Goal: Information Seeking & Learning: Learn about a topic

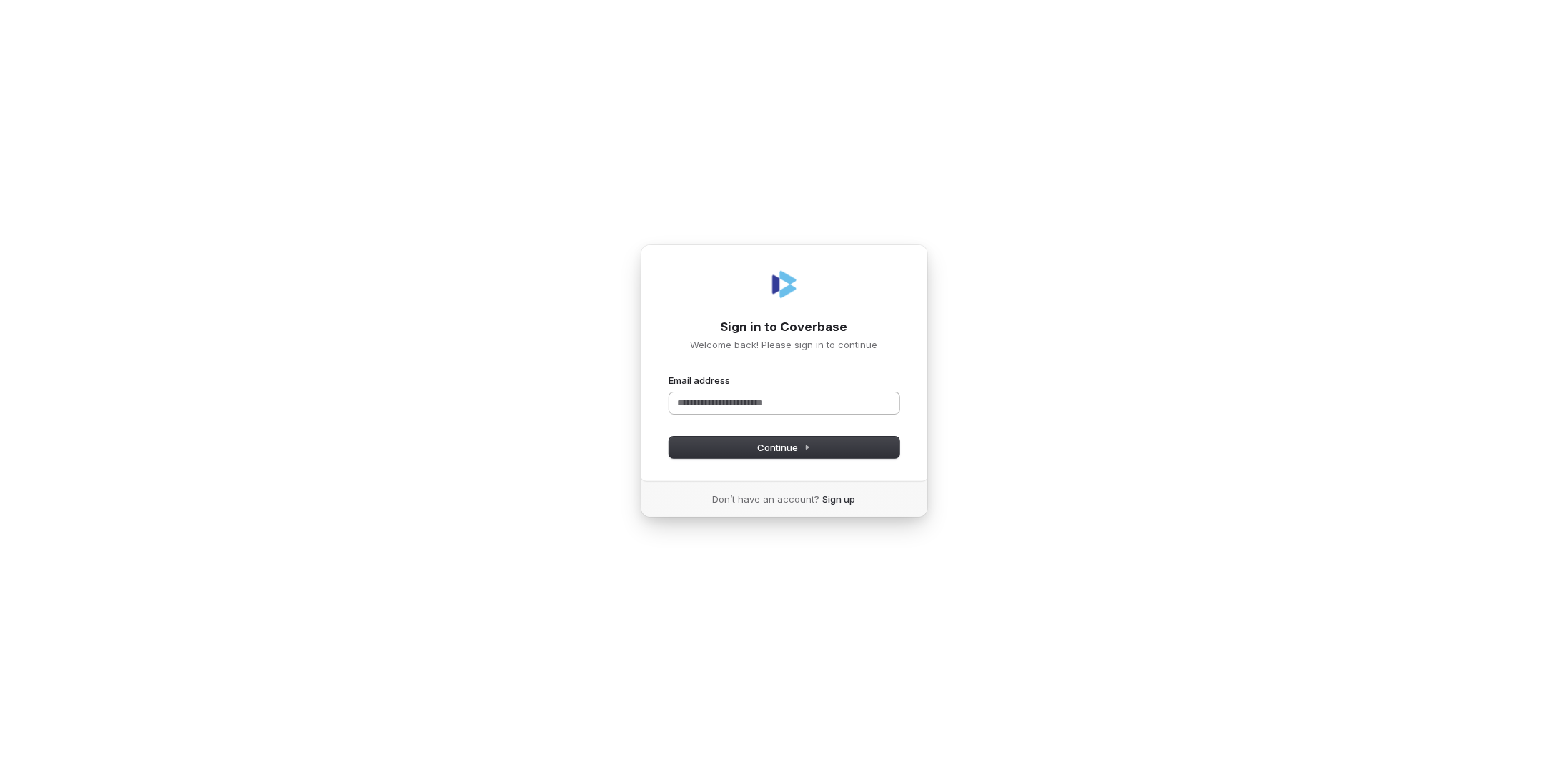
click at [706, 403] on input "Email address" at bounding box center [785, 403] width 230 height 22
click at [738, 451] on button "Continue" at bounding box center [785, 447] width 230 height 22
type input "**********"
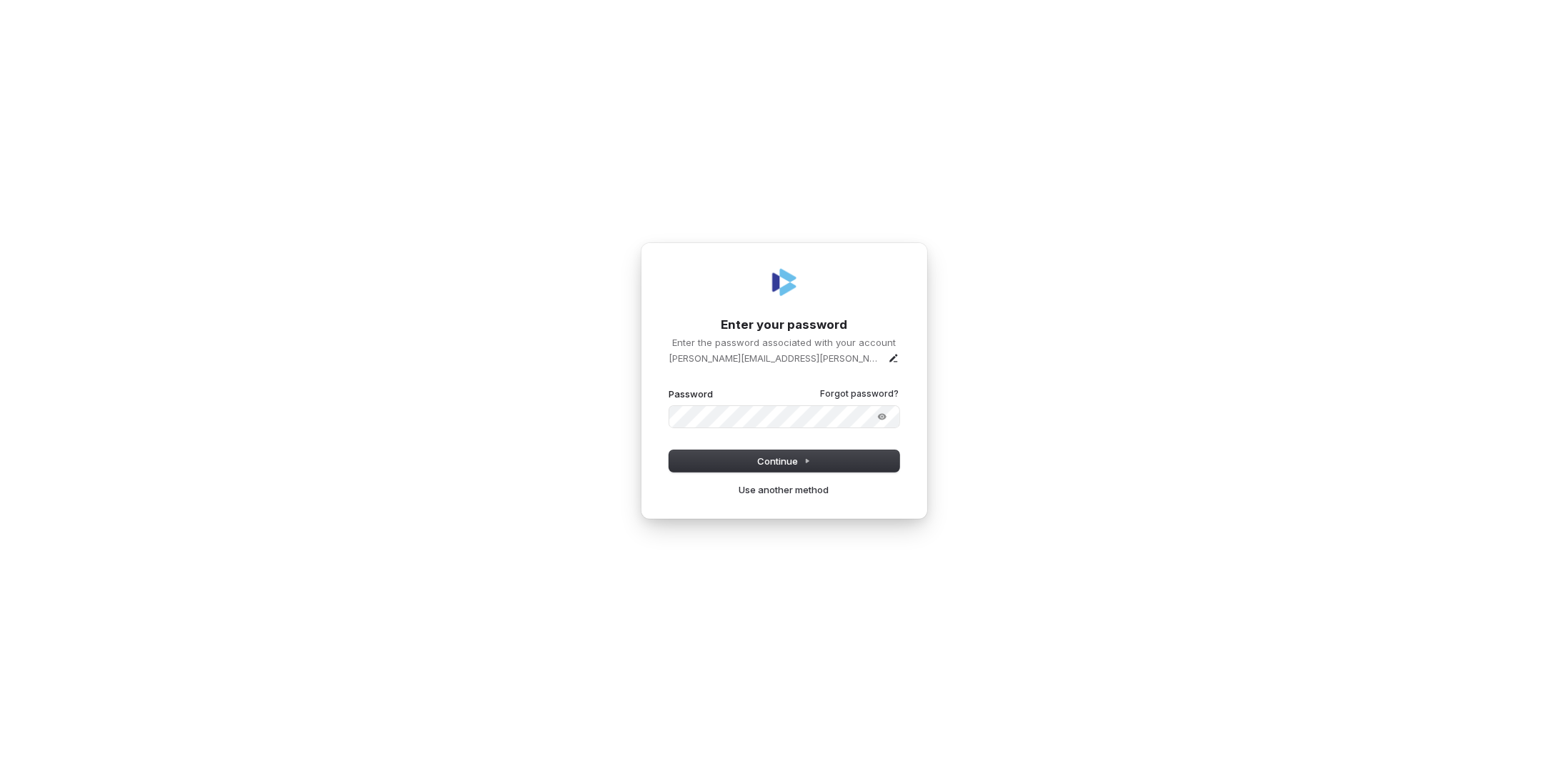
click at [670, 387] on button "submit" at bounding box center [670, 387] width 0 height 0
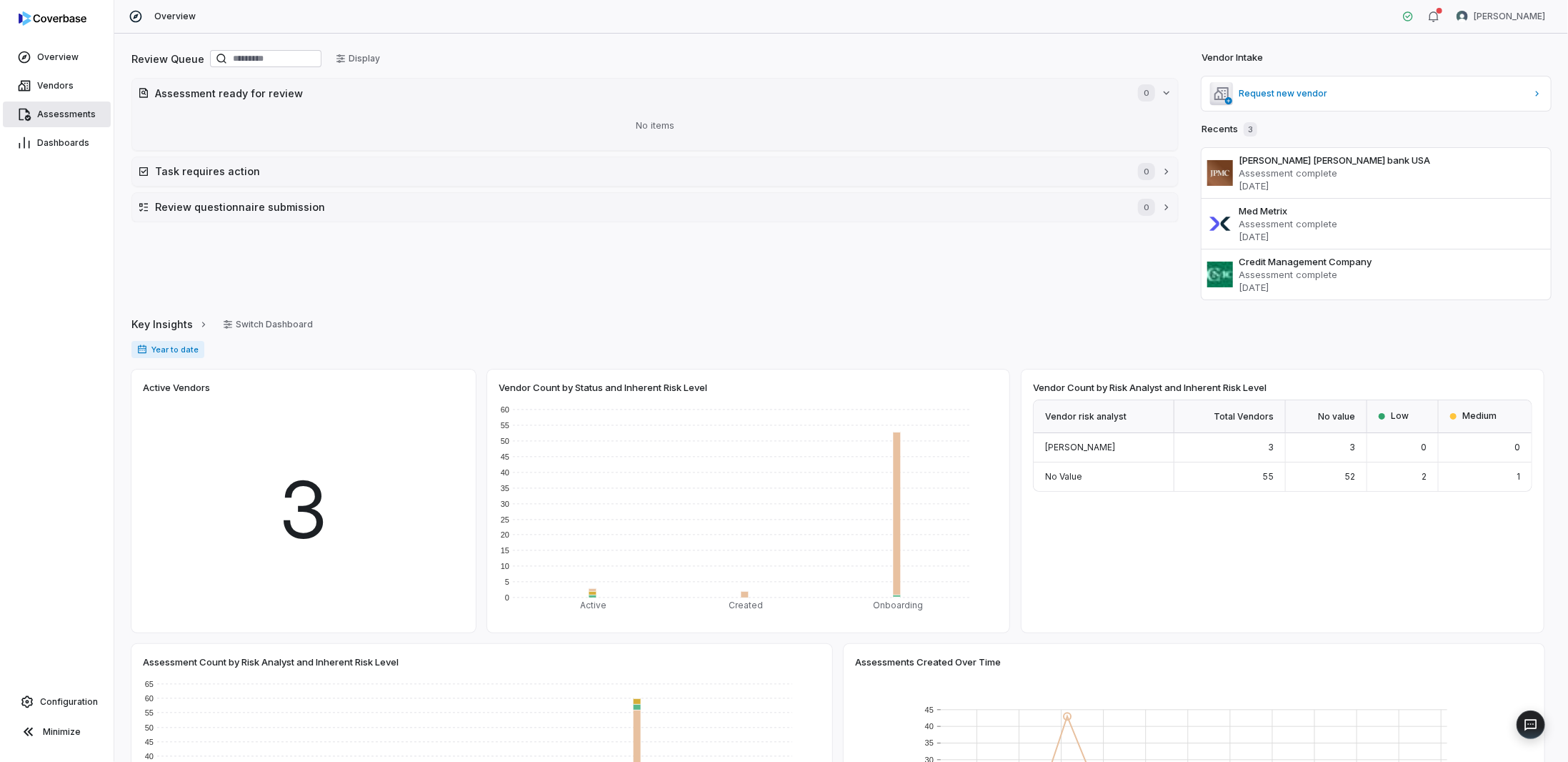
click at [46, 110] on span "Assessments" at bounding box center [66, 114] width 58 height 11
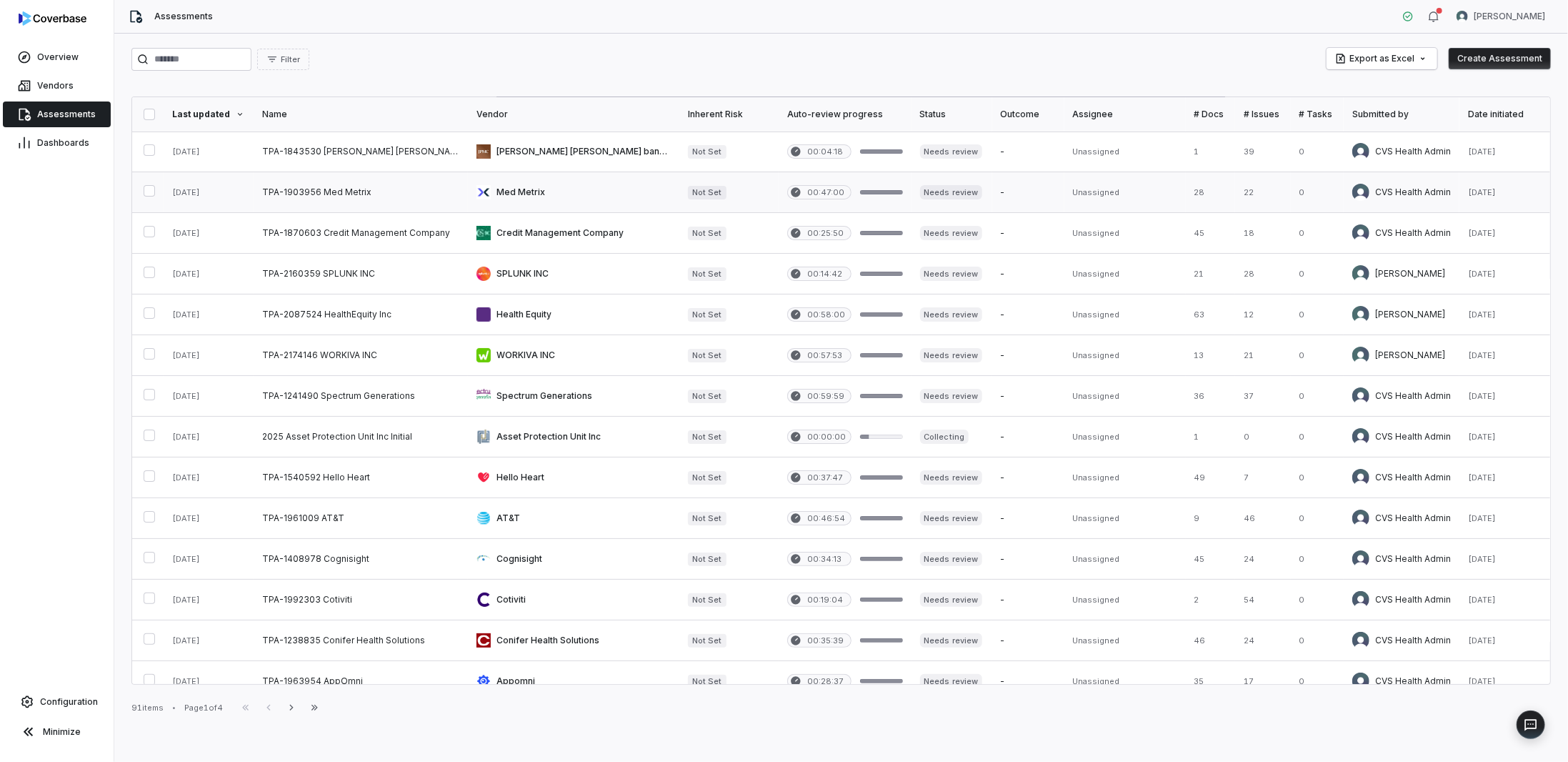
click at [292, 190] on link at bounding box center [361, 192] width 214 height 40
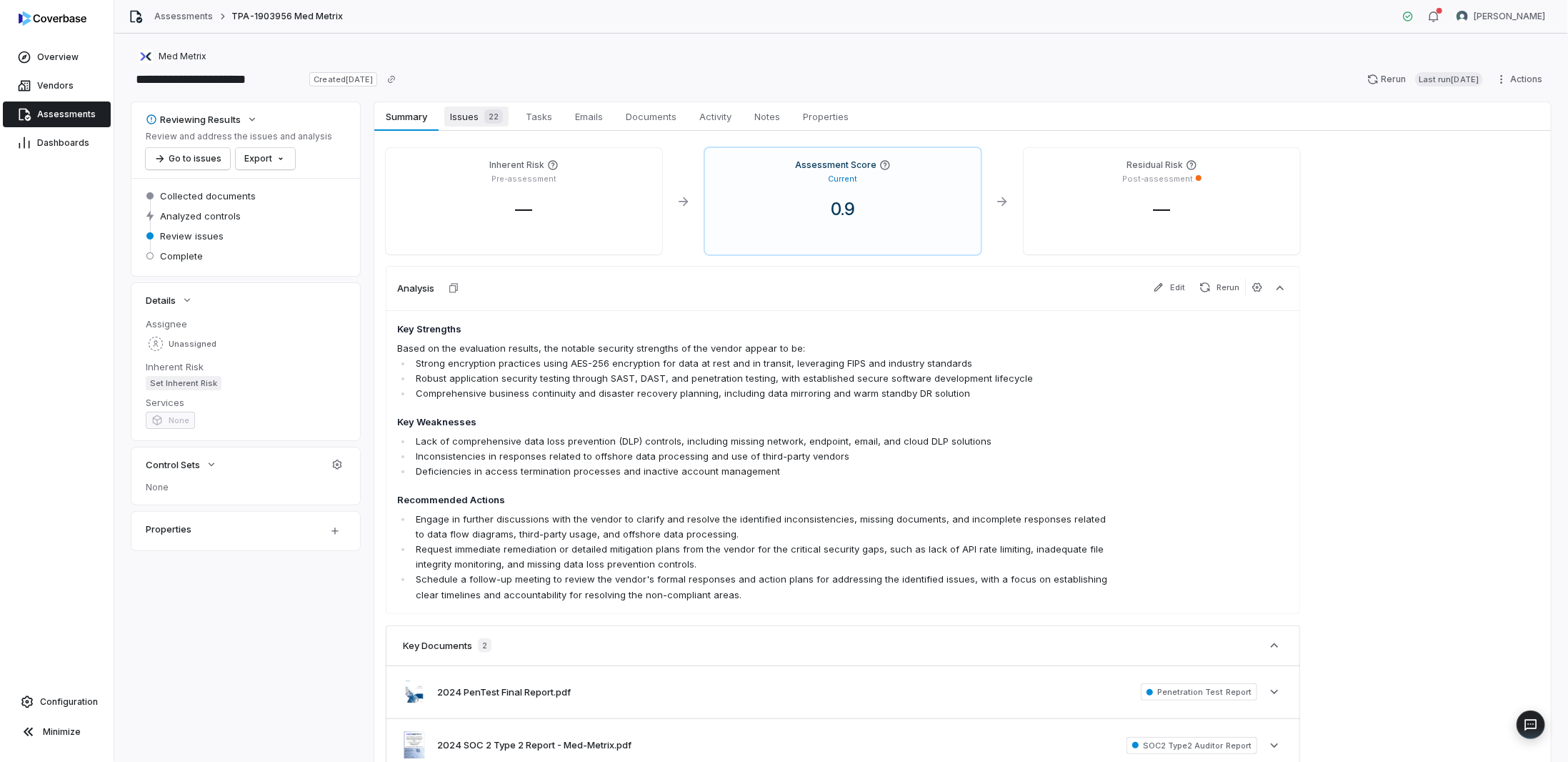
click at [476, 114] on span "Issues 22" at bounding box center [476, 116] width 64 height 20
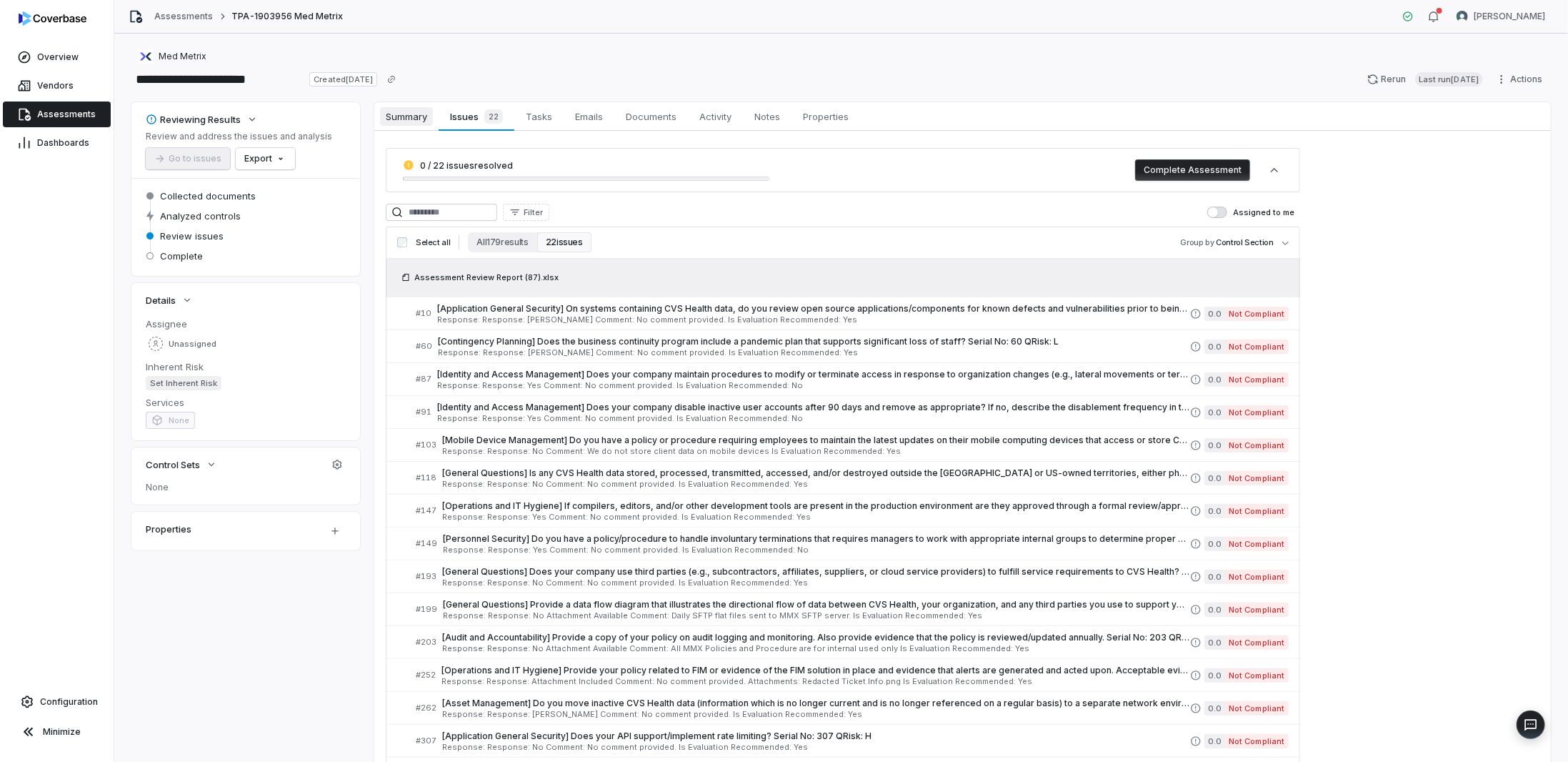
click at [417, 121] on span "Summary" at bounding box center [406, 116] width 53 height 18
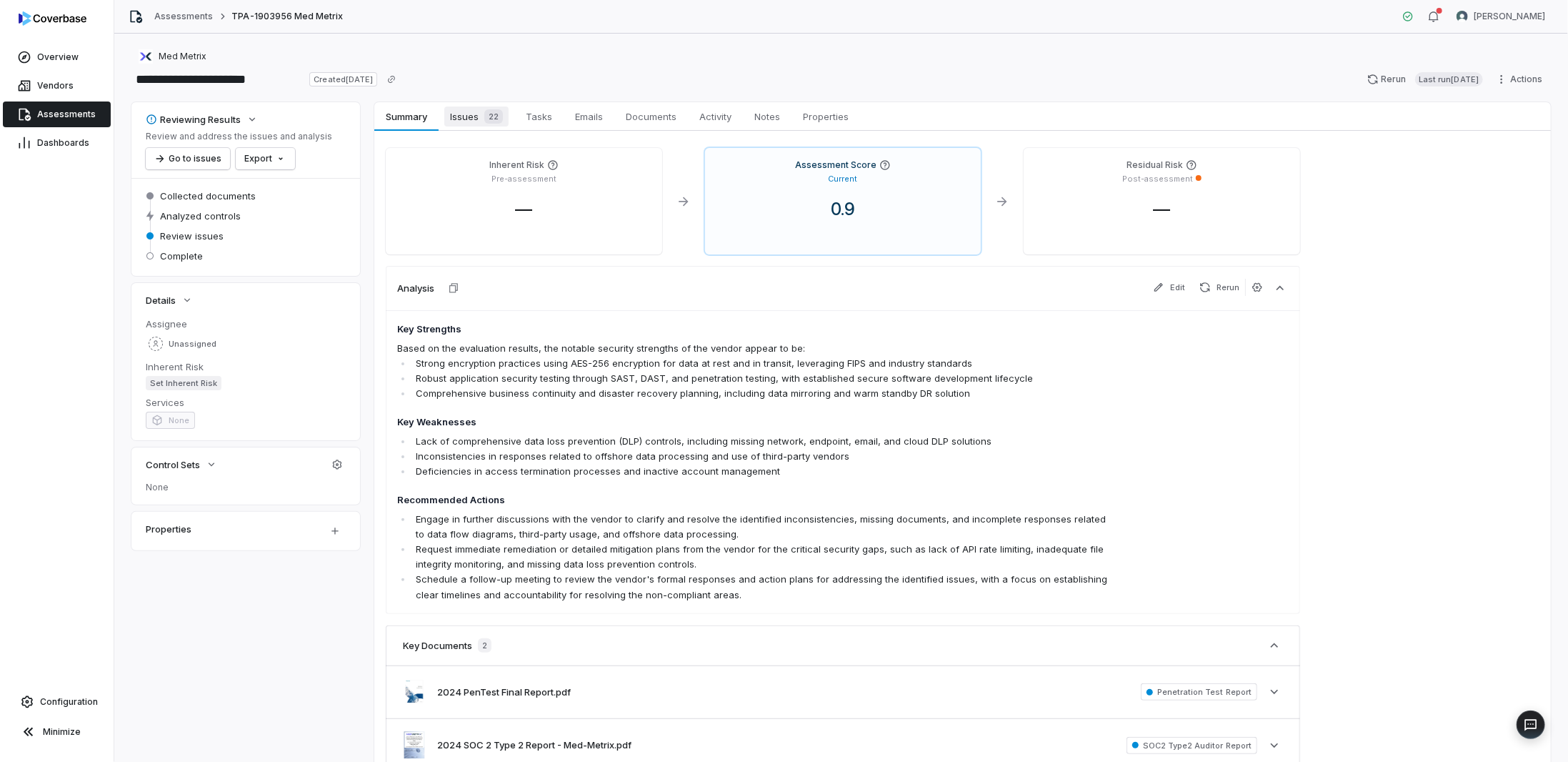
click at [482, 106] on span "Issues 22" at bounding box center [476, 116] width 64 height 20
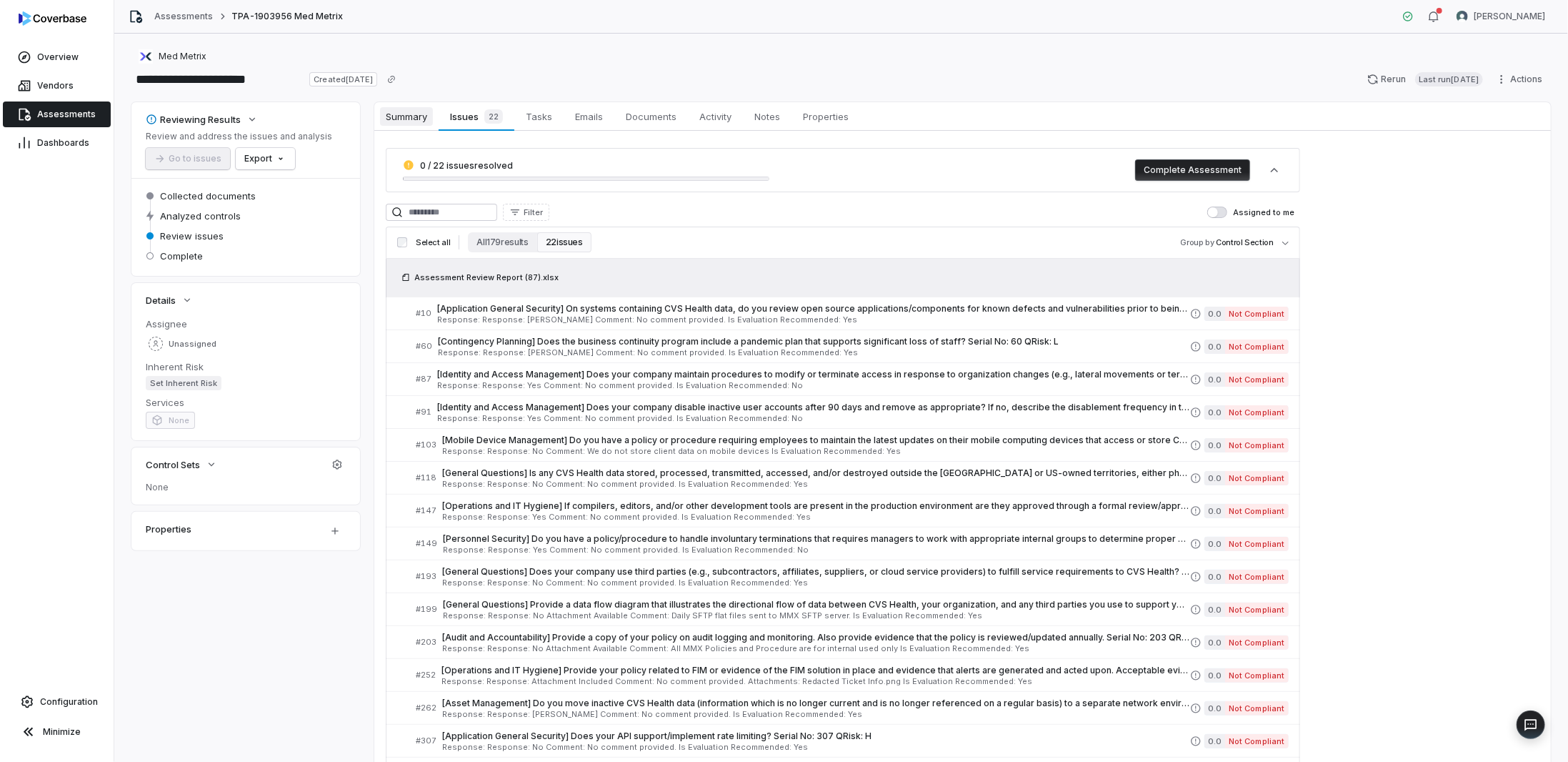
click at [421, 118] on span "Summary" at bounding box center [406, 116] width 53 height 18
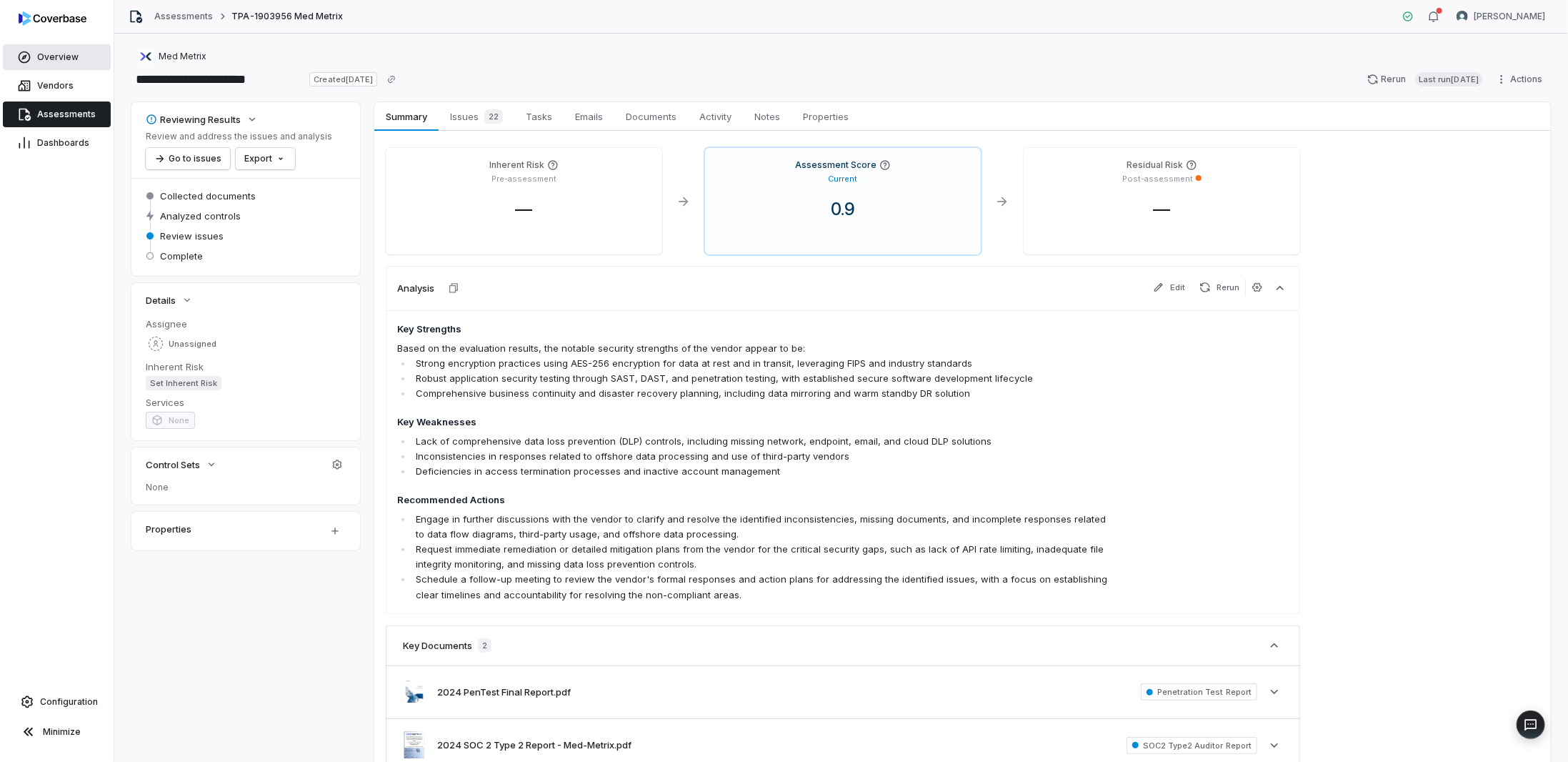
click at [65, 57] on span "Overview" at bounding box center [58, 57] width 42 height 11
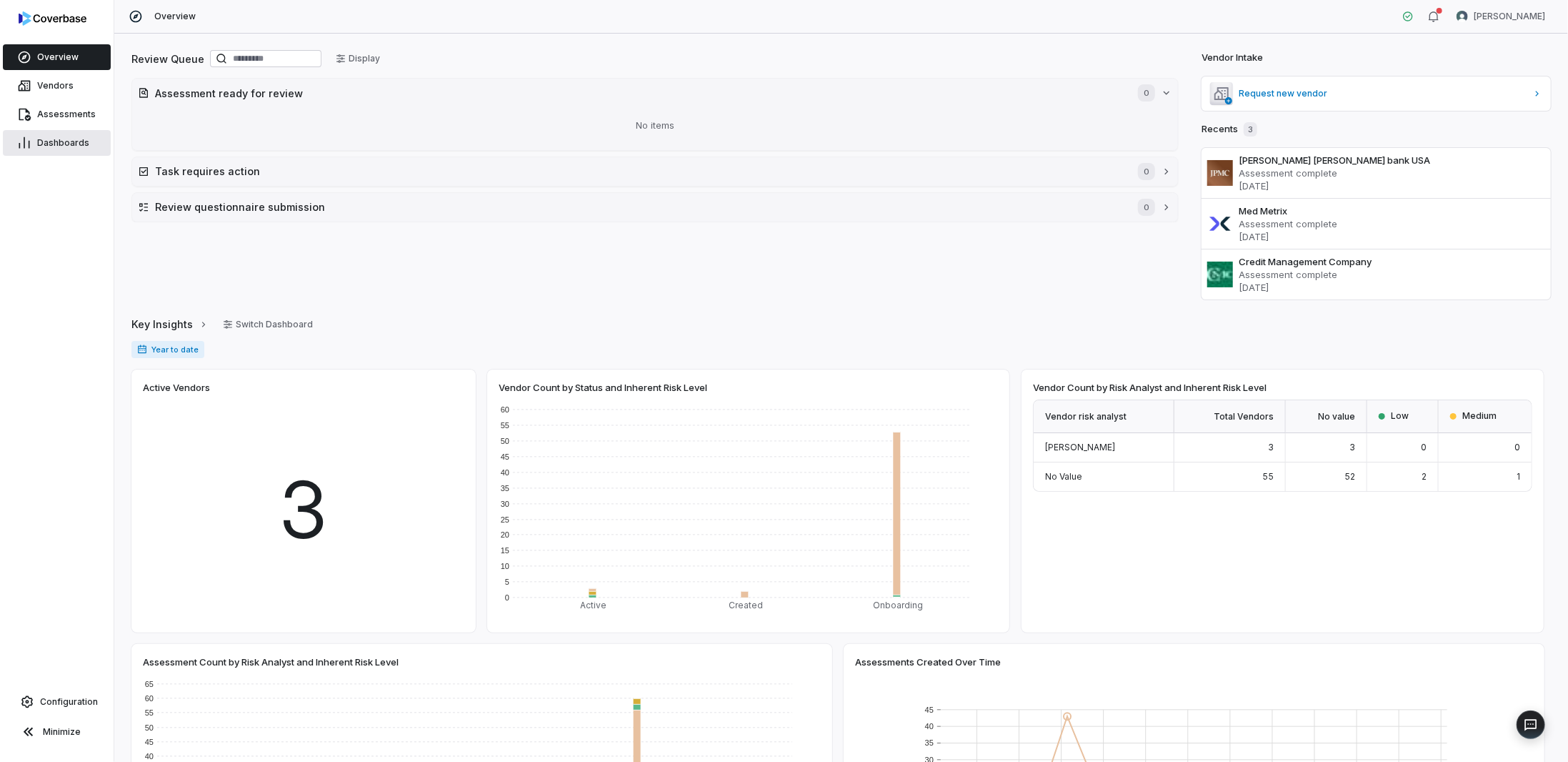
click at [37, 150] on link "Dashboards" at bounding box center [57, 143] width 108 height 26
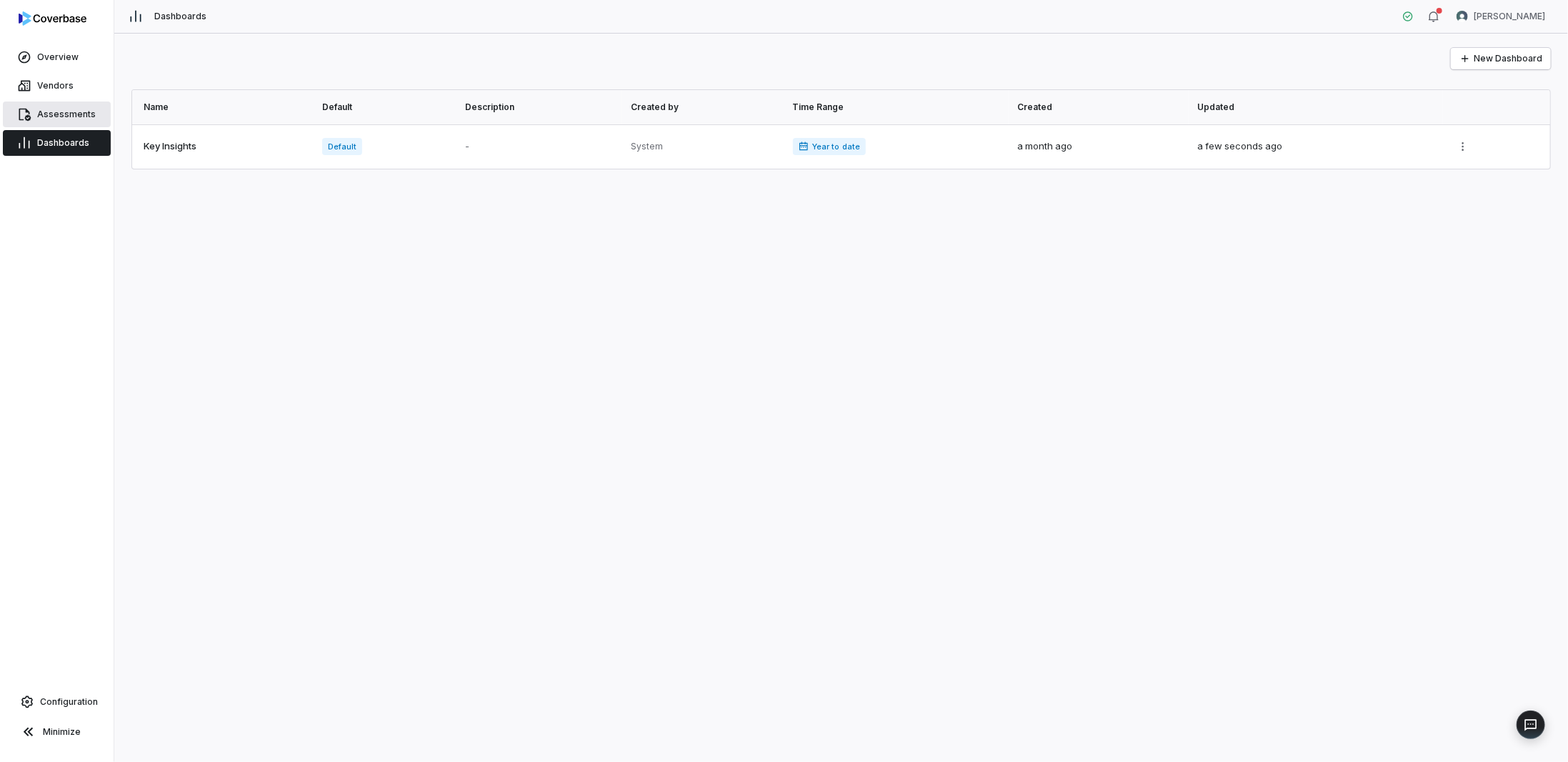
click at [39, 110] on span "Assessments" at bounding box center [66, 114] width 58 height 11
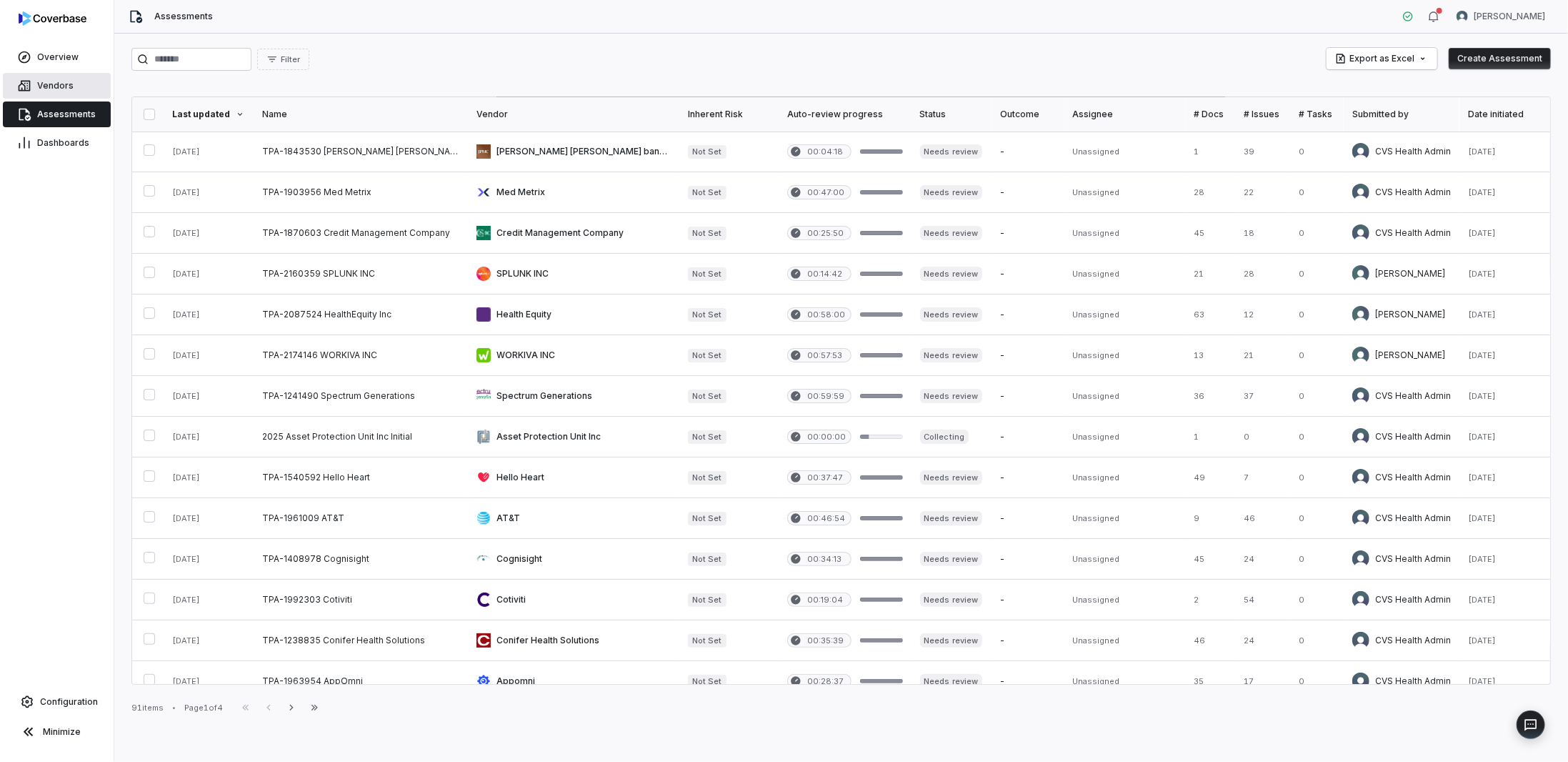
click at [44, 78] on link "Vendors" at bounding box center [57, 86] width 108 height 26
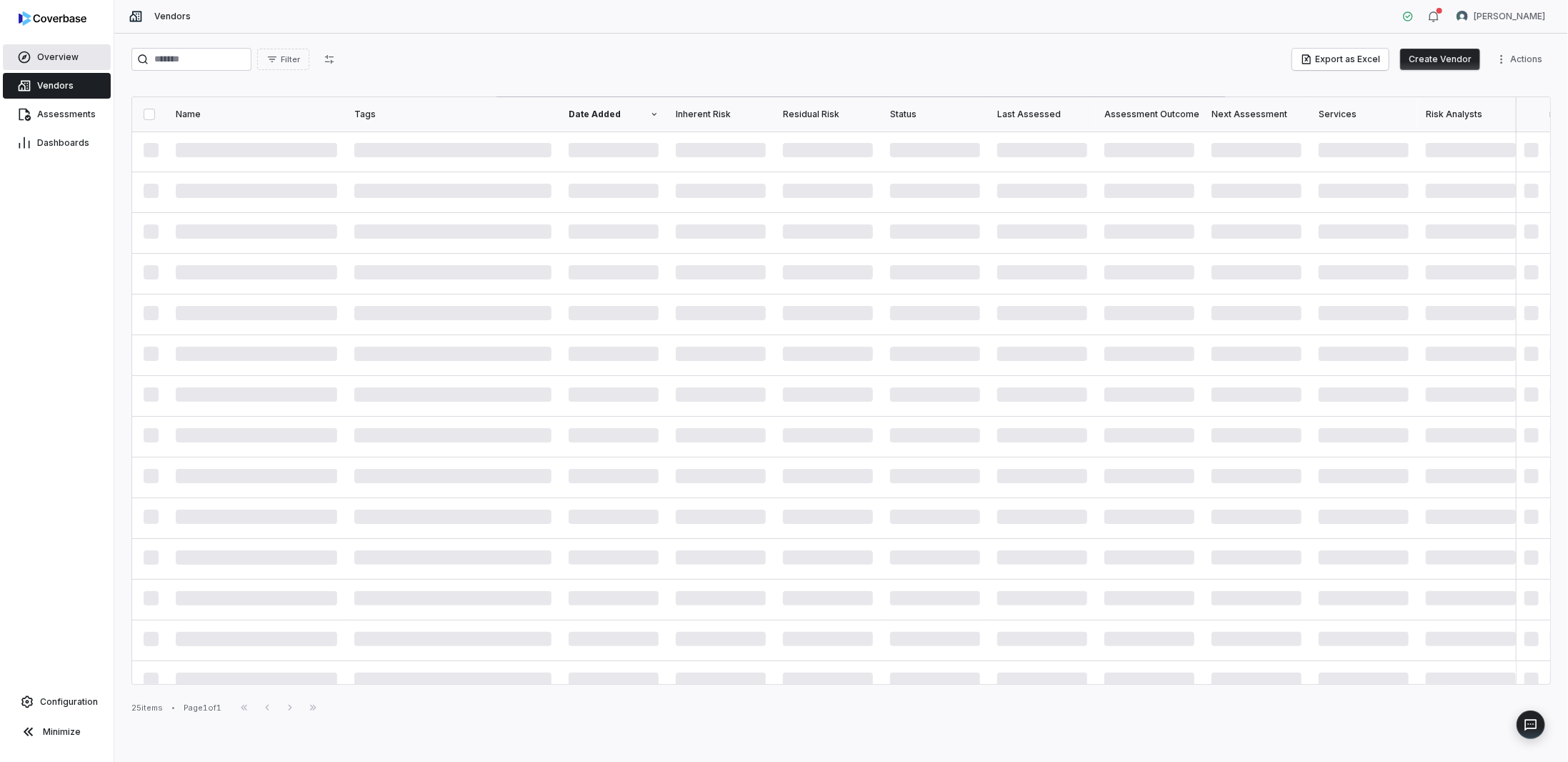
click at [50, 54] on span "Overview" at bounding box center [58, 57] width 42 height 11
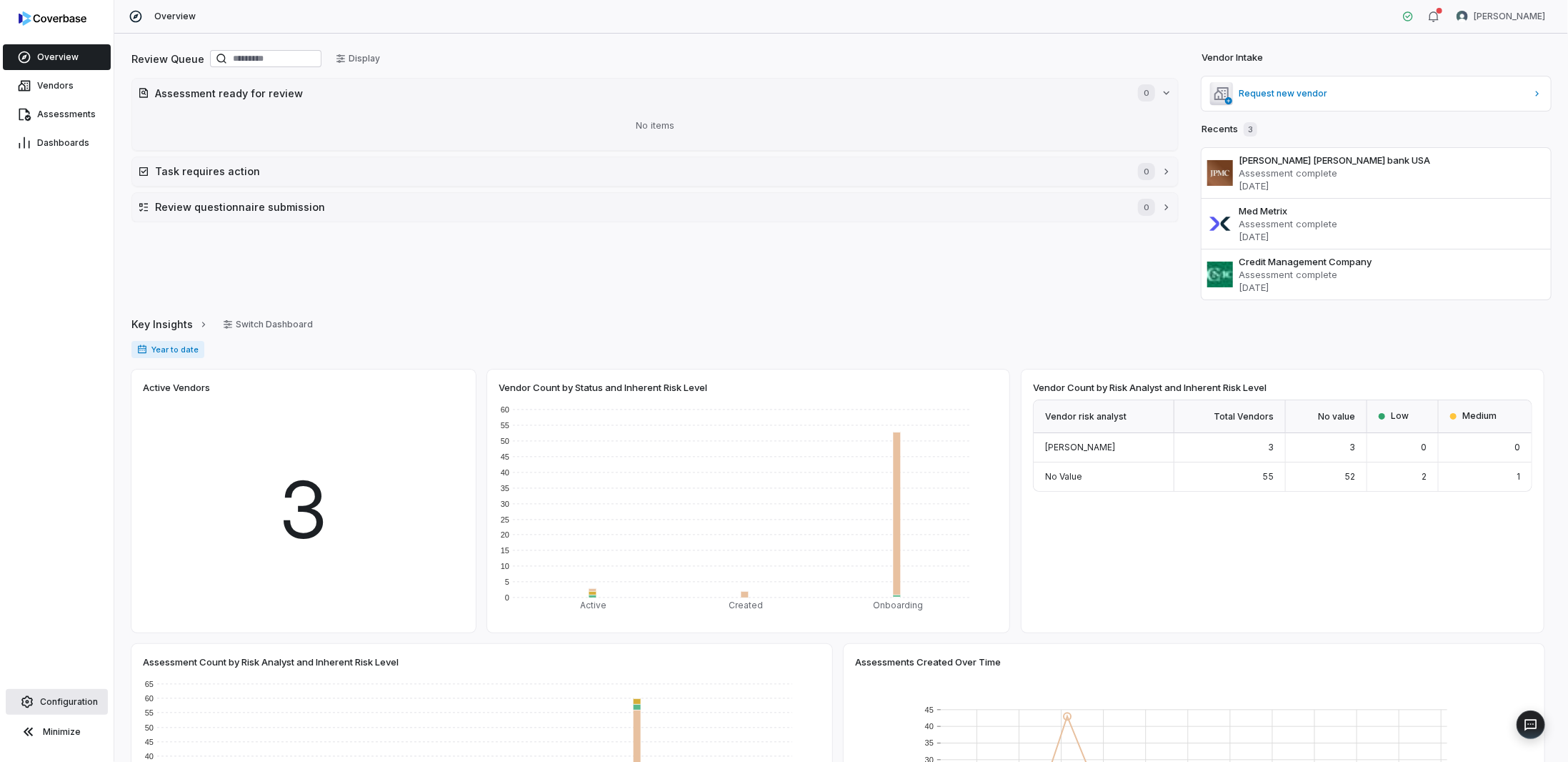
click at [53, 700] on span "Configuration" at bounding box center [69, 702] width 58 height 11
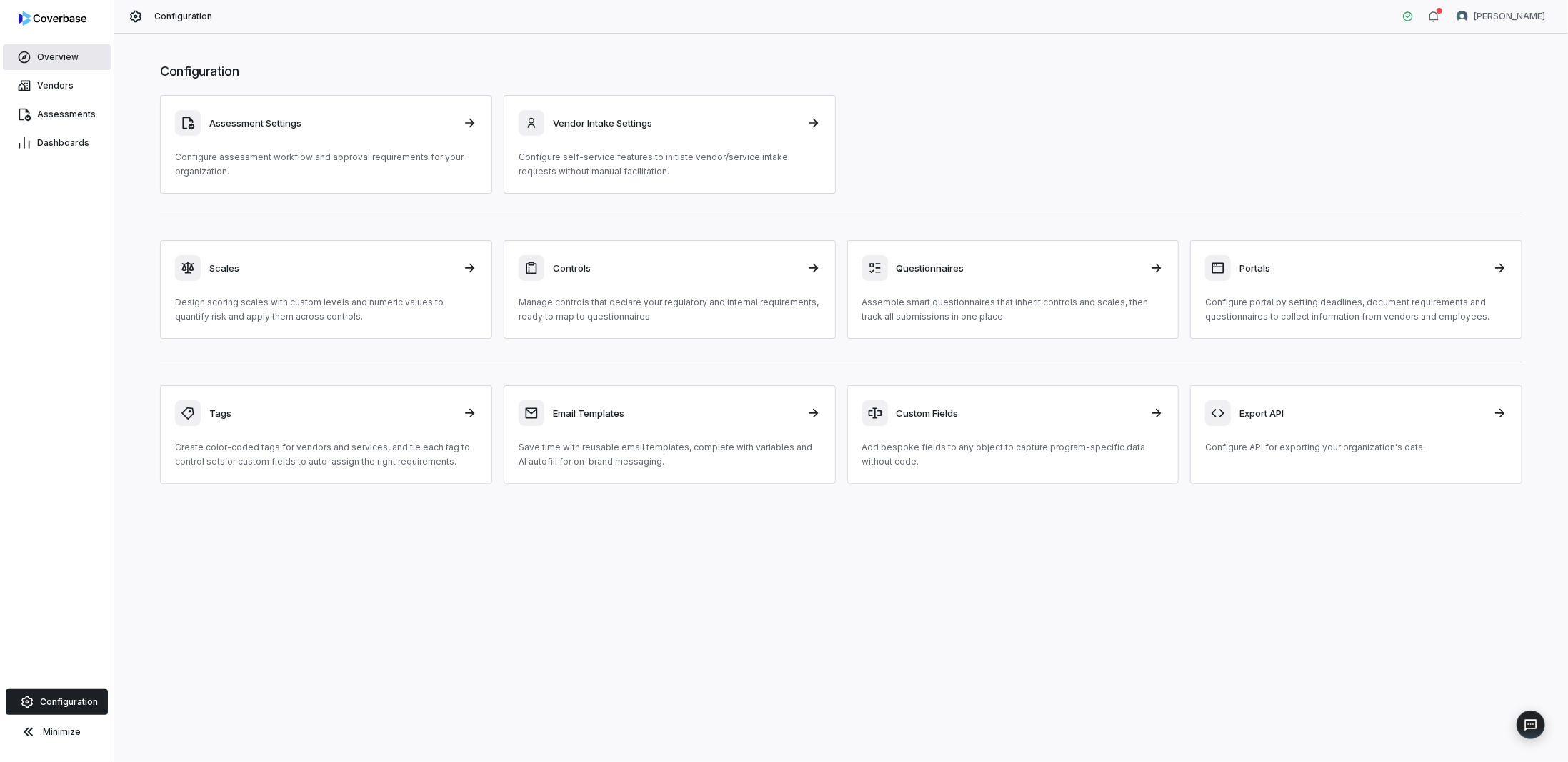
click at [50, 52] on span "Overview" at bounding box center [58, 57] width 42 height 11
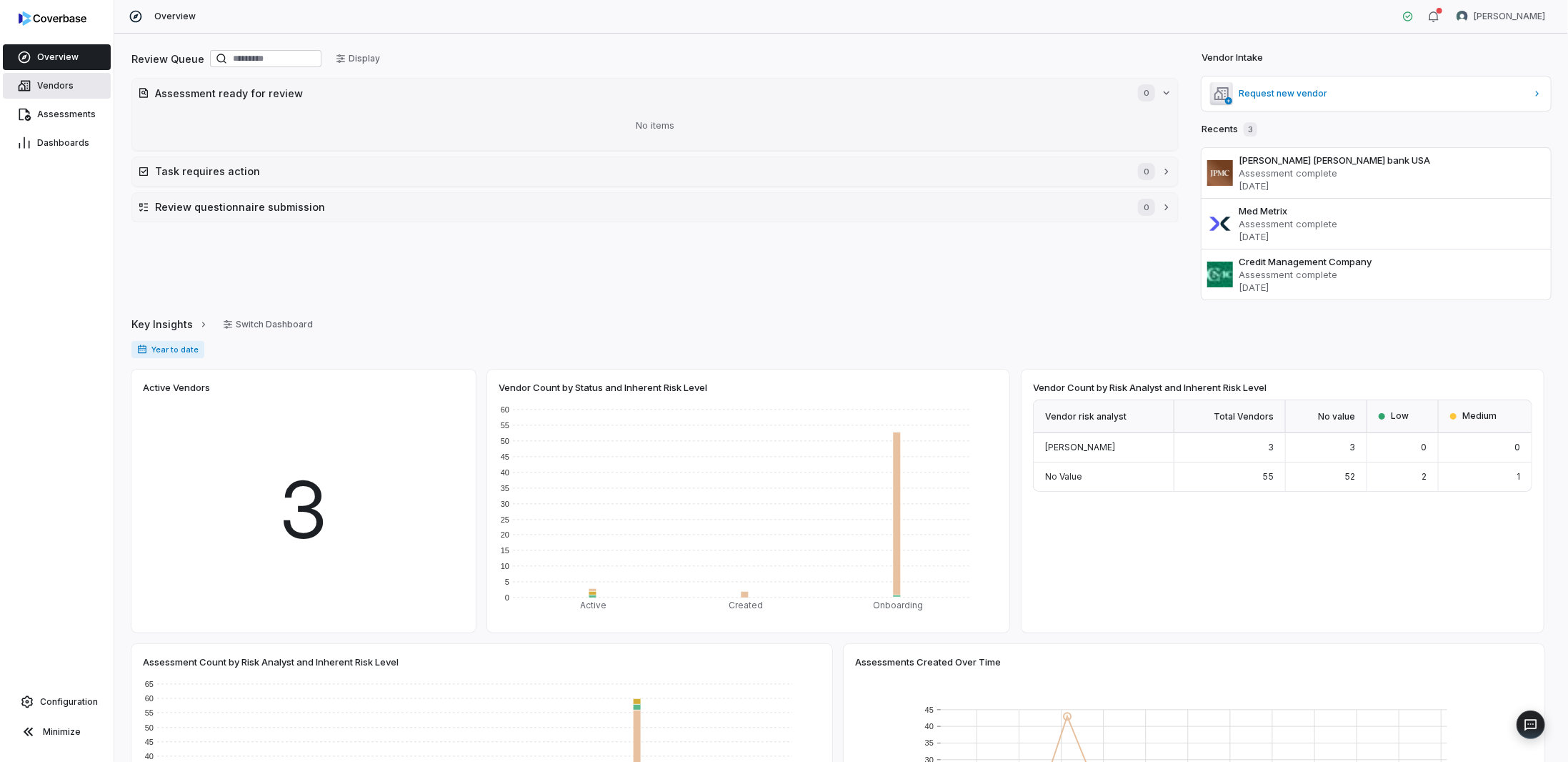
click at [47, 79] on link "Vendors" at bounding box center [57, 86] width 108 height 26
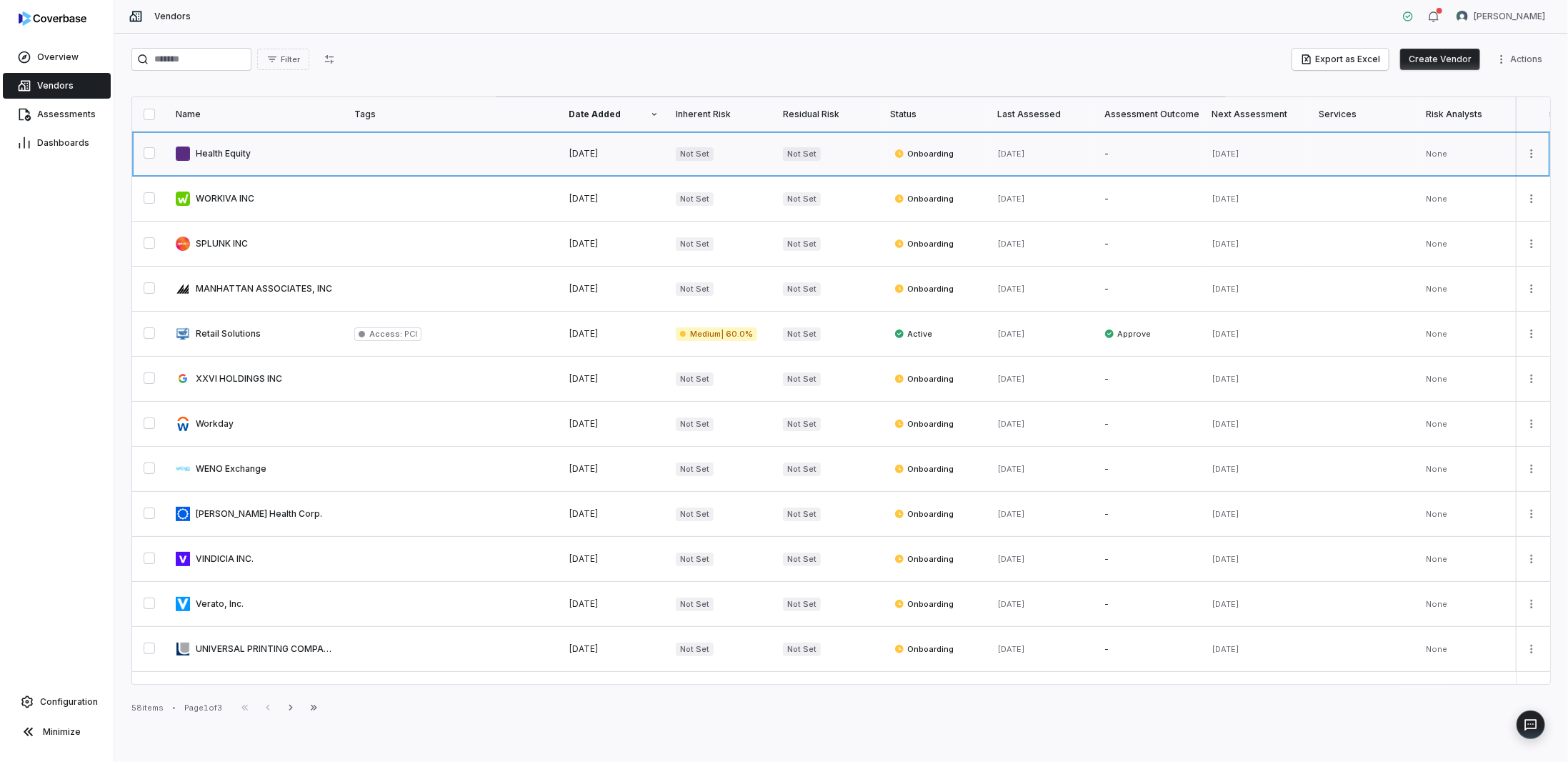
click at [291, 152] on link at bounding box center [256, 153] width 178 height 44
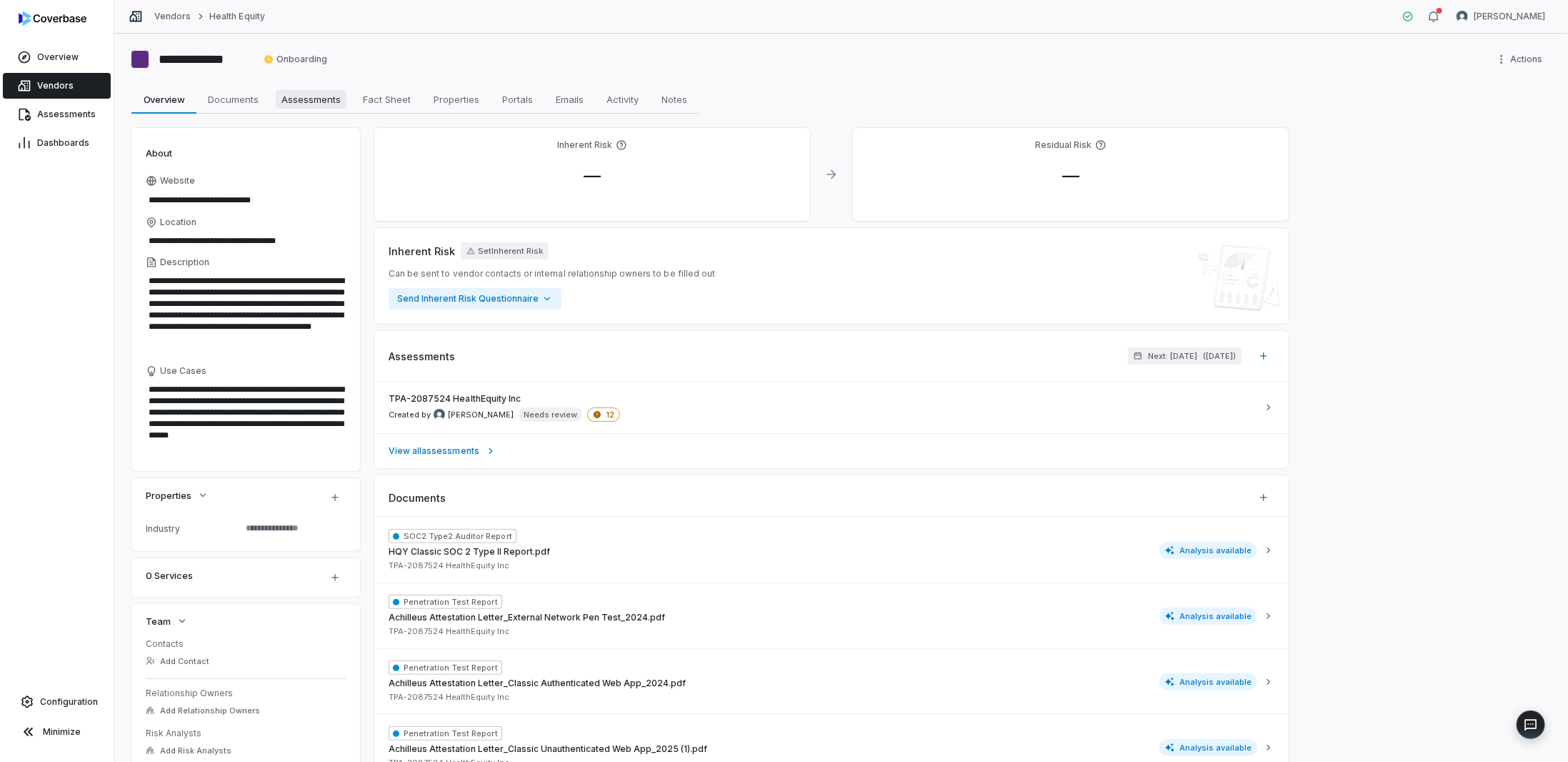
click at [308, 96] on span "Assessments" at bounding box center [311, 99] width 70 height 18
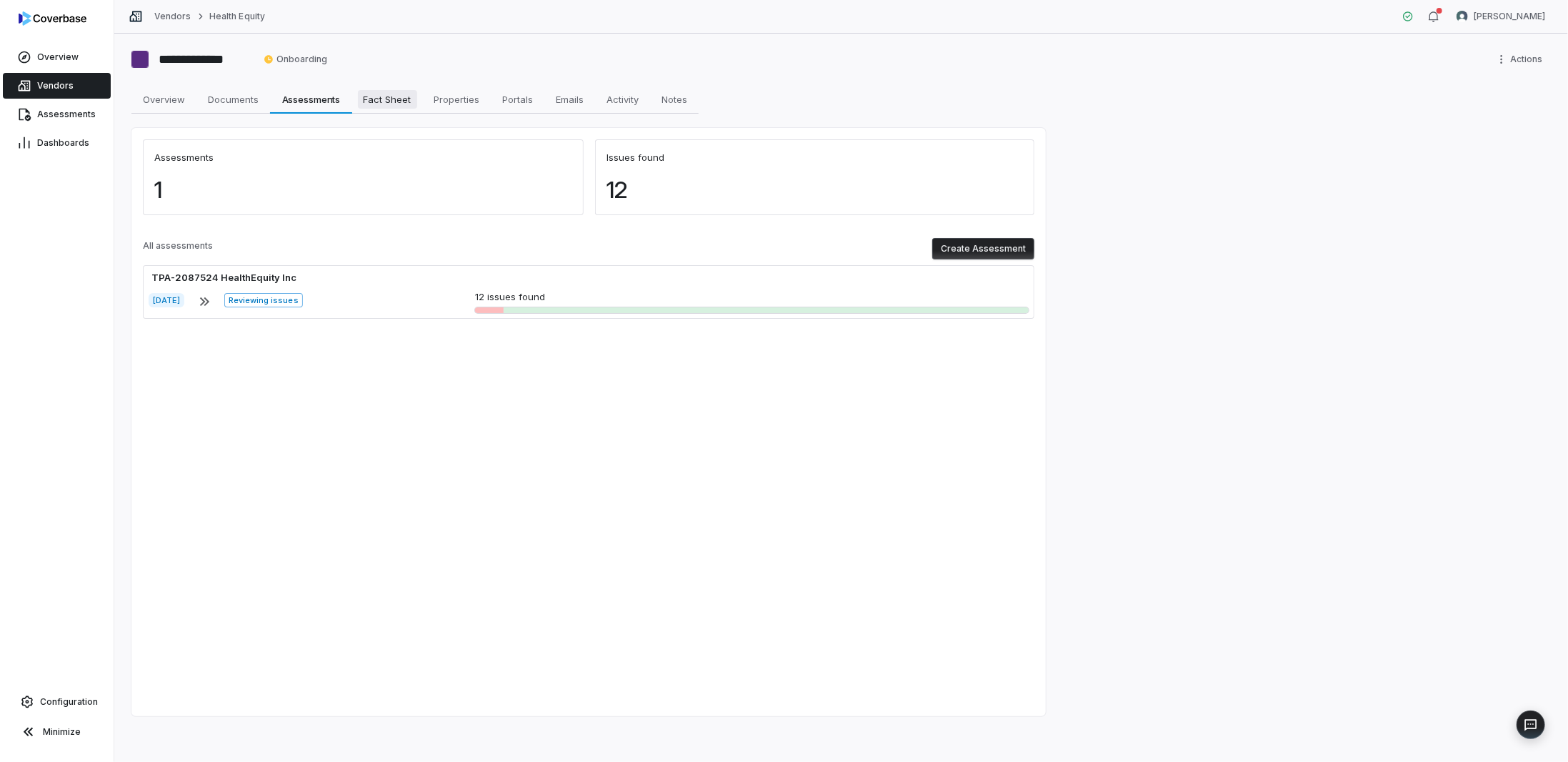
click at [397, 90] on span "Fact Sheet" at bounding box center [387, 99] width 59 height 18
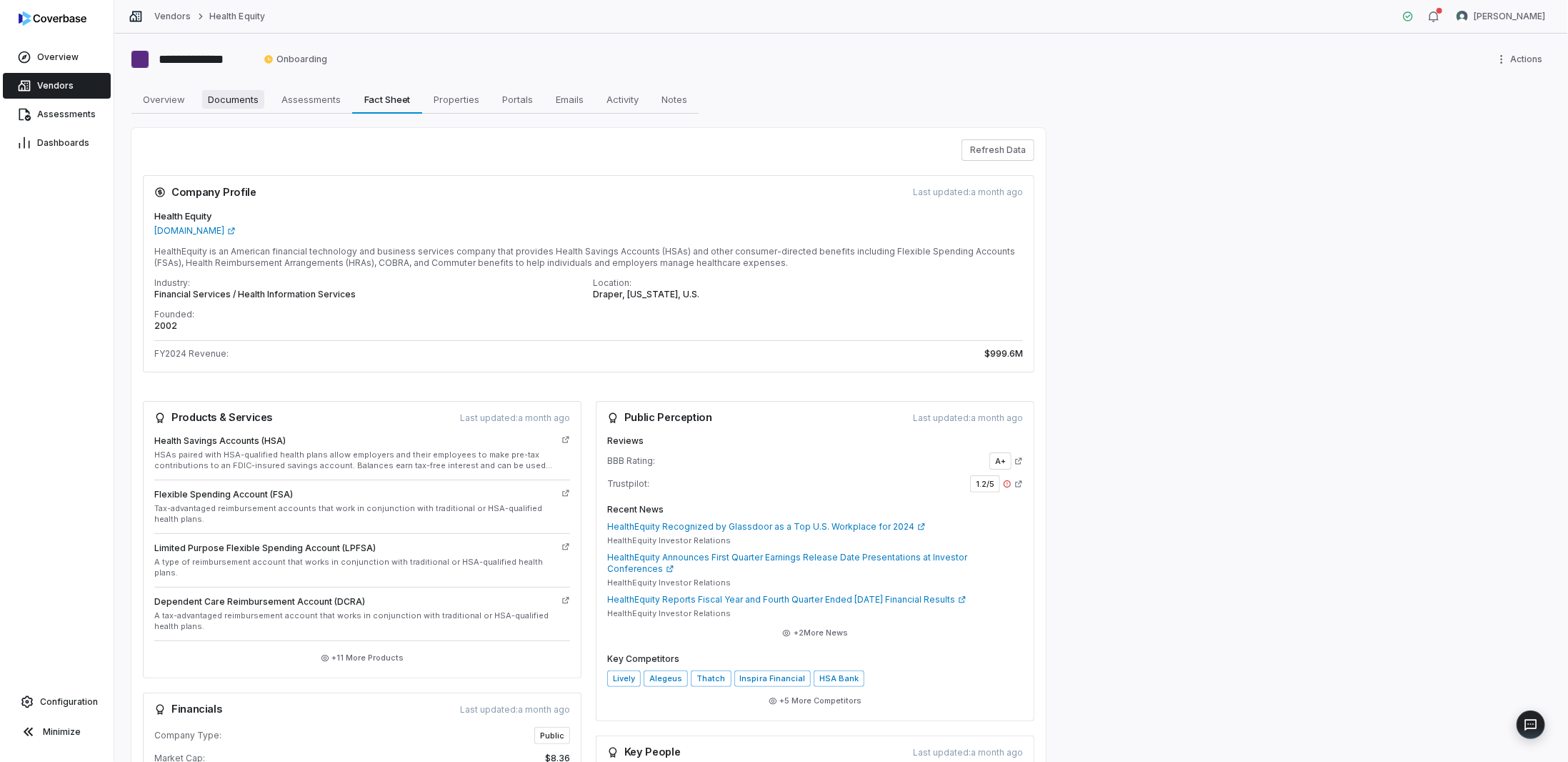
click at [237, 101] on span "Documents" at bounding box center [234, 99] width 62 height 18
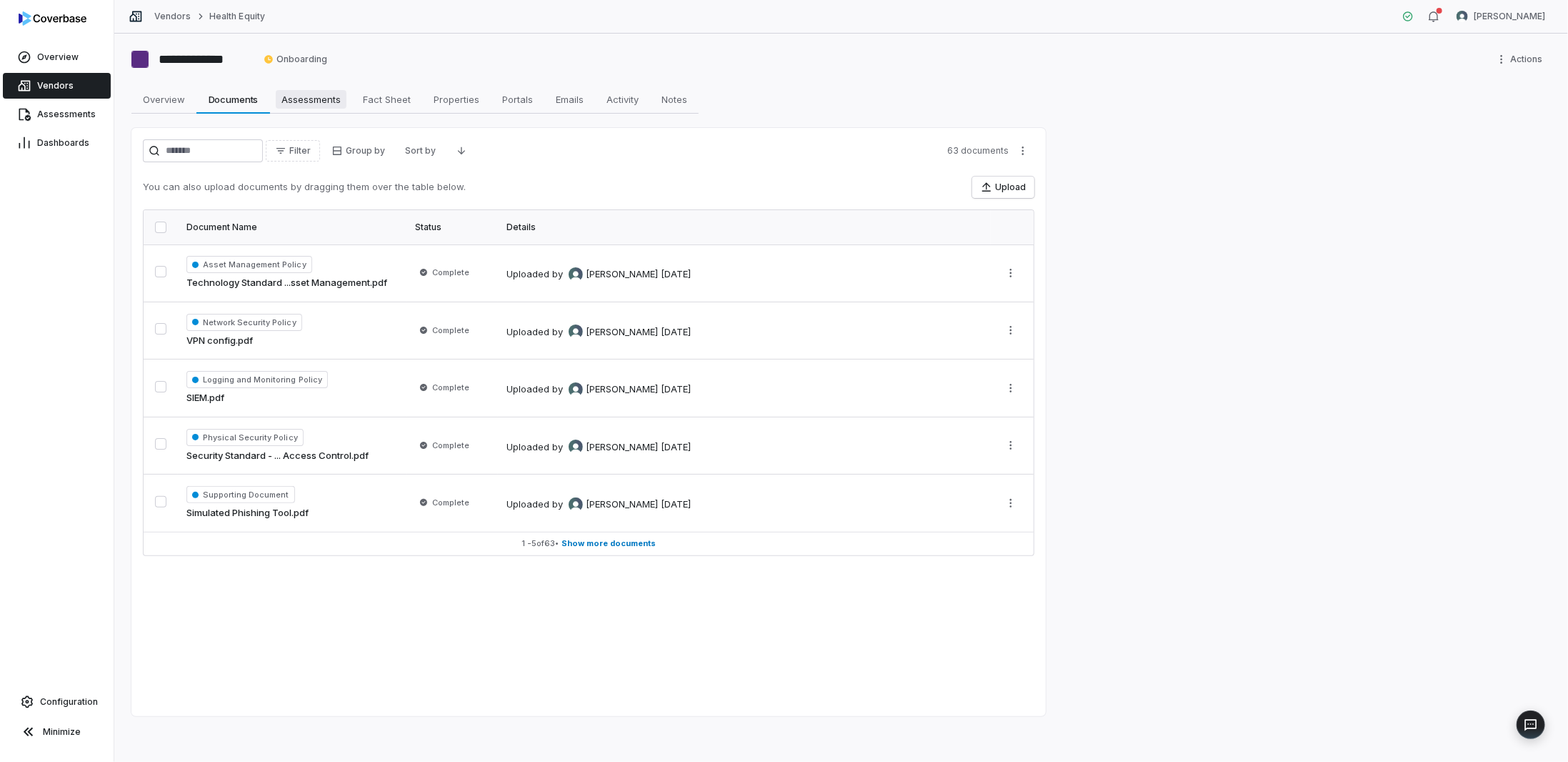
click at [311, 92] on span "Assessments" at bounding box center [311, 99] width 70 height 18
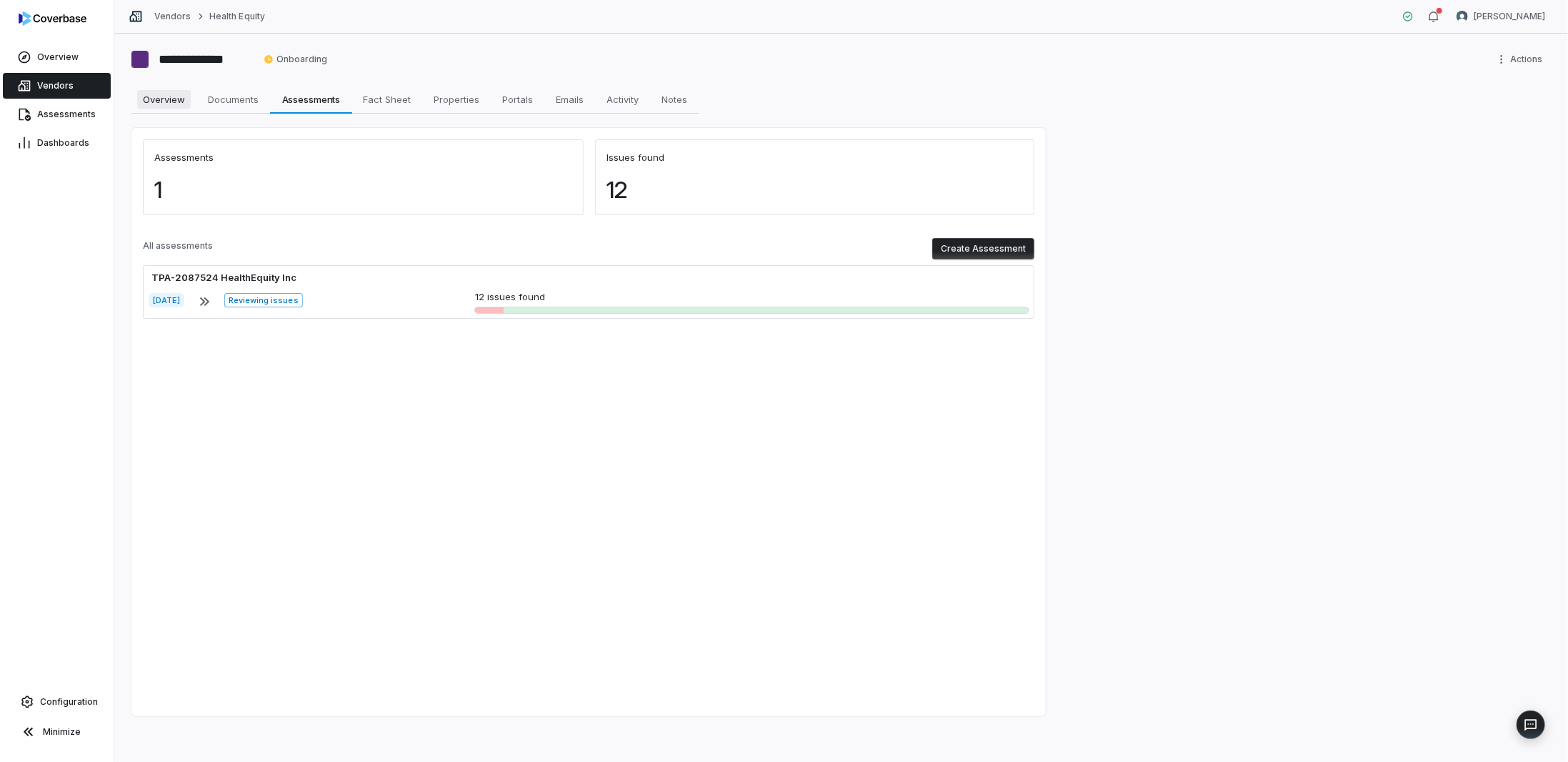
click at [186, 105] on span "Overview" at bounding box center [163, 99] width 54 height 18
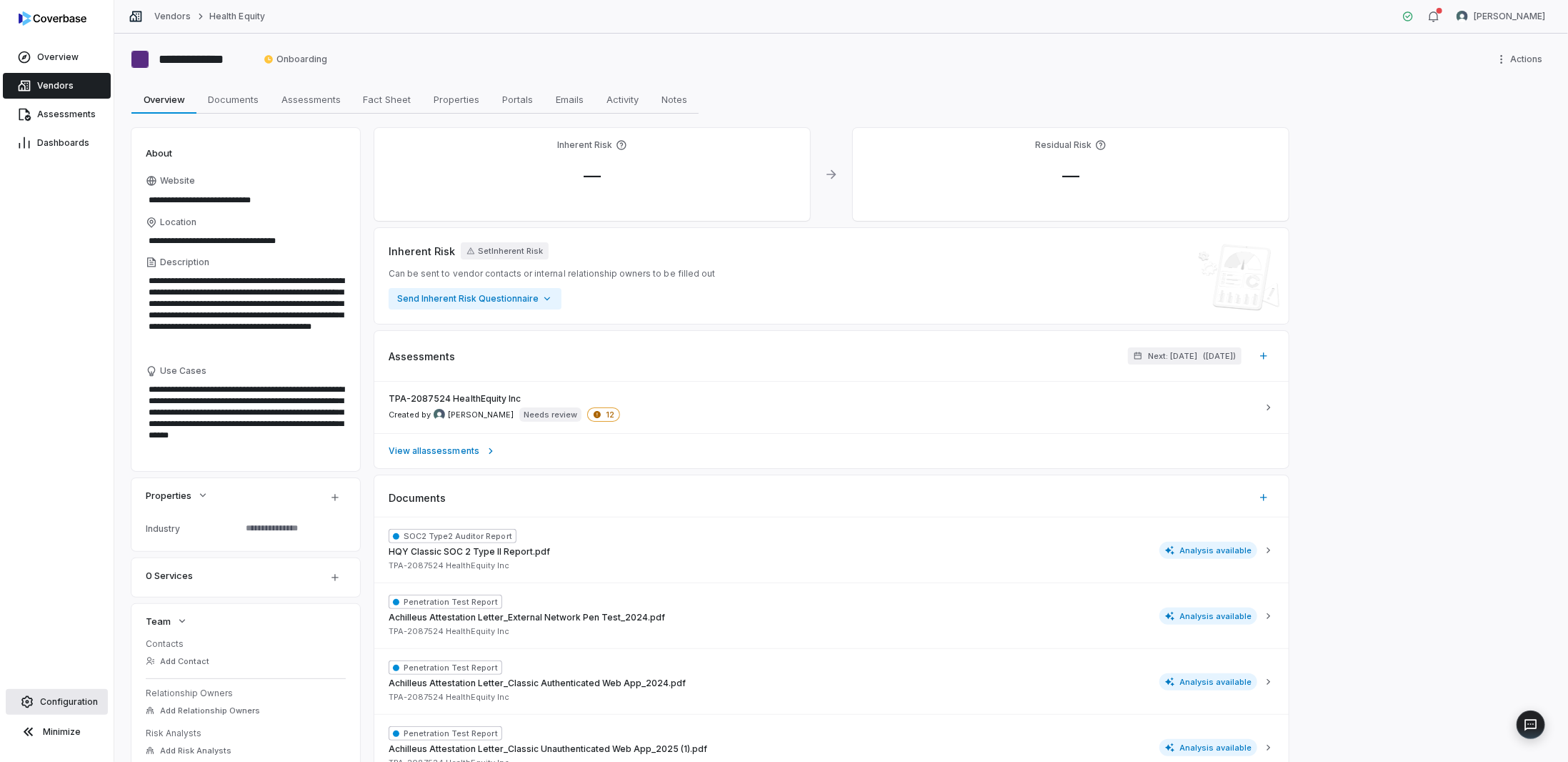
click at [57, 697] on span "Configuration" at bounding box center [69, 702] width 58 height 11
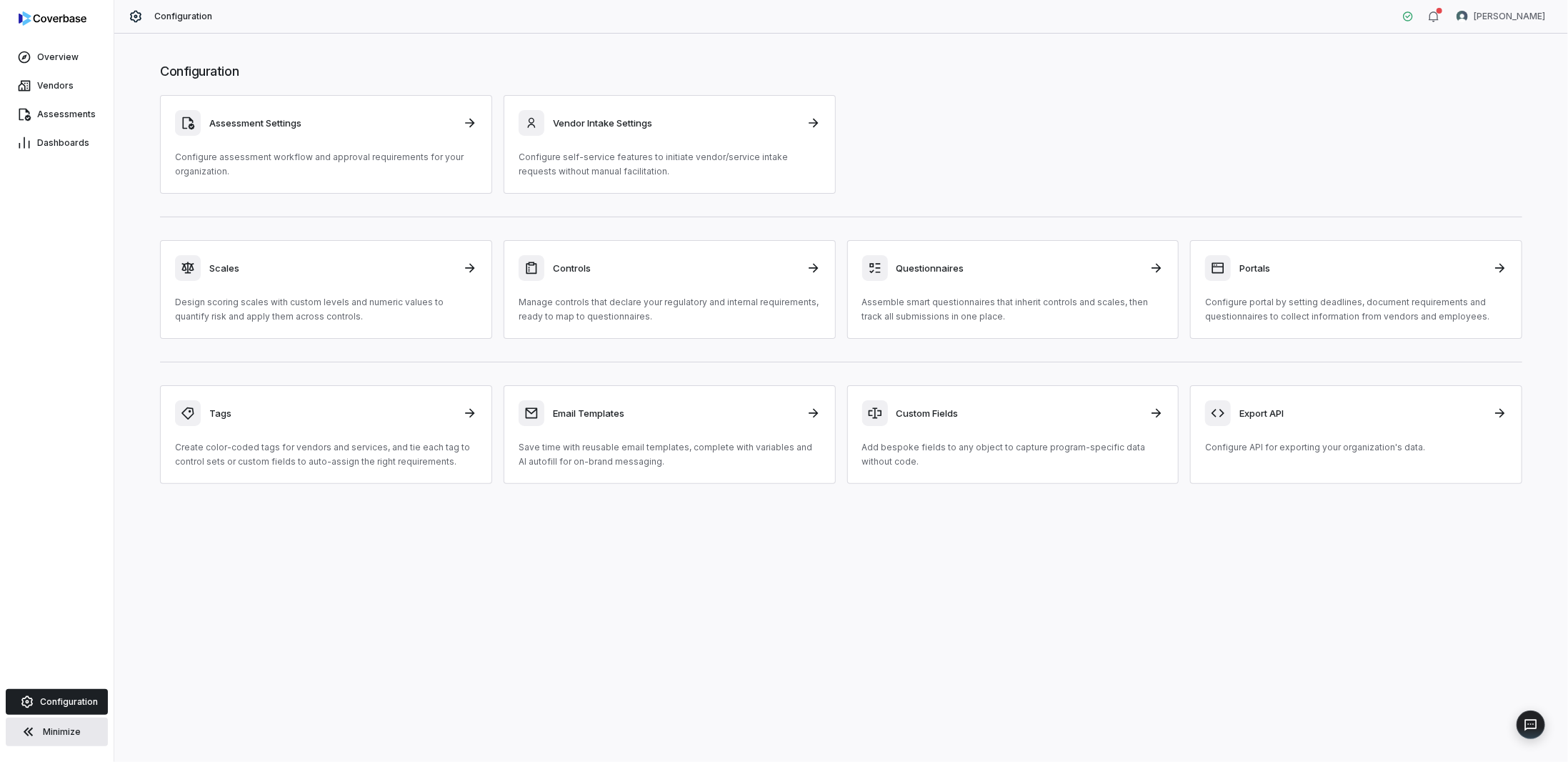
click at [67, 731] on span "Minimize" at bounding box center [62, 732] width 38 height 11
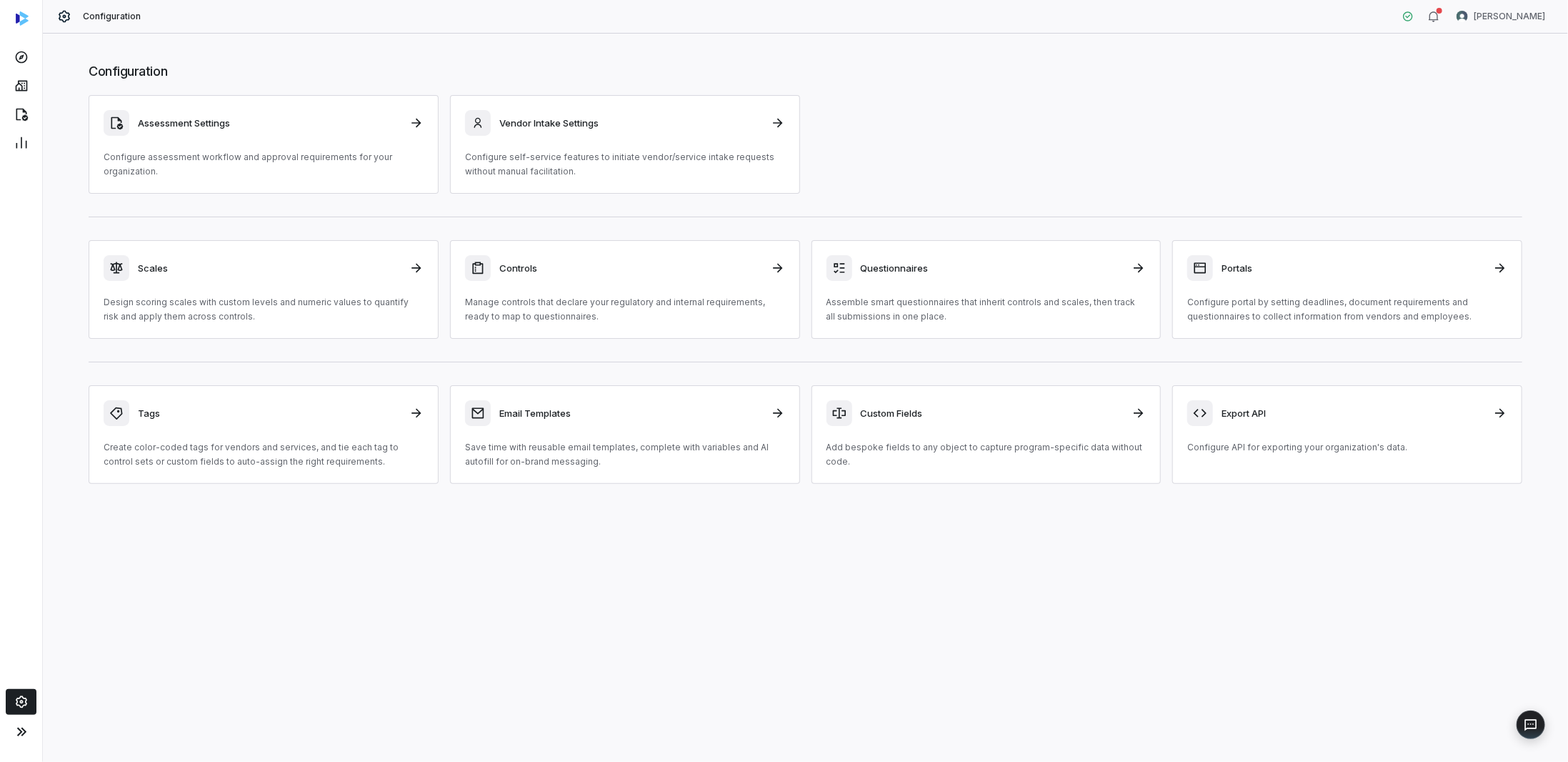
click at [38, 735] on div at bounding box center [22, 732] width 37 height 31
click at [22, 57] on icon at bounding box center [22, 58] width 14 height 14
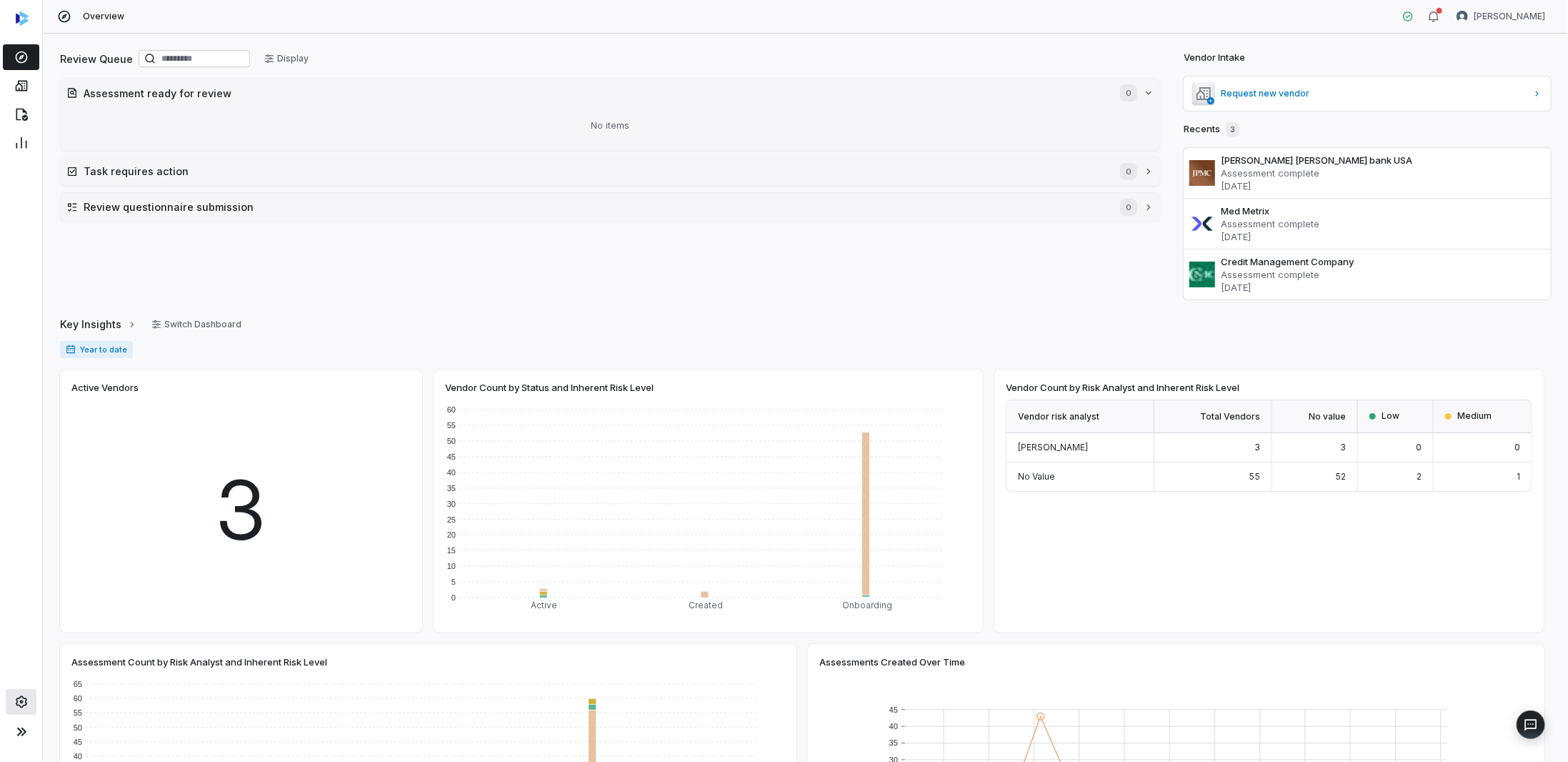
click at [18, 698] on icon at bounding box center [21, 702] width 11 height 12
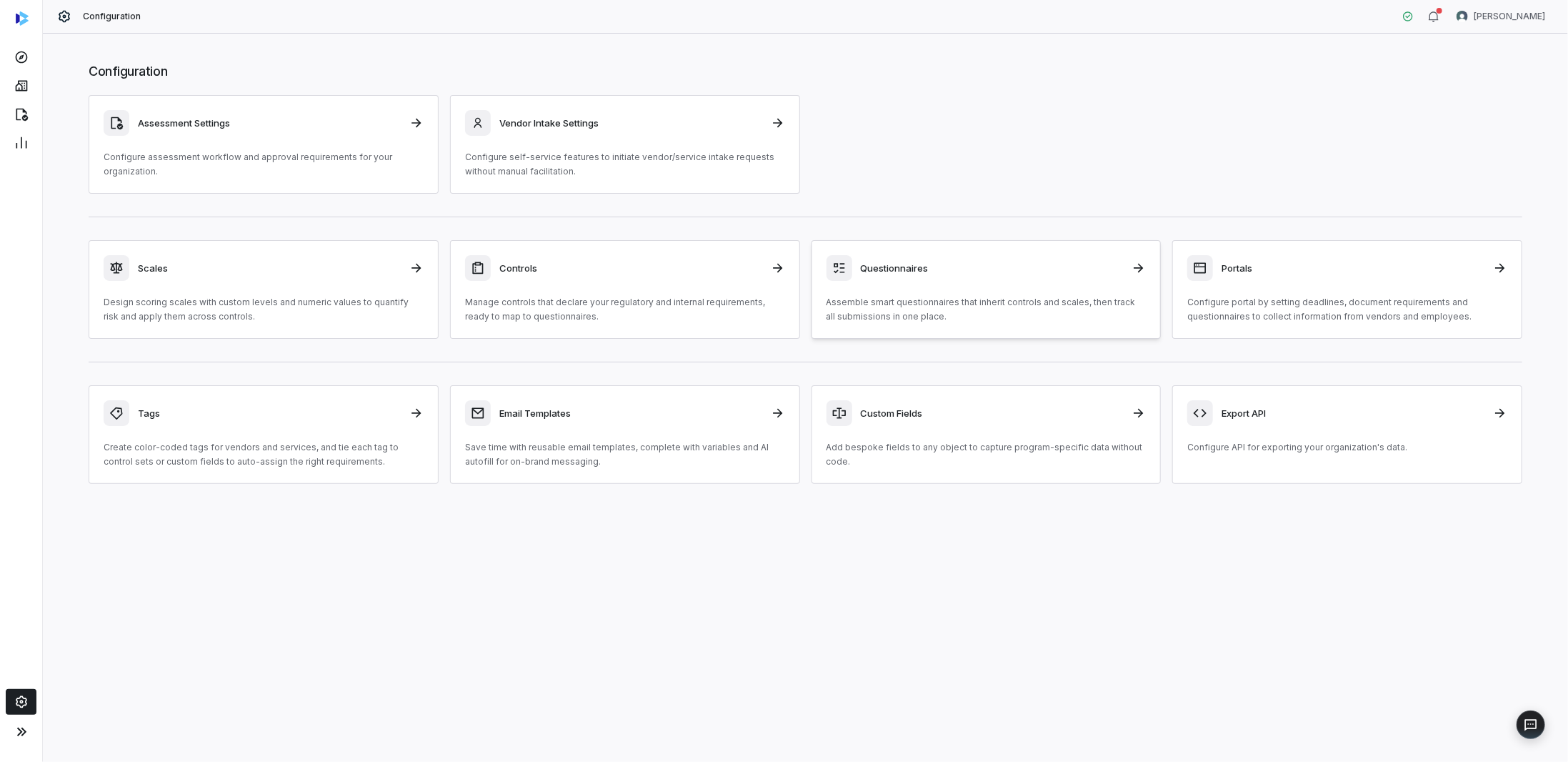
click at [938, 267] on h3 "Questionnaires" at bounding box center [992, 268] width 263 height 13
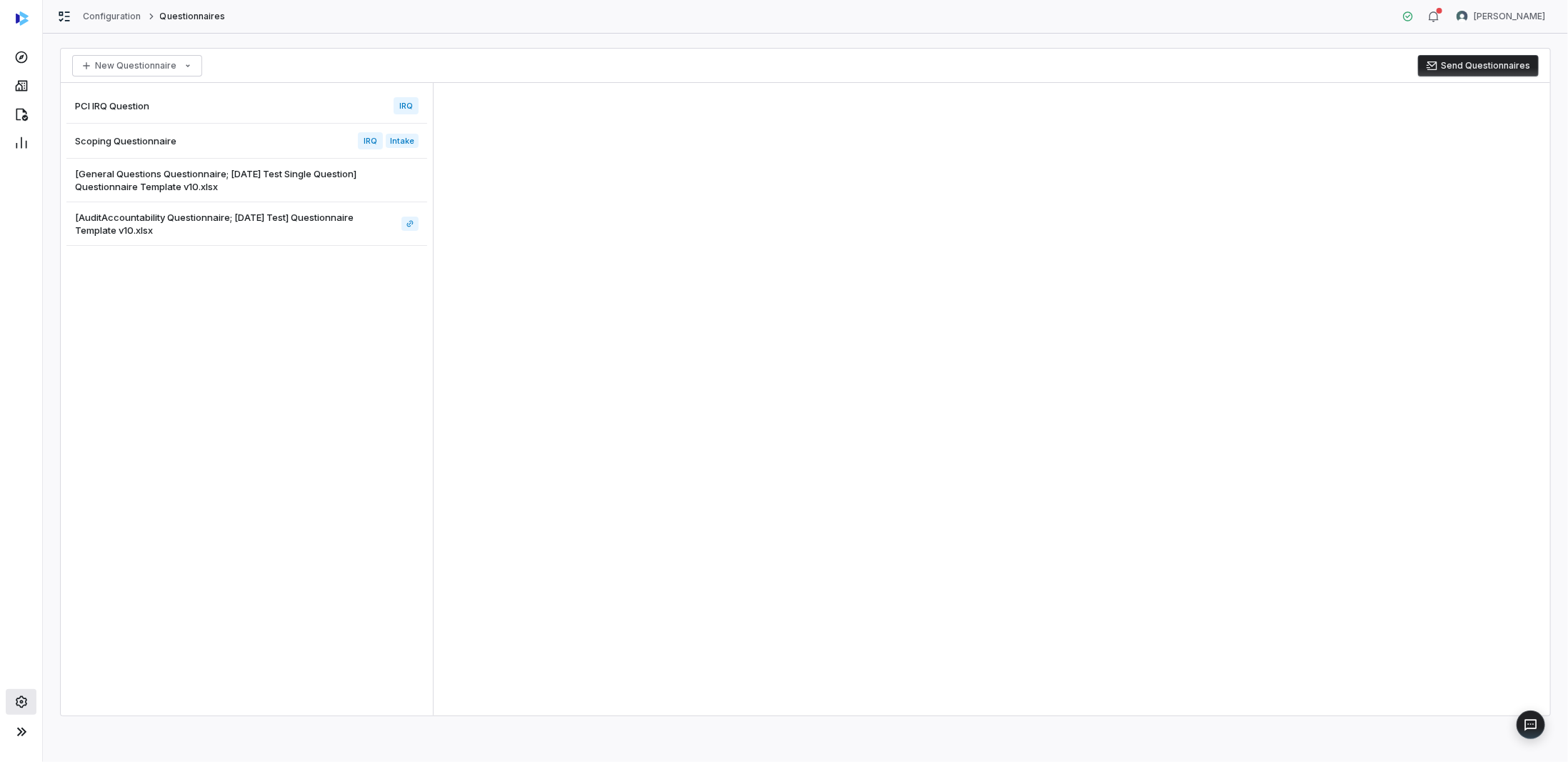
click at [18, 699] on icon at bounding box center [21, 702] width 11 height 12
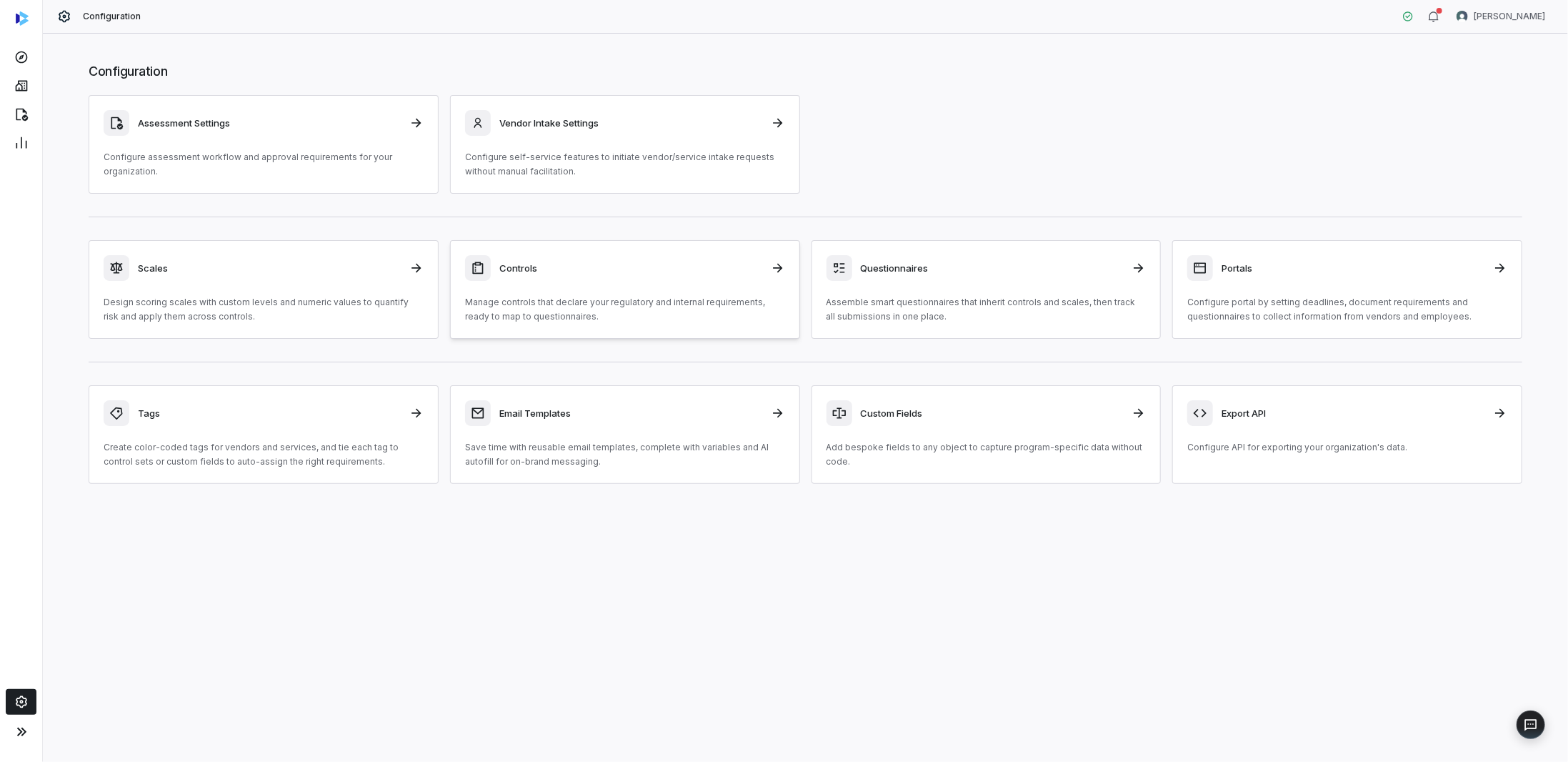
click at [622, 263] on h3 "Controls" at bounding box center [630, 268] width 263 height 13
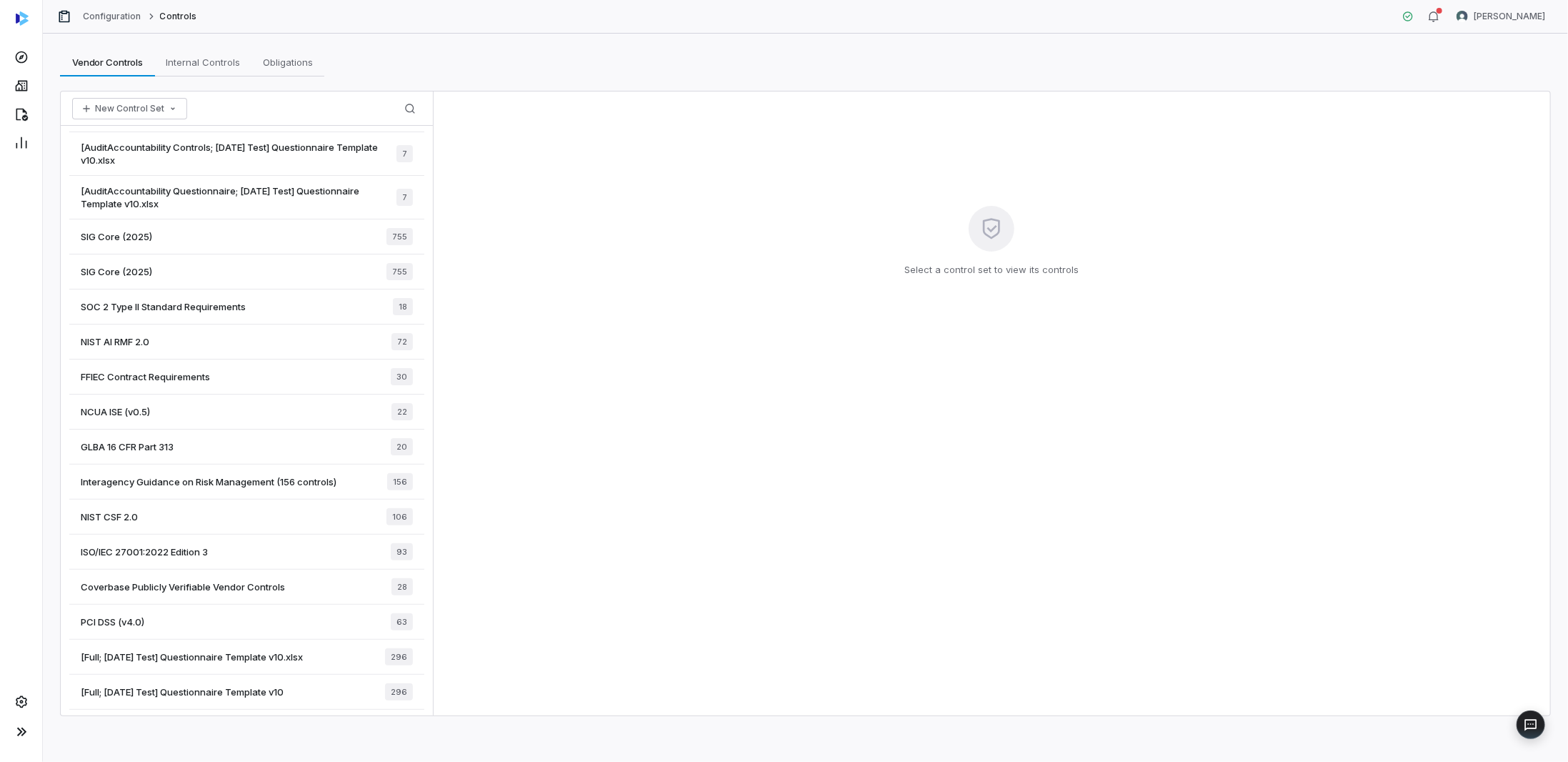
scroll to position [77, 0]
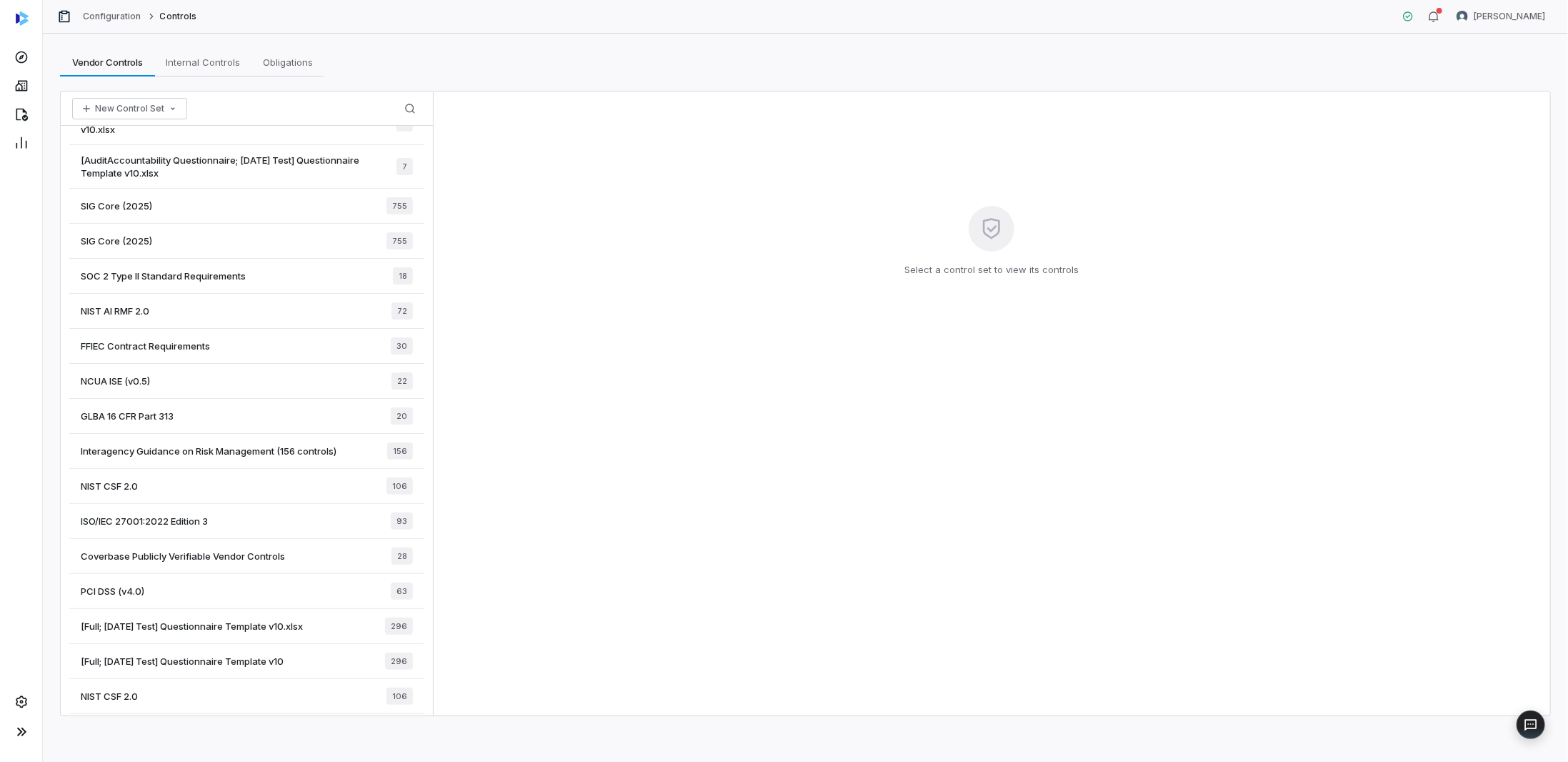
click at [169, 655] on span "[Full; 2025-06-02 Test] Questionnaire Template v10" at bounding box center [182, 661] width 203 height 13
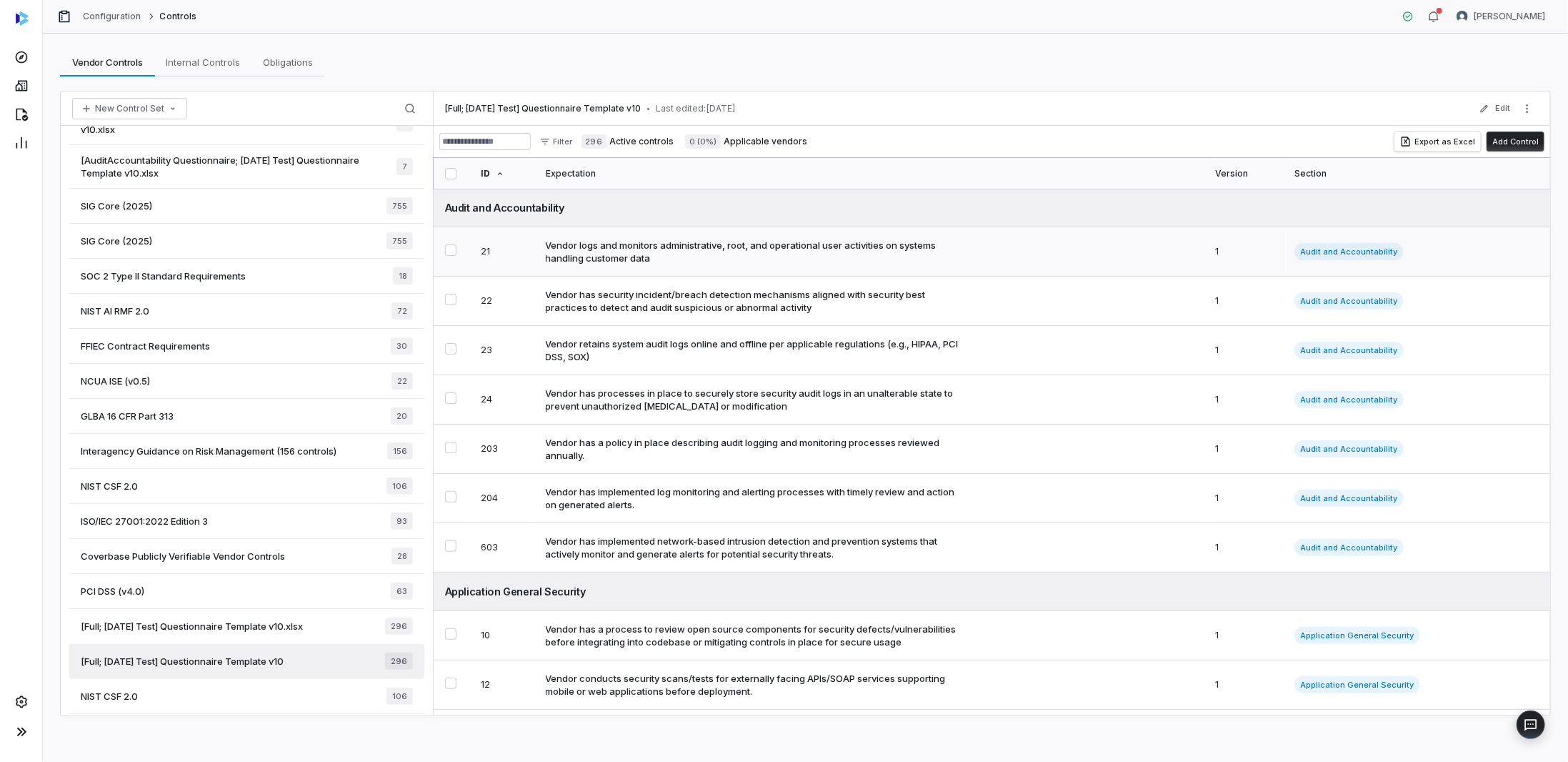
click at [618, 243] on div "Vendor logs and monitors administrative, root, and operational user activities …" at bounding box center [754, 251] width 418 height 26
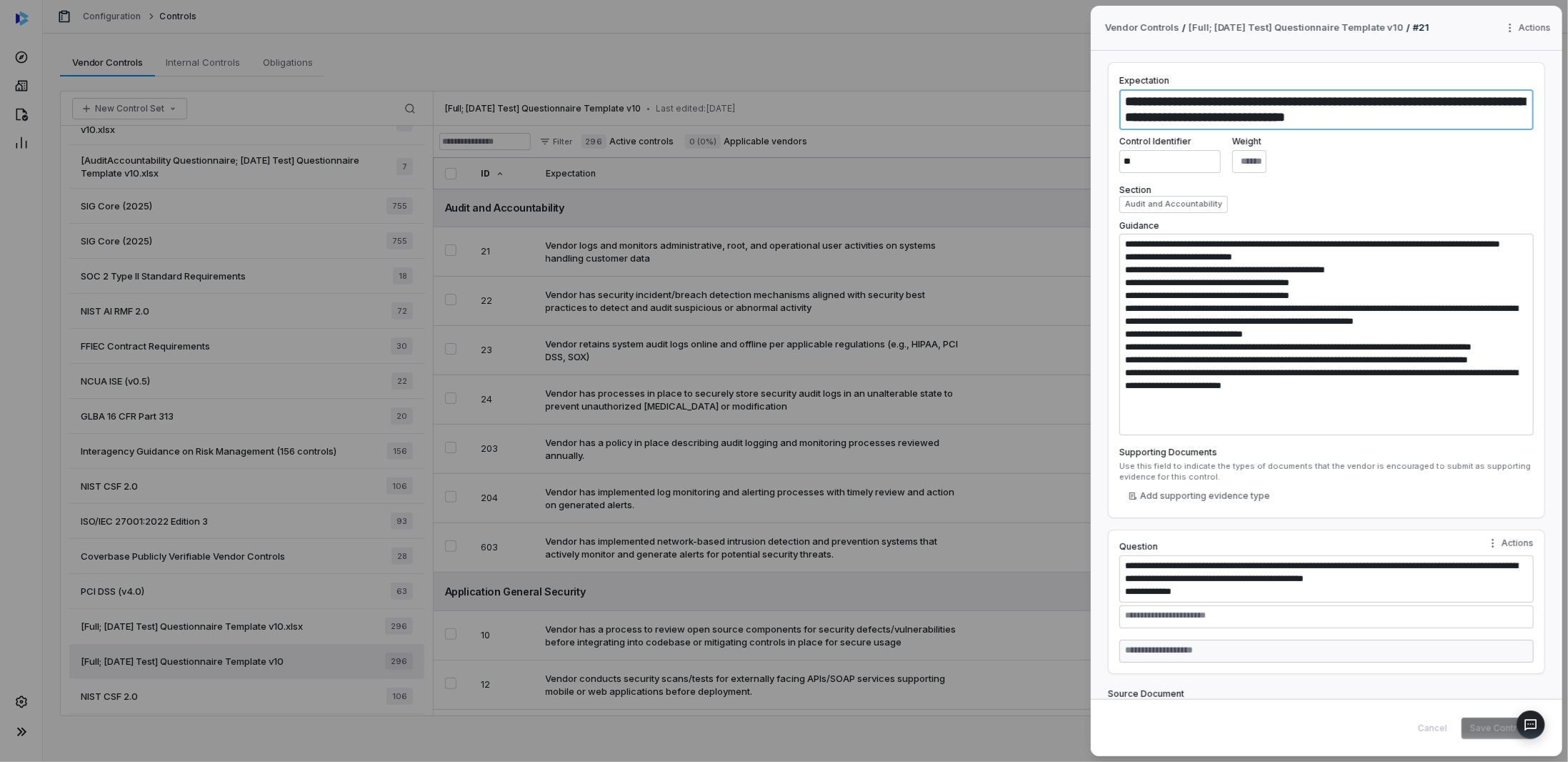
drag, startPoint x: 1397, startPoint y: 121, endPoint x: 1102, endPoint y: 99, distance: 295.8
click at [1102, 99] on div "**********" at bounding box center [1326, 375] width 471 height 648
click at [1388, 106] on textarea "**********" at bounding box center [1326, 110] width 414 height 41
click at [1433, 128] on textarea "**********" at bounding box center [1326, 110] width 414 height 41
drag, startPoint x: 1431, startPoint y: 128, endPoint x: 976, endPoint y: 103, distance: 455.7
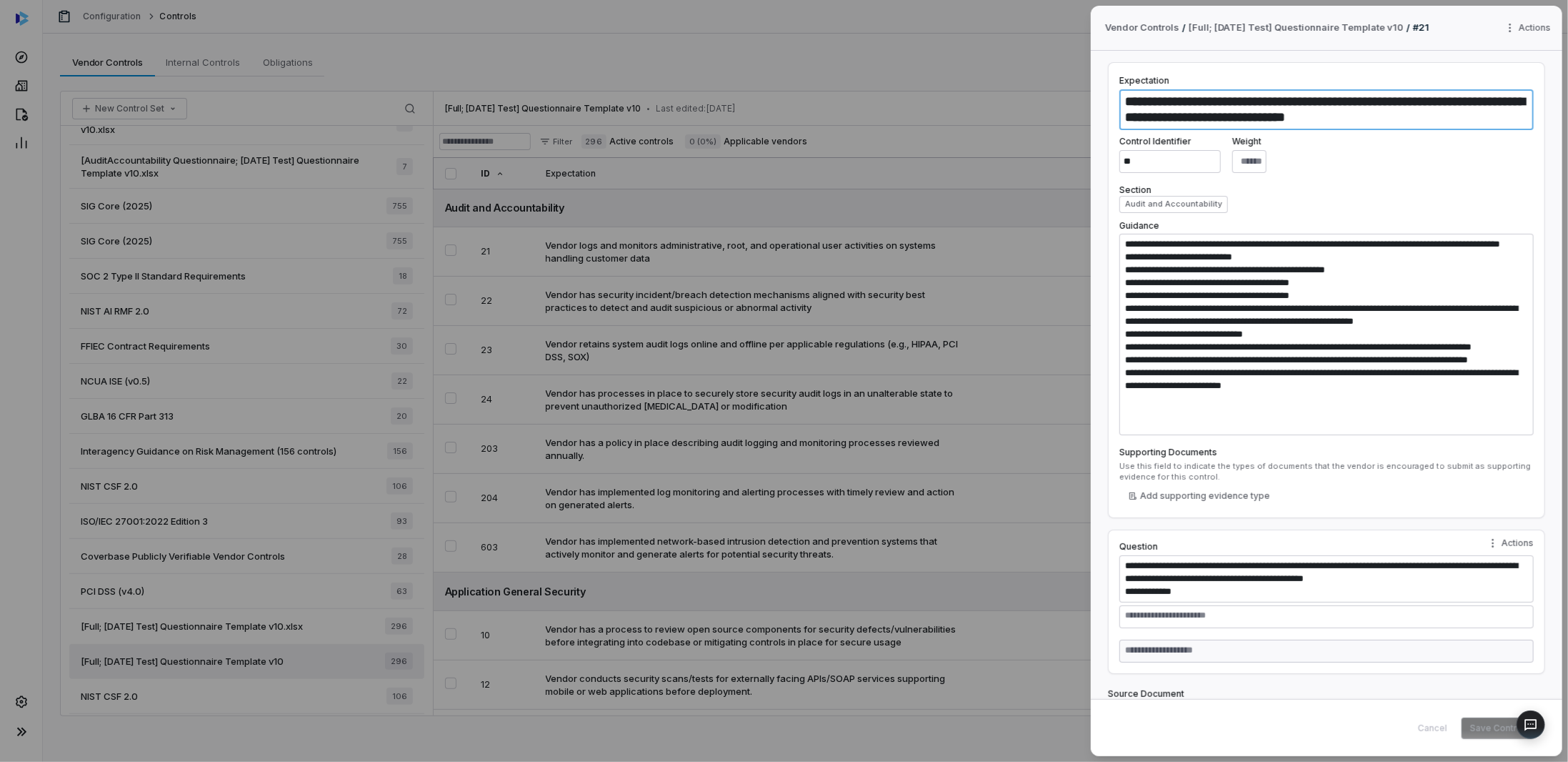
click at [983, 103] on div "**********" at bounding box center [784, 381] width 1568 height 762
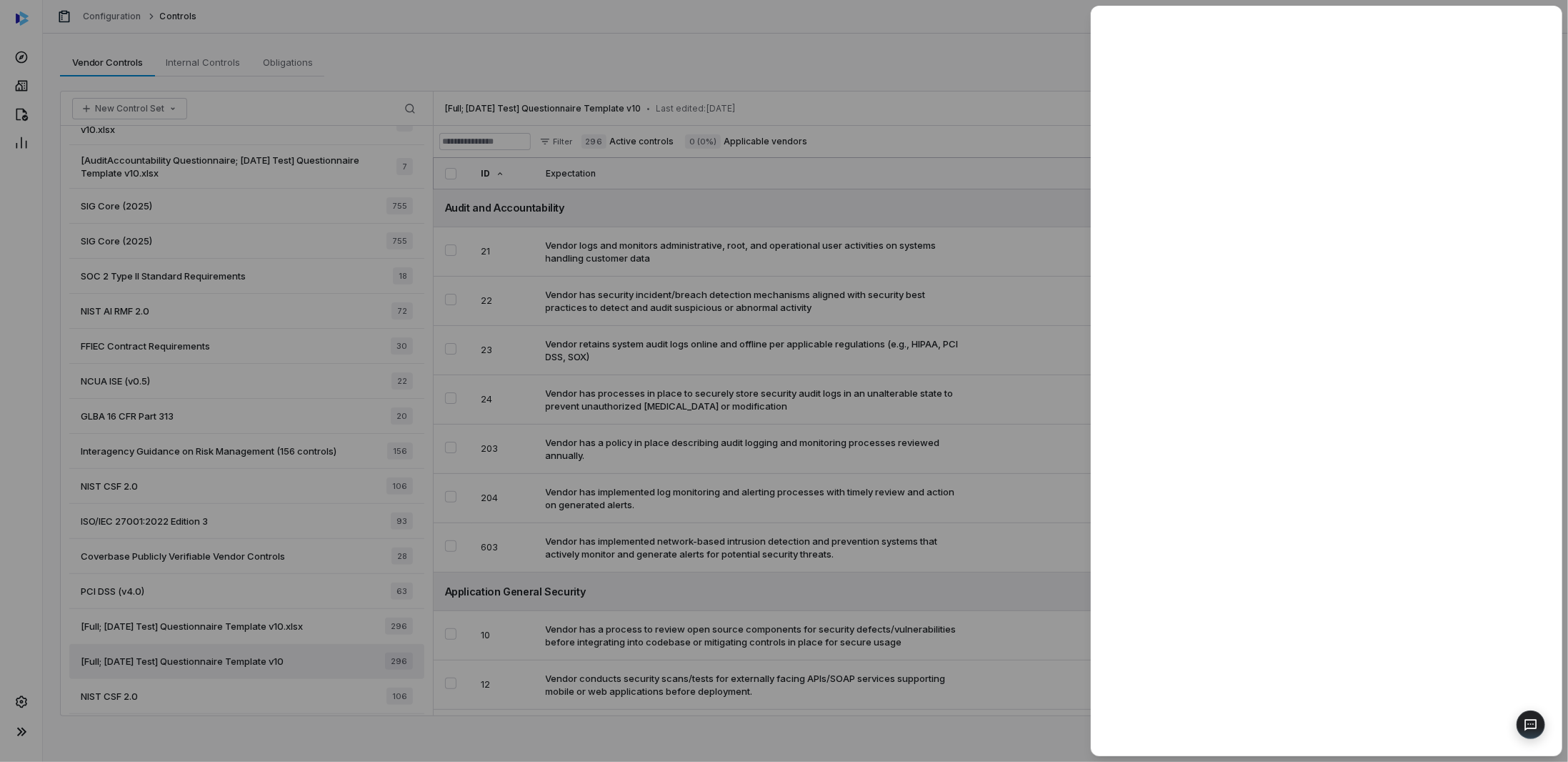
click at [695, 254] on div at bounding box center [784, 381] width 1568 height 762
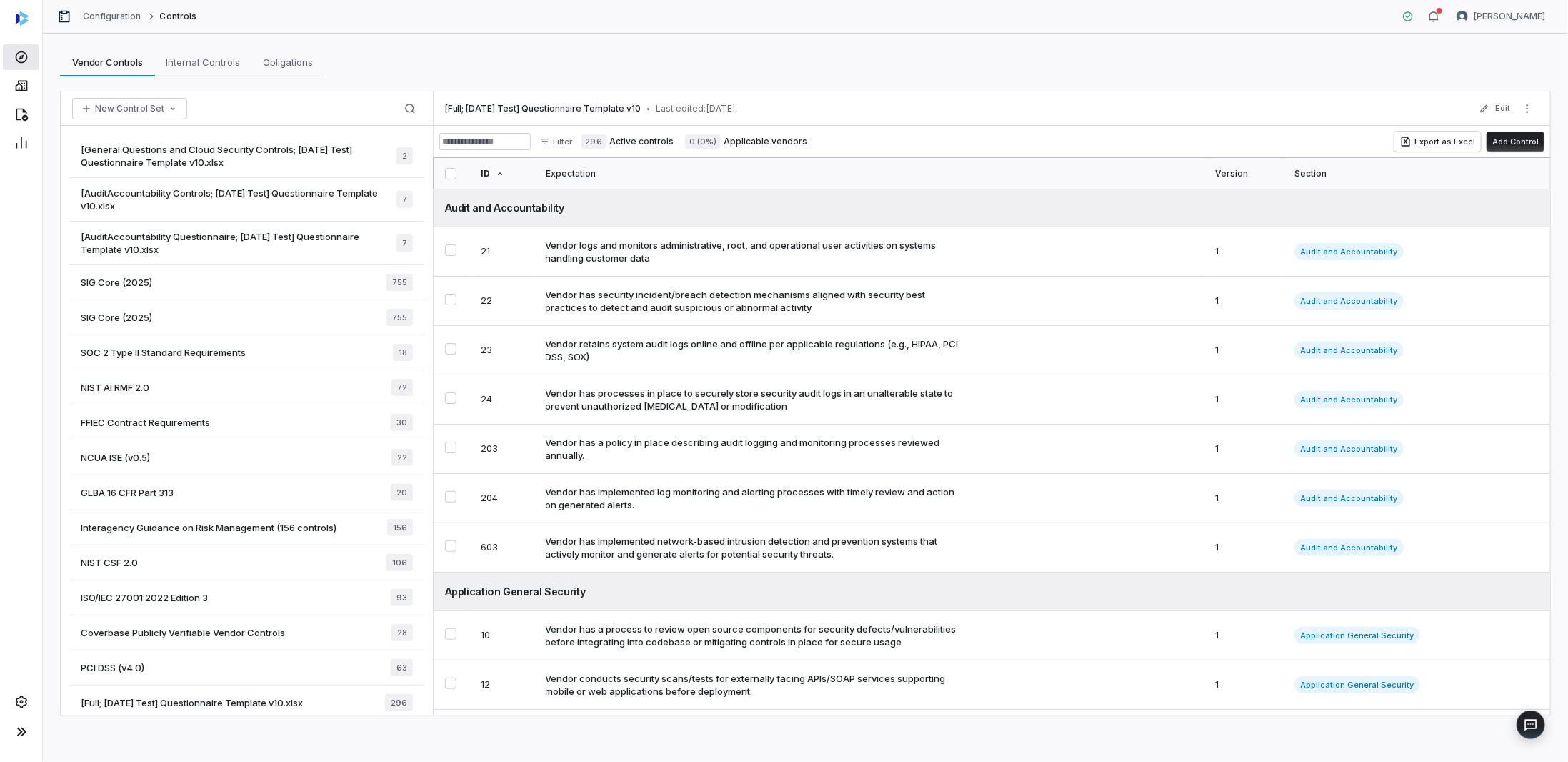
click at [18, 57] on icon at bounding box center [22, 58] width 14 height 14
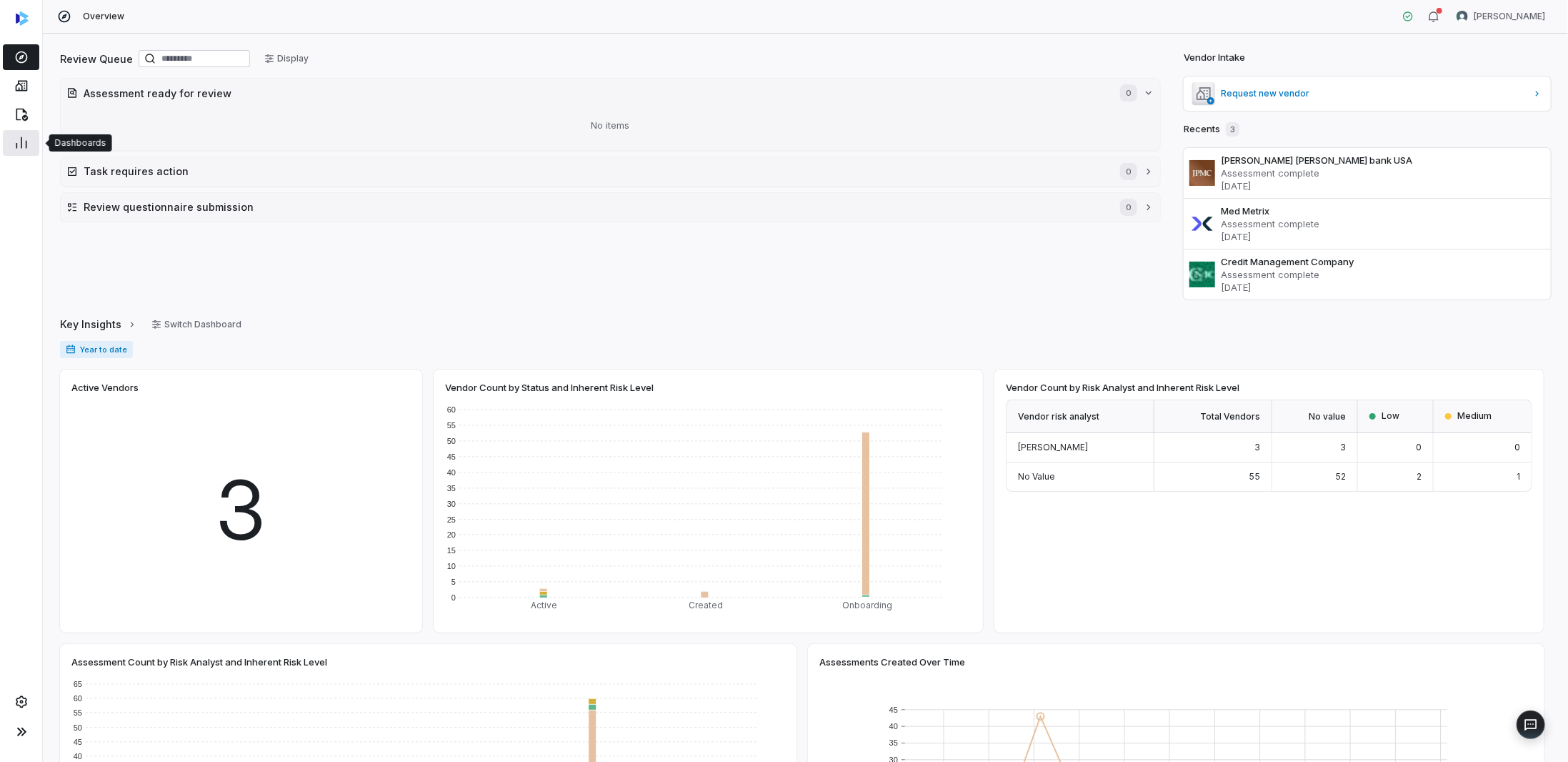
click at [17, 146] on icon at bounding box center [22, 143] width 14 height 14
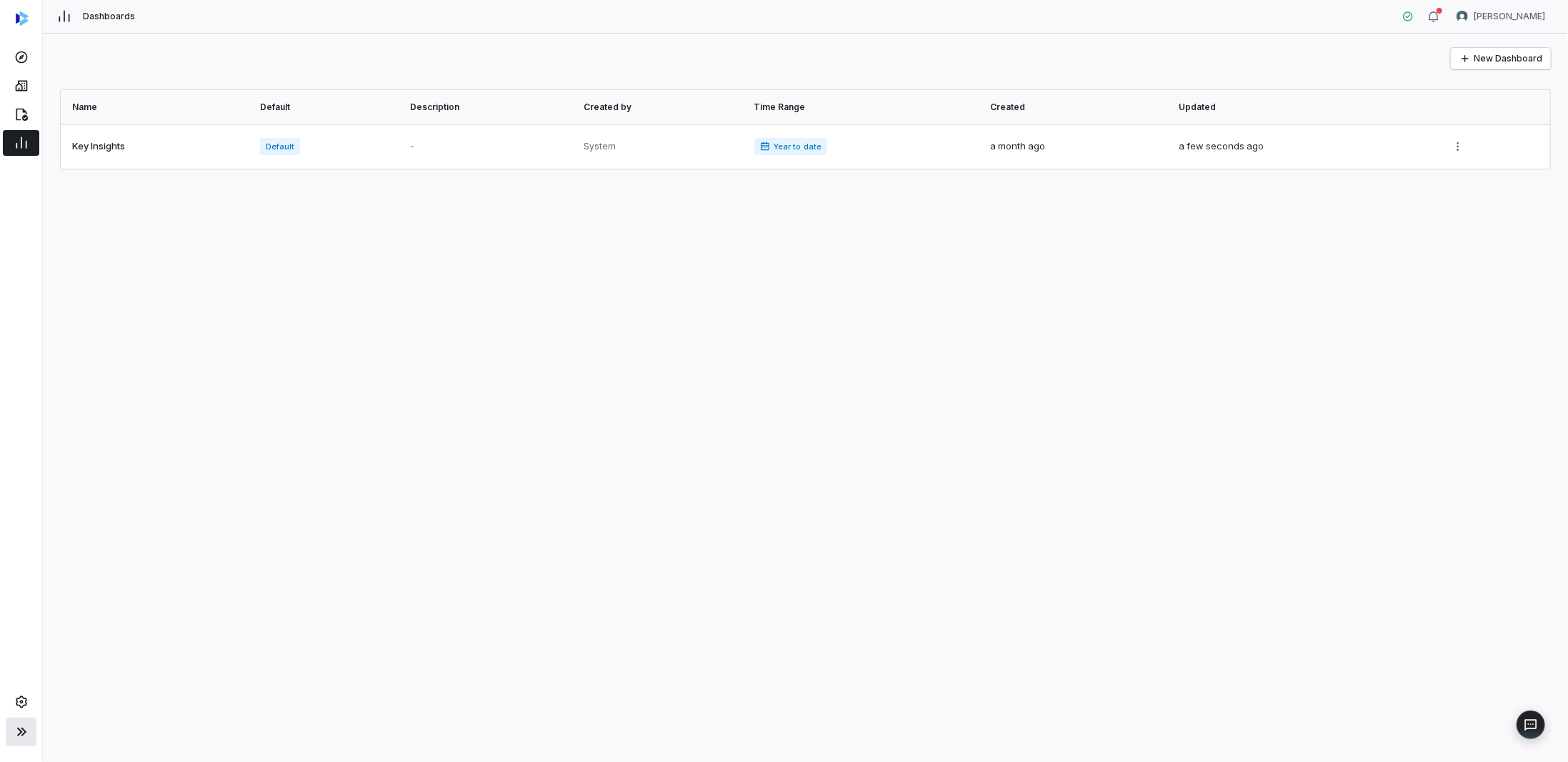
click at [17, 731] on icon at bounding box center [21, 732] width 17 height 17
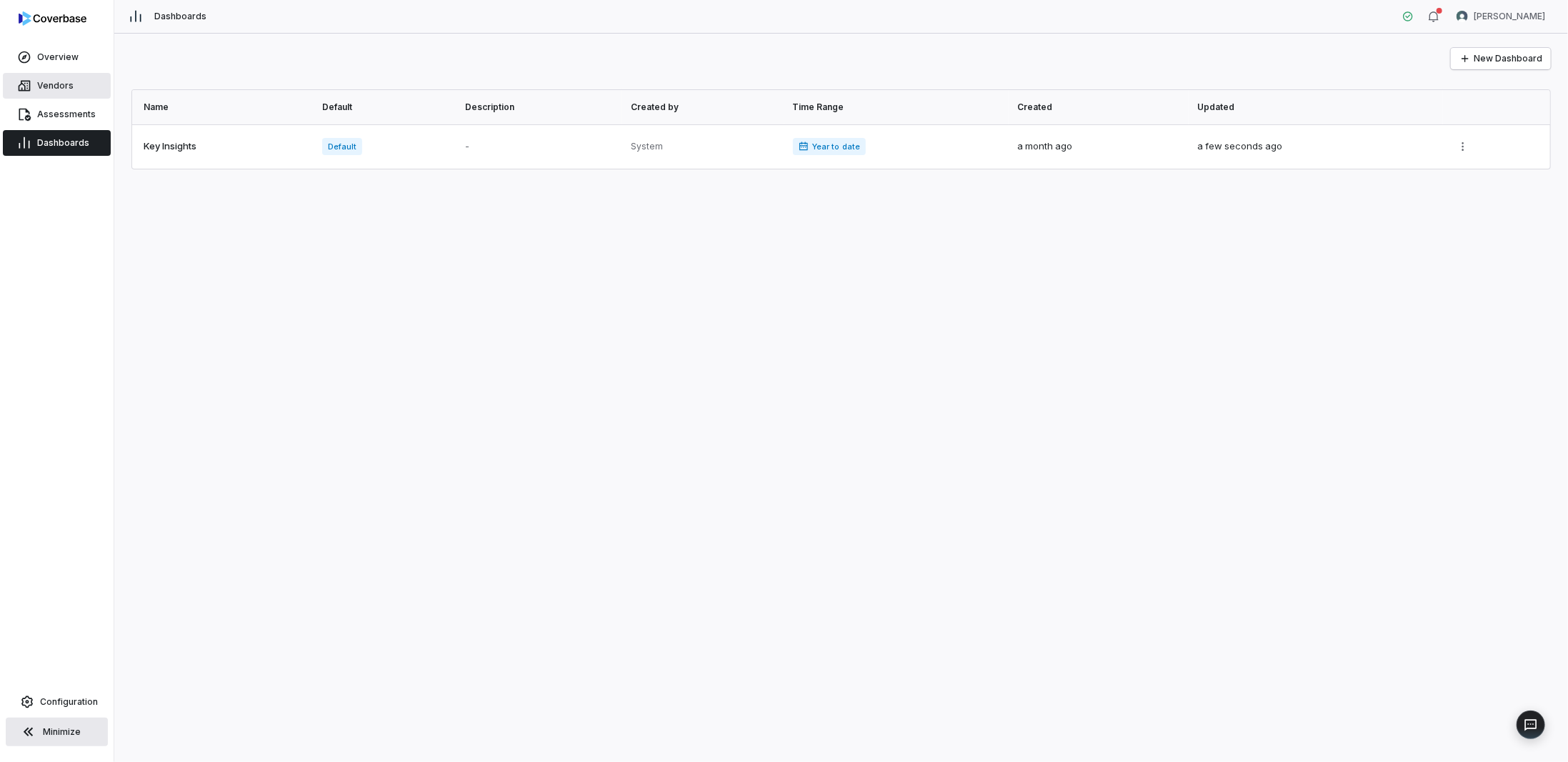
click at [58, 79] on link "Vendors" at bounding box center [57, 86] width 108 height 26
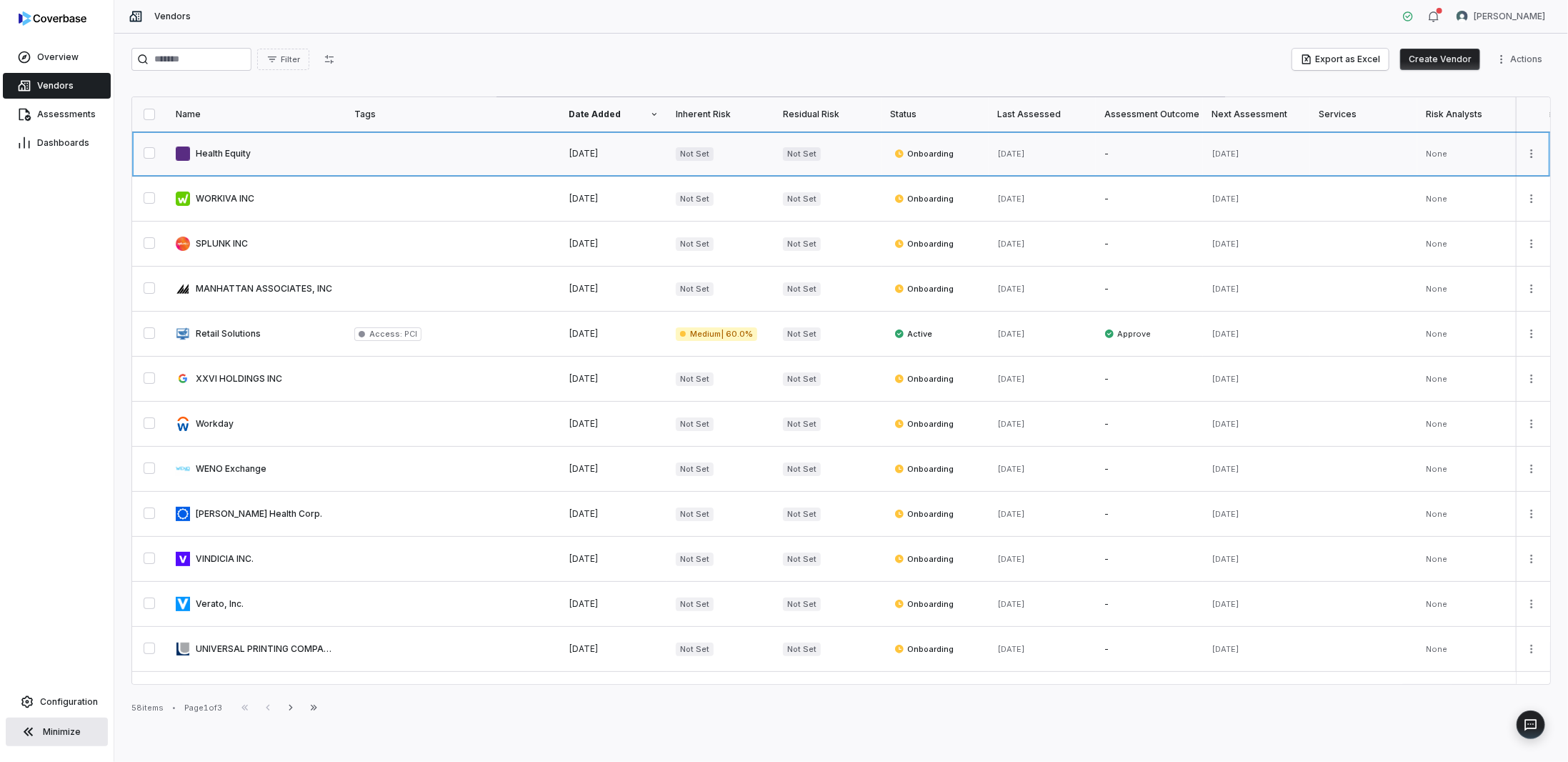
click at [253, 153] on link at bounding box center [256, 153] width 178 height 44
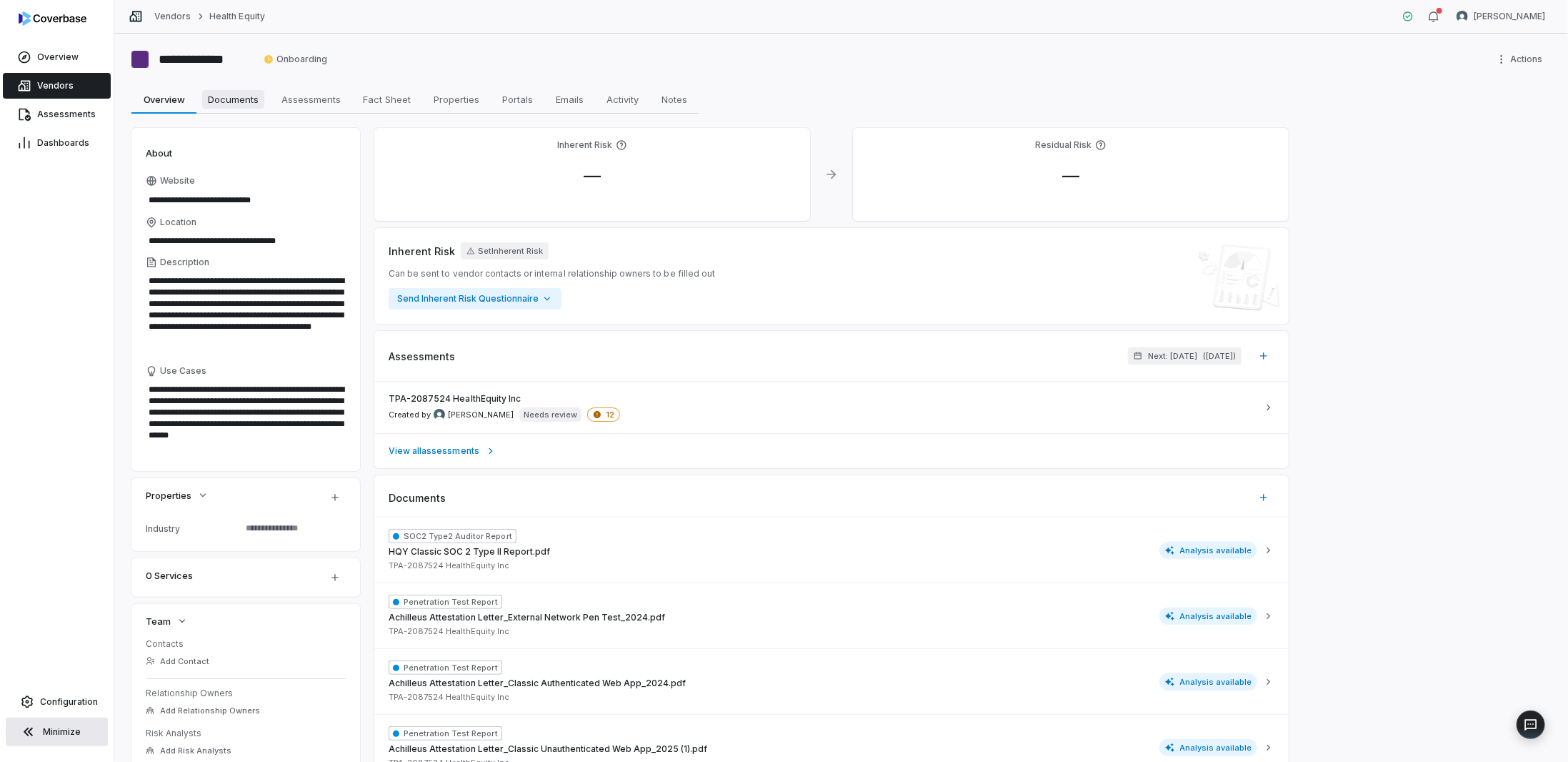
click at [246, 104] on span "Documents" at bounding box center [234, 99] width 62 height 18
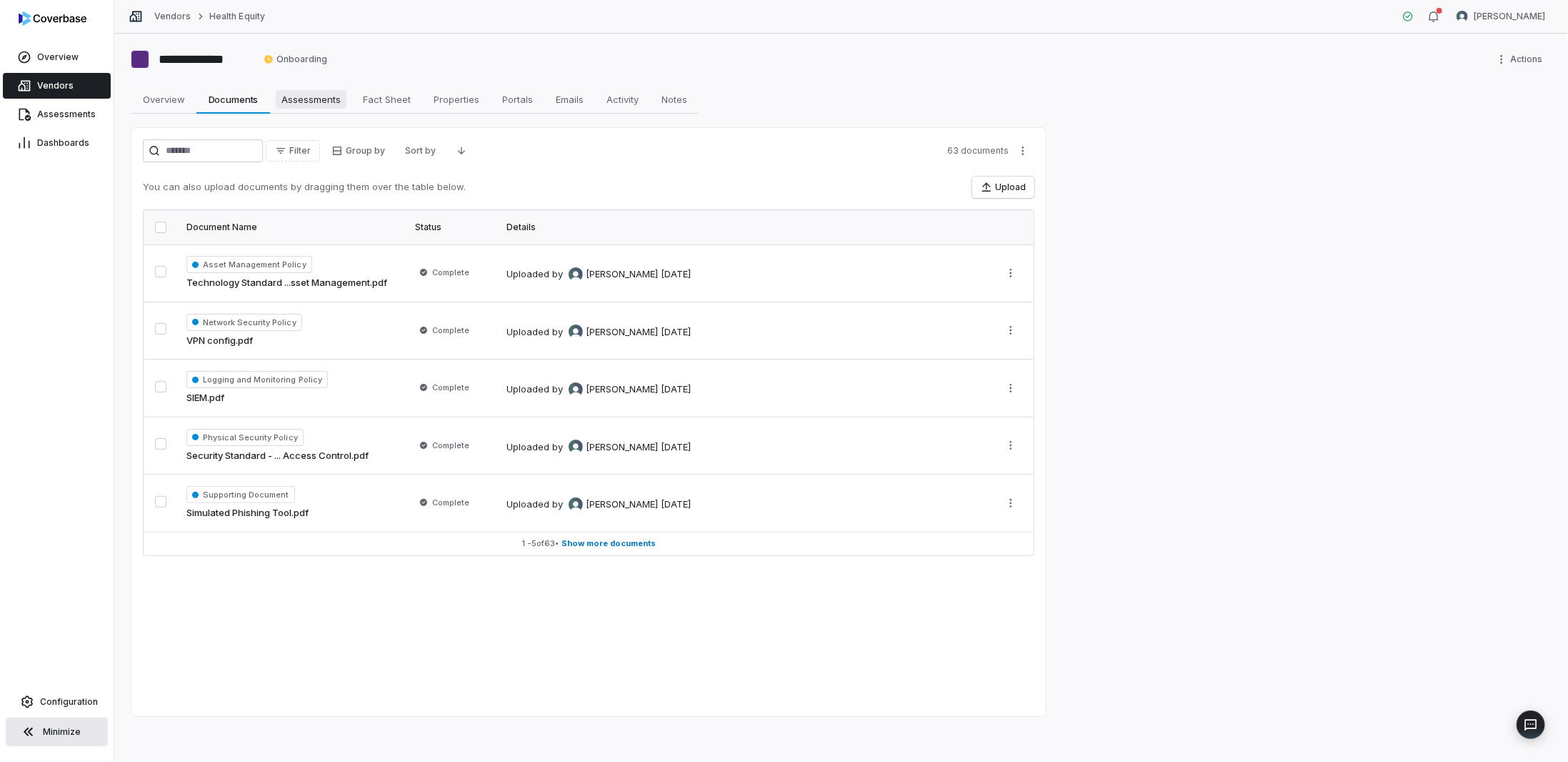
click at [312, 102] on span "Assessments" at bounding box center [311, 99] width 70 height 18
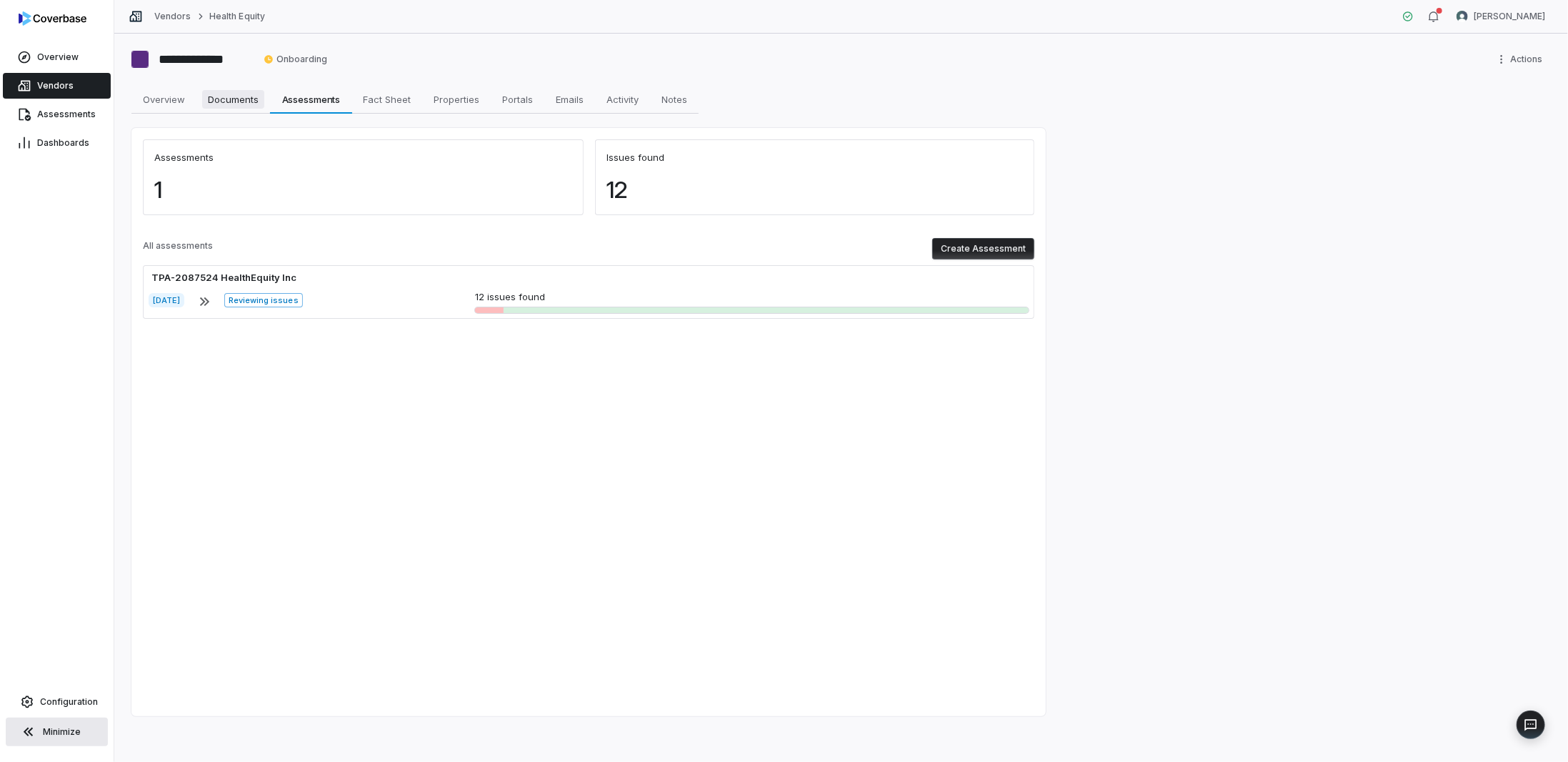
click at [198, 103] on link "Documents Documents" at bounding box center [234, 99] width 74 height 29
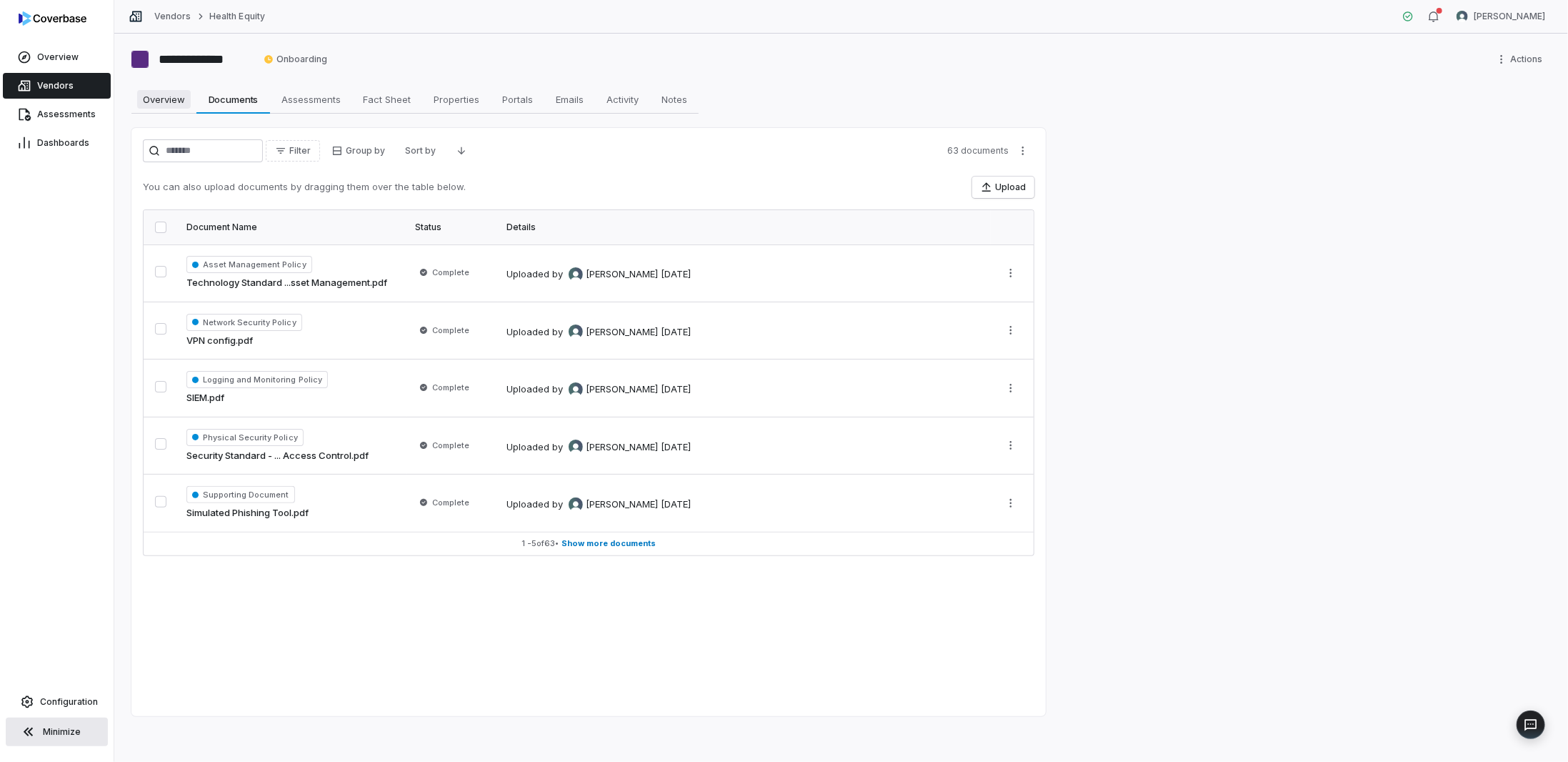
click at [149, 100] on span "Overview" at bounding box center [163, 99] width 54 height 18
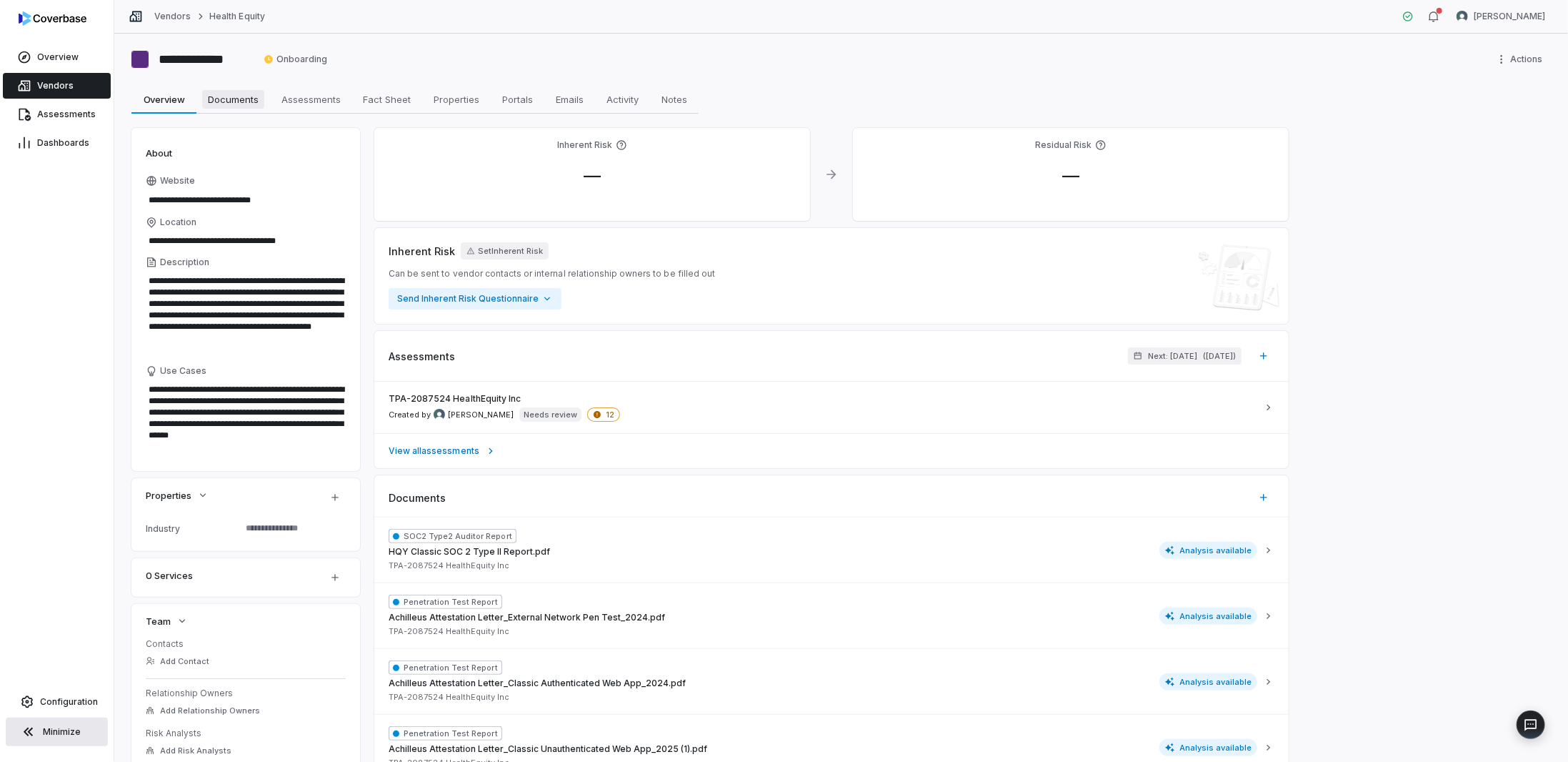
click at [206, 97] on span "Documents" at bounding box center [234, 99] width 62 height 18
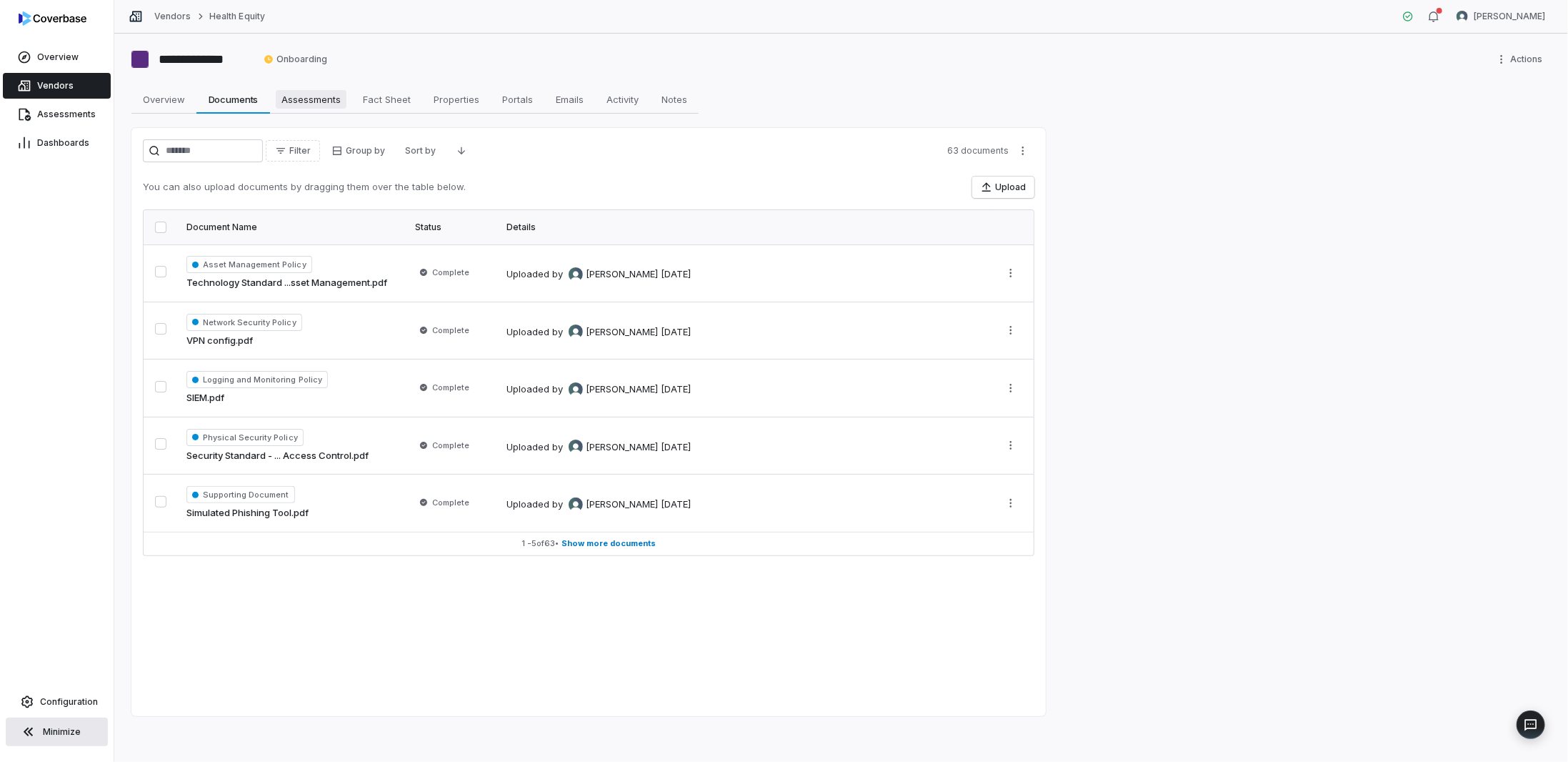
click at [298, 103] on span "Assessments" at bounding box center [311, 99] width 70 height 18
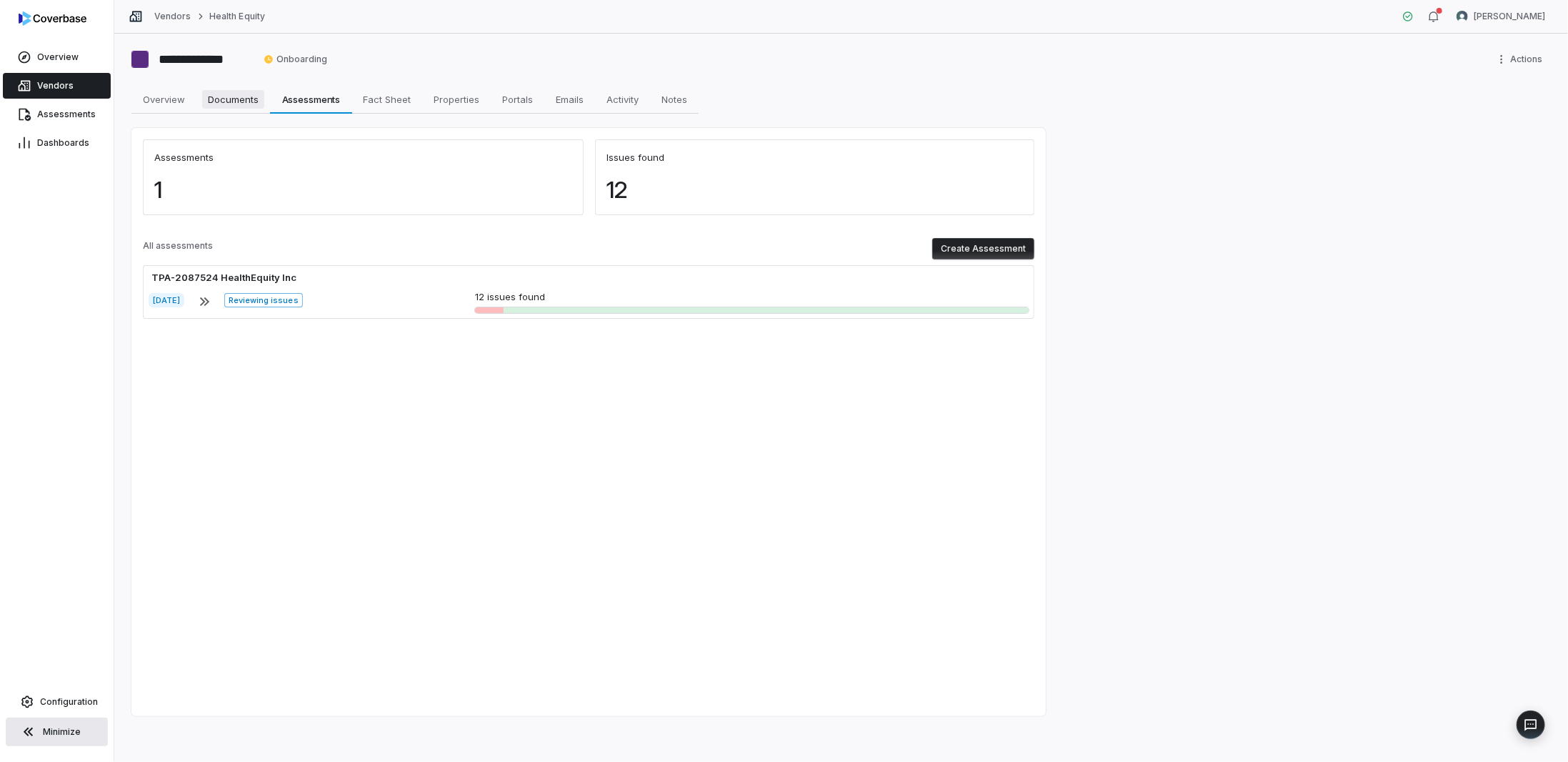
click at [234, 102] on span "Documents" at bounding box center [234, 99] width 62 height 18
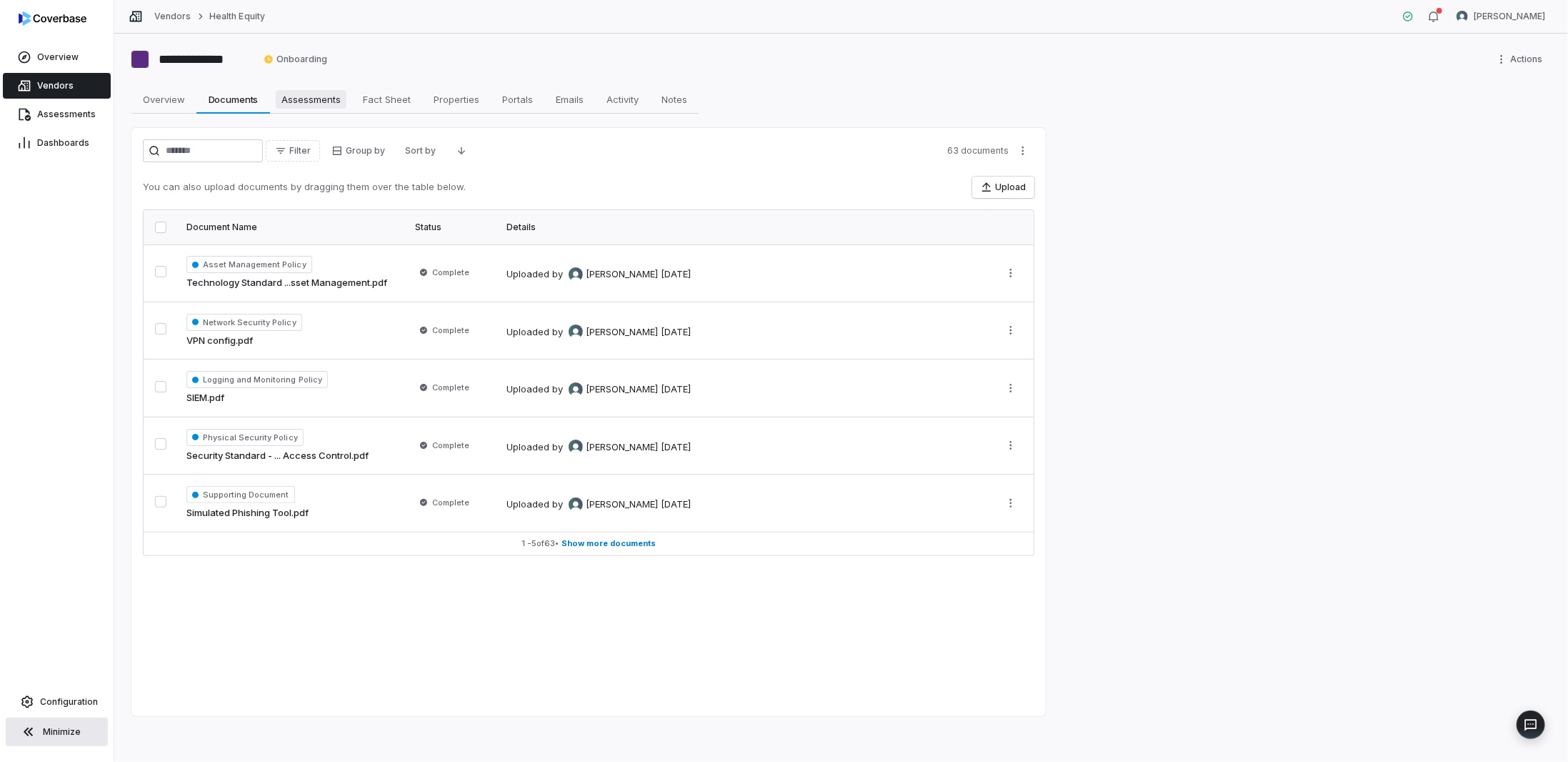
click at [306, 102] on span "Assessments" at bounding box center [311, 99] width 70 height 18
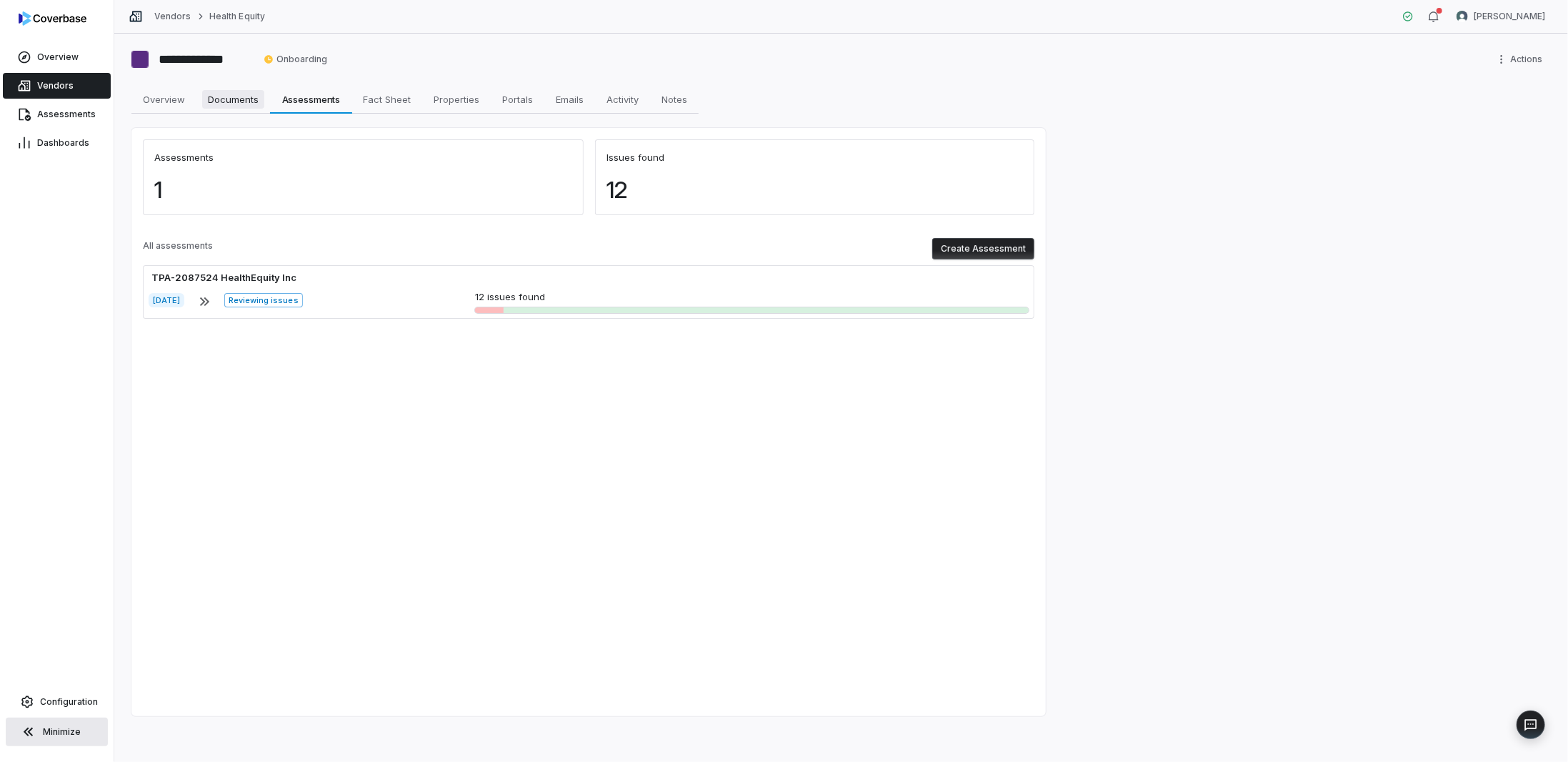
click at [232, 102] on span "Documents" at bounding box center [234, 99] width 62 height 18
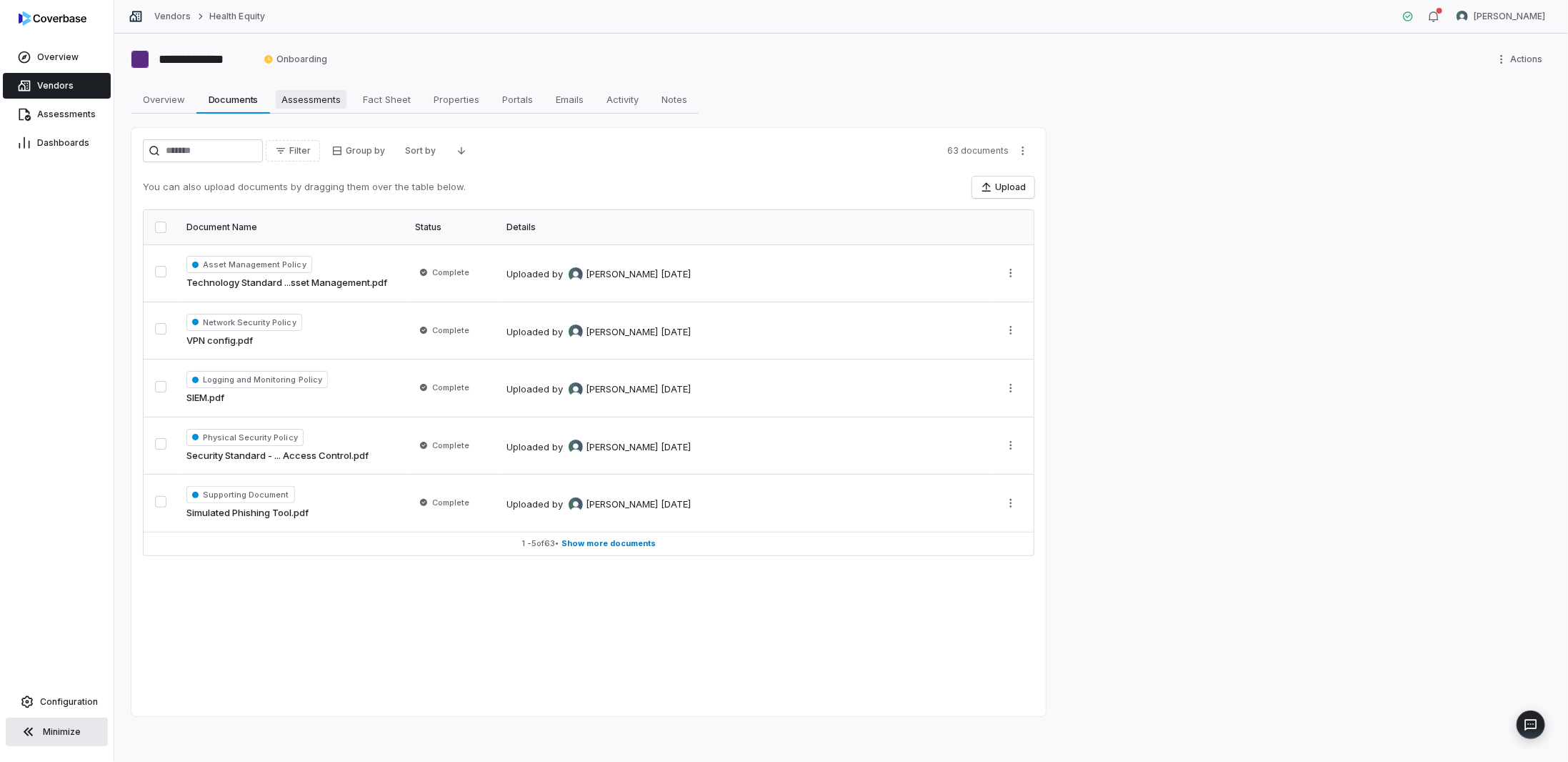
click at [316, 99] on span "Assessments" at bounding box center [311, 99] width 70 height 18
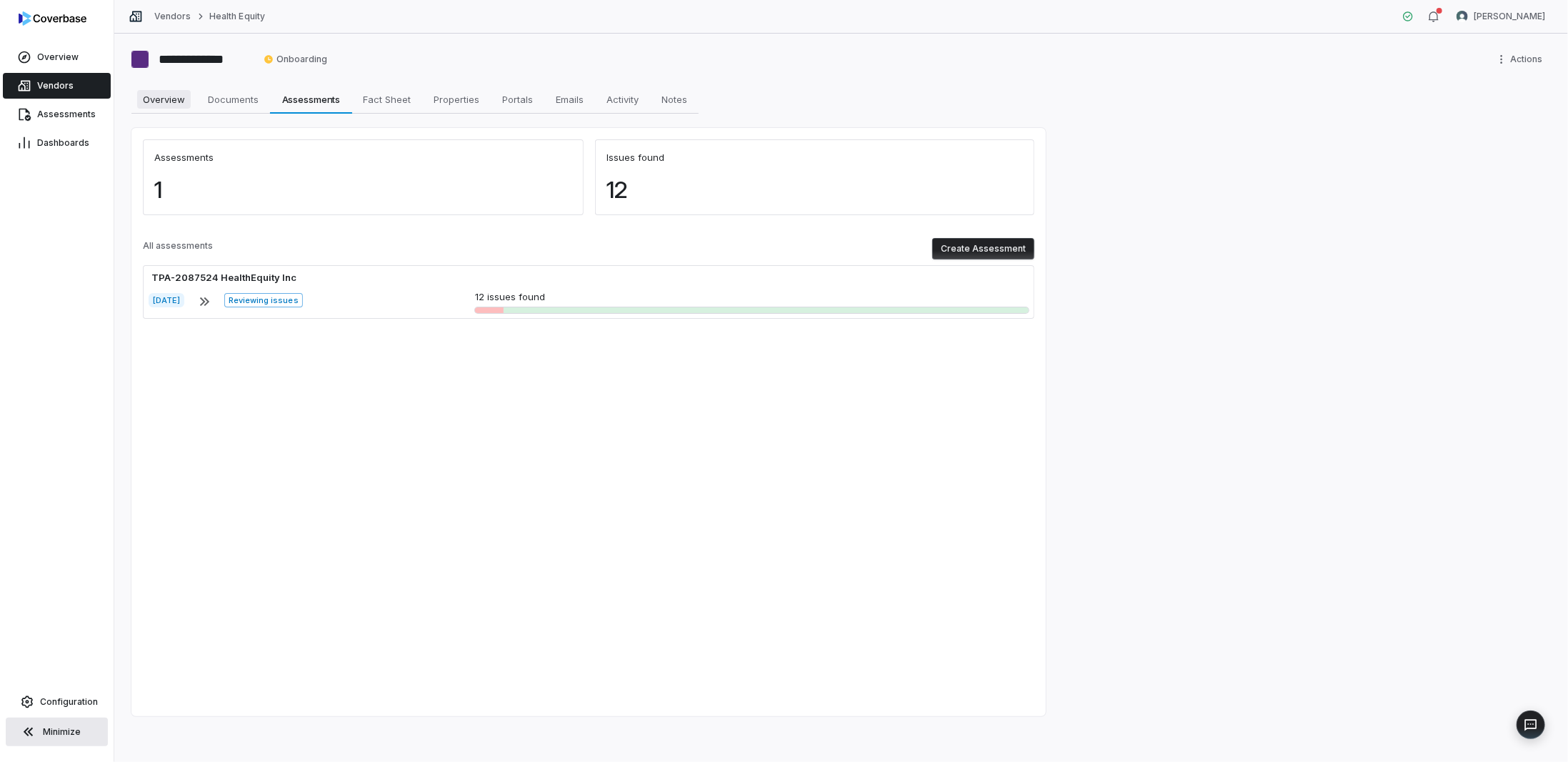
click at [150, 99] on span "Overview" at bounding box center [163, 99] width 54 height 18
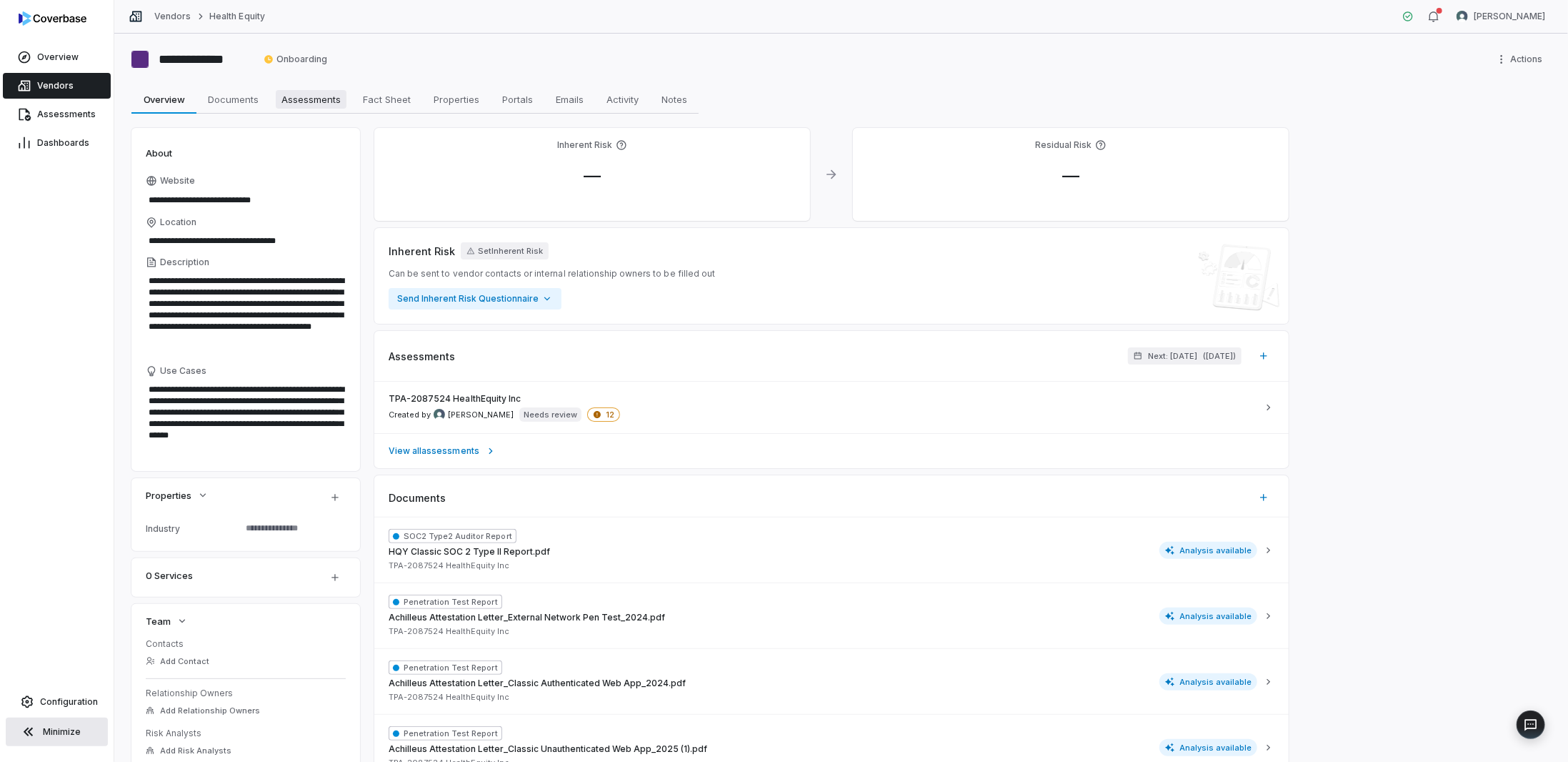
click at [298, 103] on span "Assessments" at bounding box center [311, 99] width 70 height 18
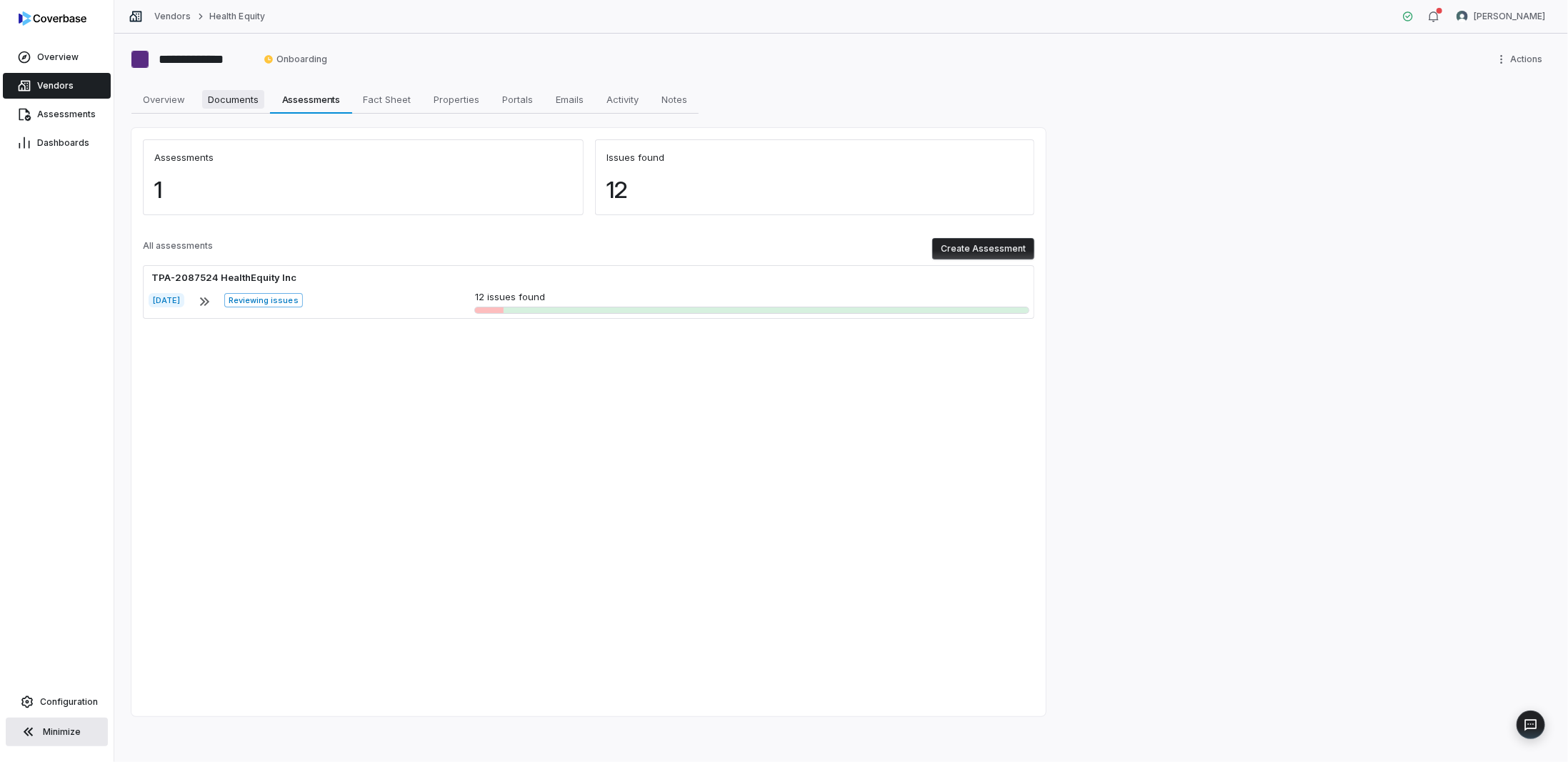
click at [246, 104] on span "Documents" at bounding box center [234, 99] width 62 height 18
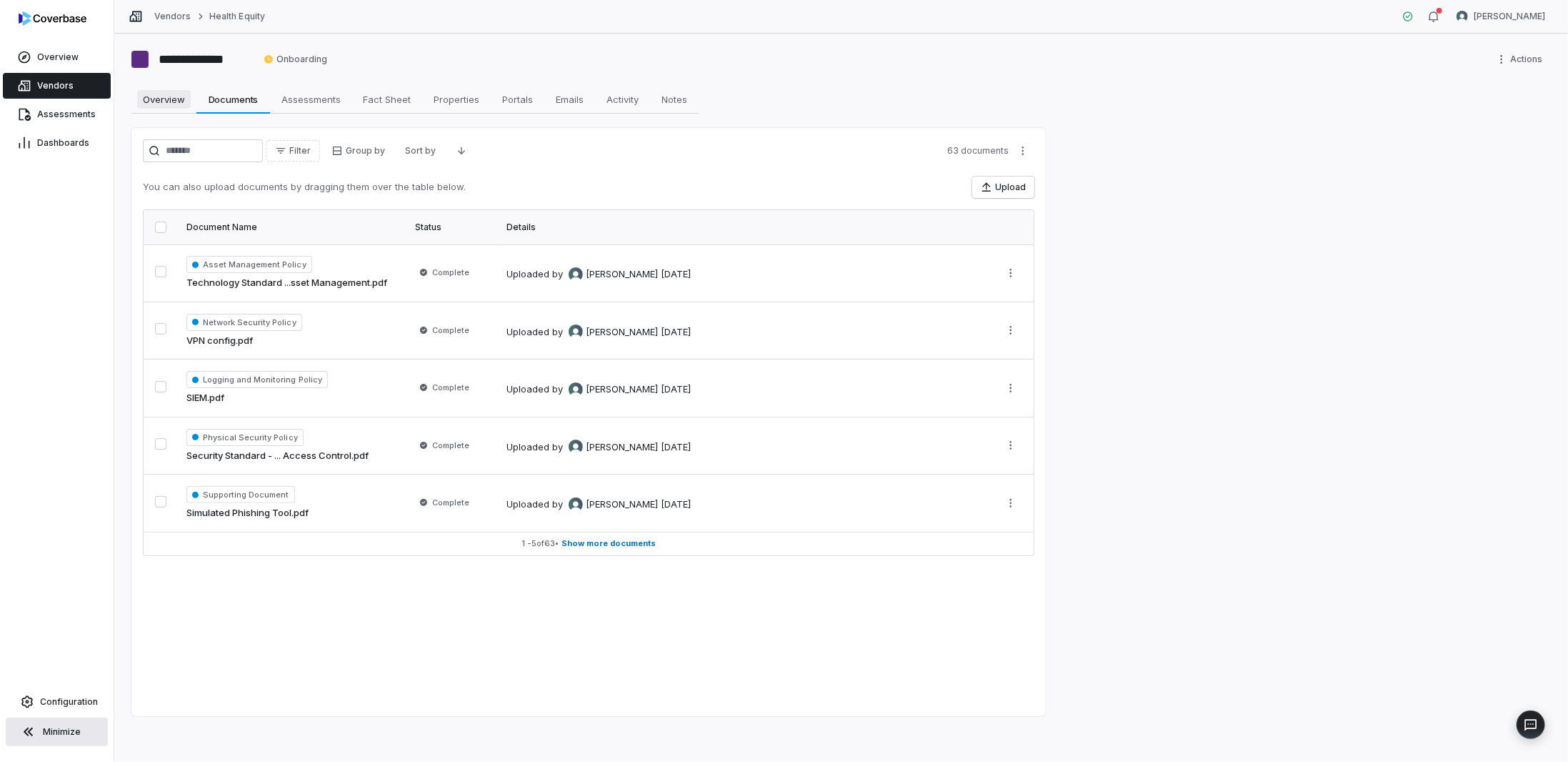
click at [144, 105] on span "Overview" at bounding box center [163, 99] width 54 height 18
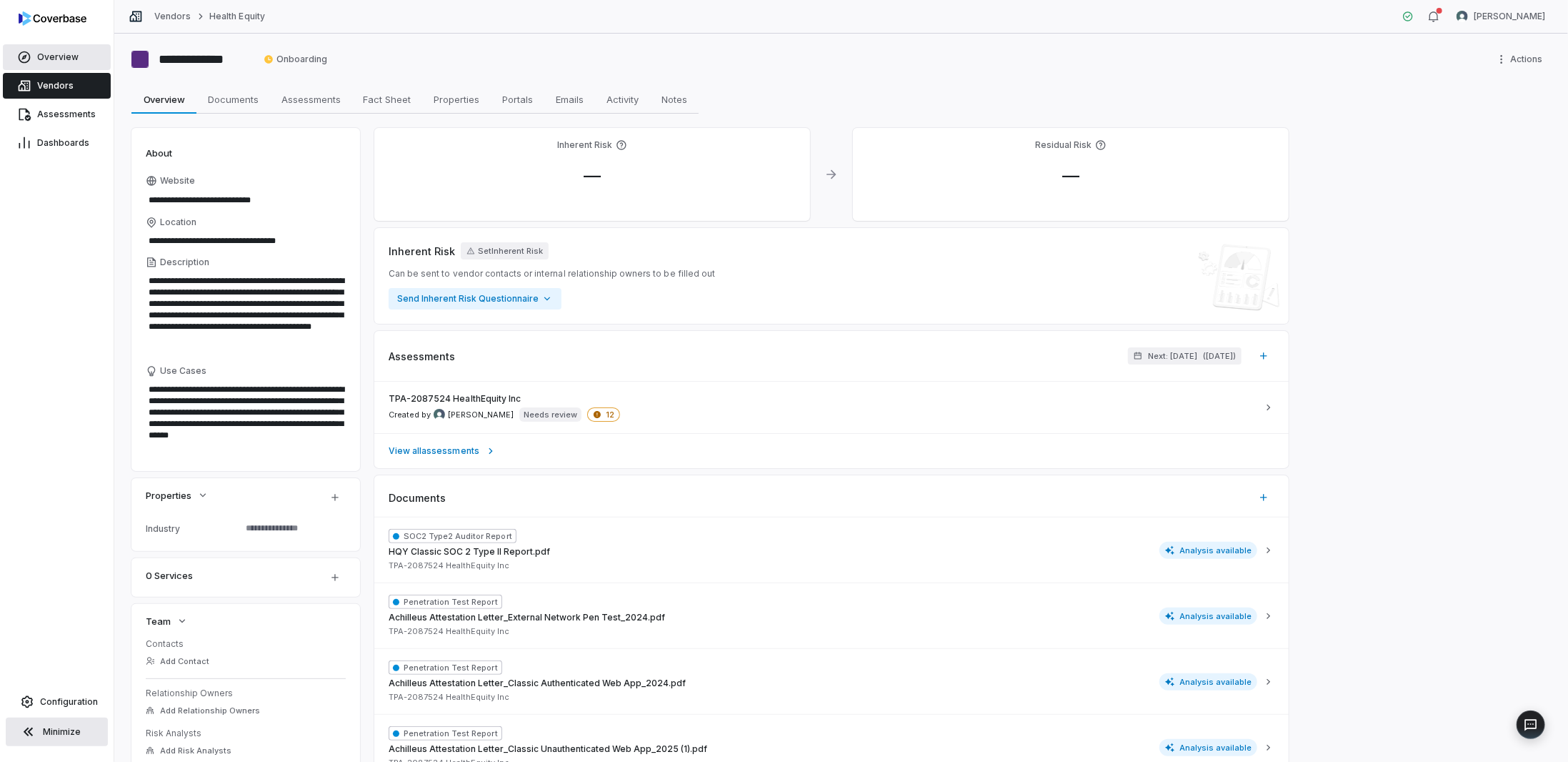
click at [53, 57] on span "Overview" at bounding box center [58, 57] width 42 height 11
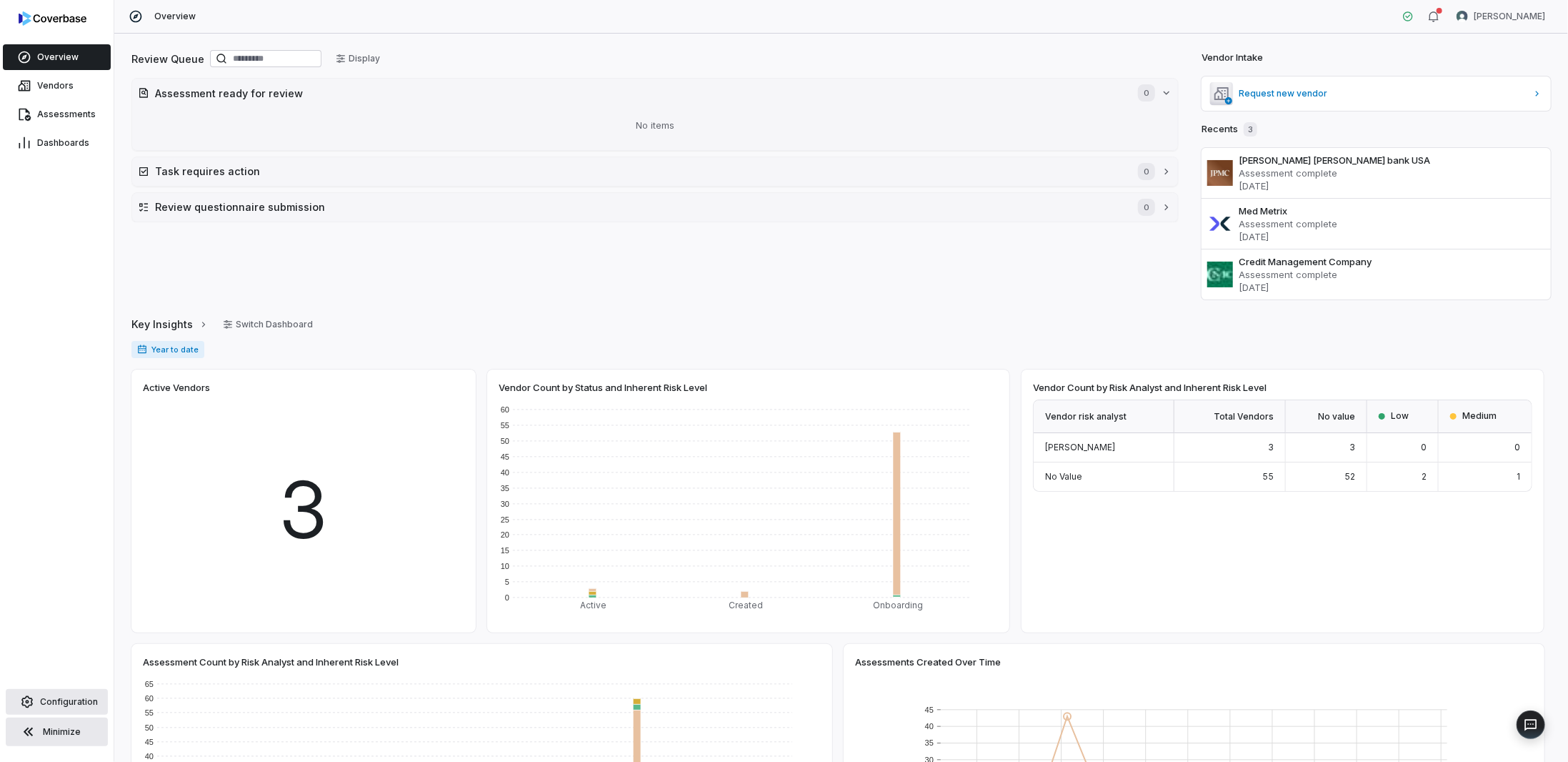
click at [64, 705] on span "Configuration" at bounding box center [69, 702] width 58 height 11
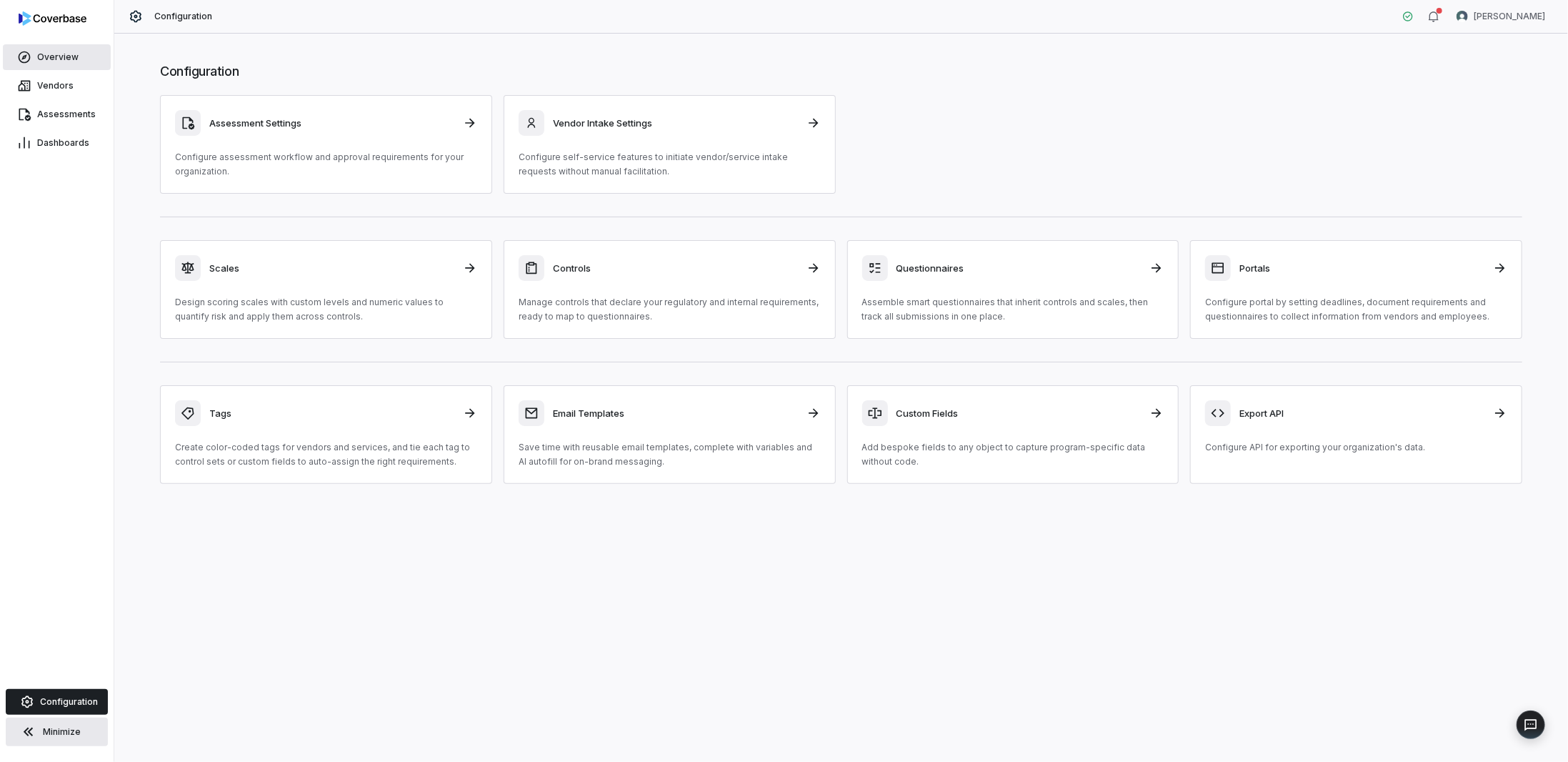
click at [51, 59] on span "Overview" at bounding box center [58, 57] width 42 height 11
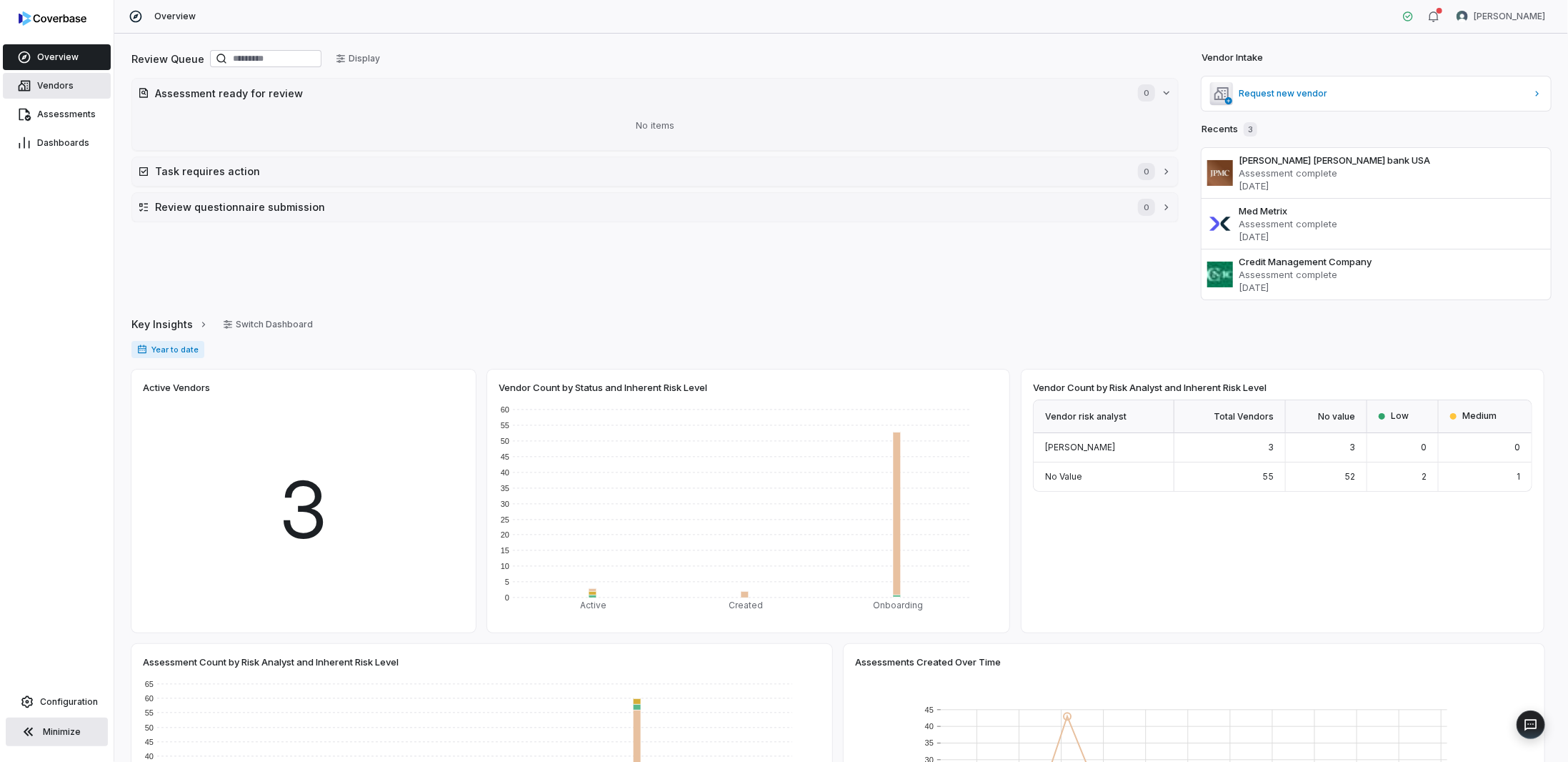
click at [55, 85] on span "Vendors" at bounding box center [55, 86] width 37 height 11
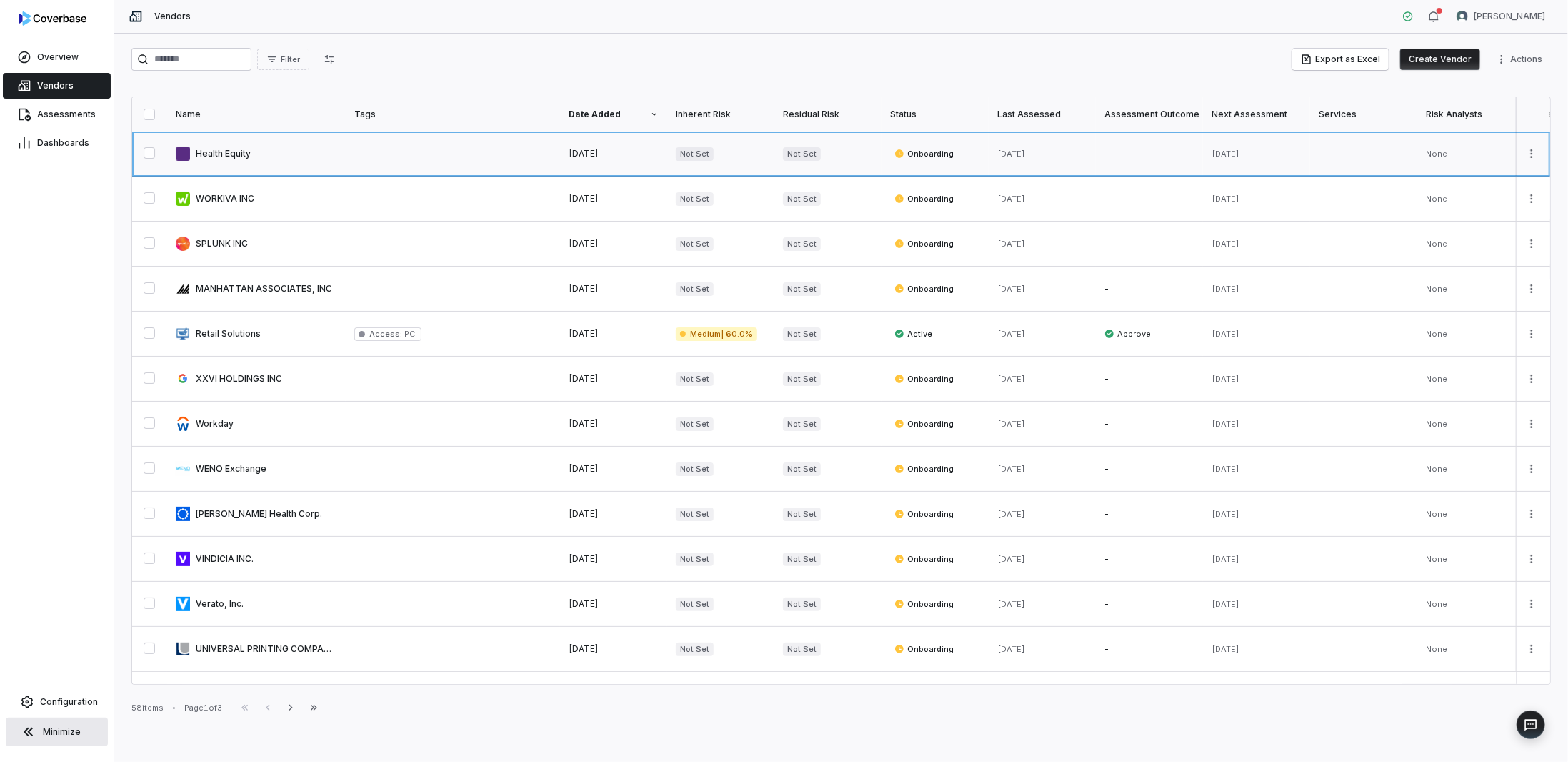
click at [240, 148] on link at bounding box center [256, 153] width 178 height 44
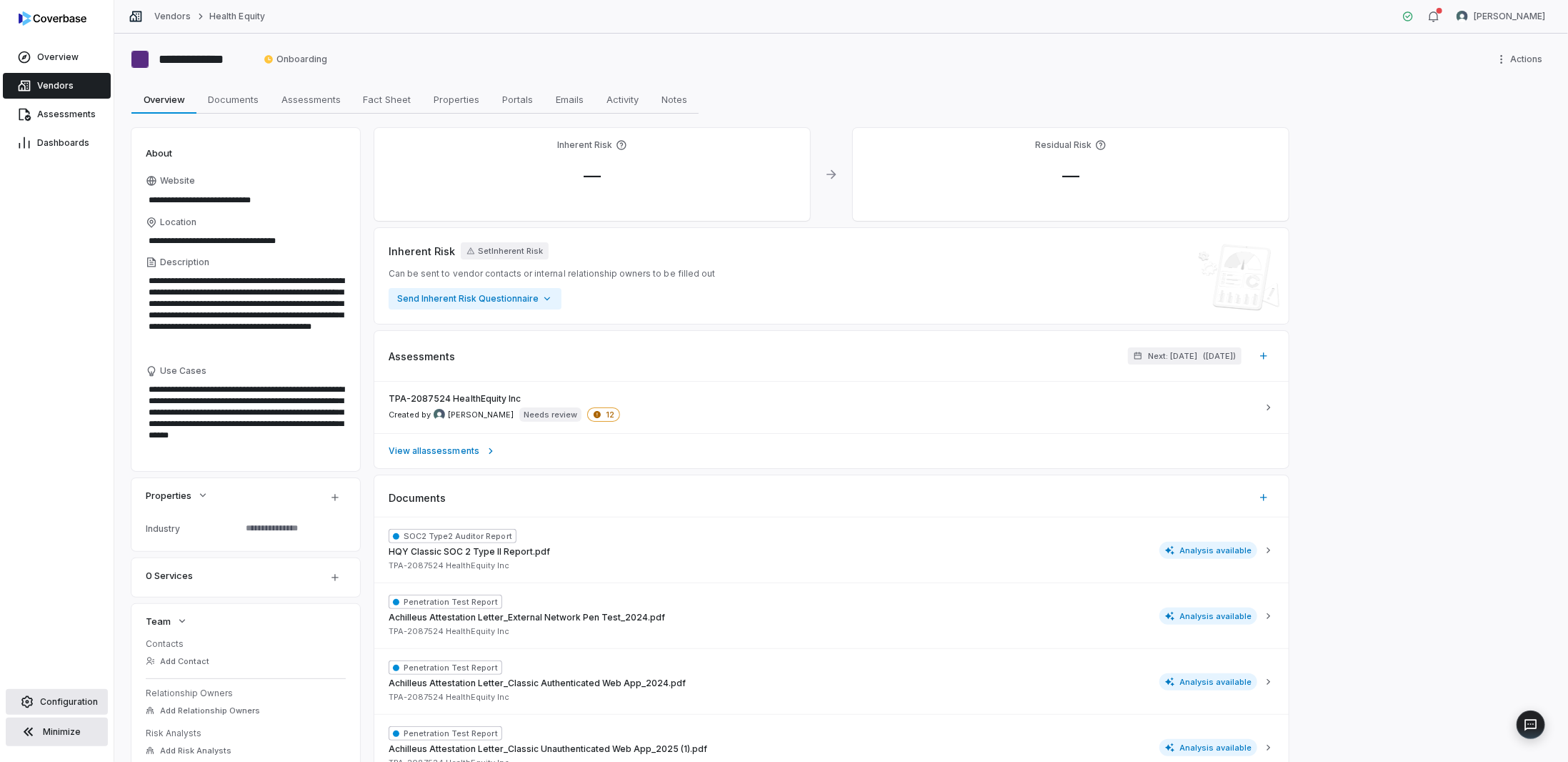
click at [50, 697] on span "Configuration" at bounding box center [69, 702] width 58 height 11
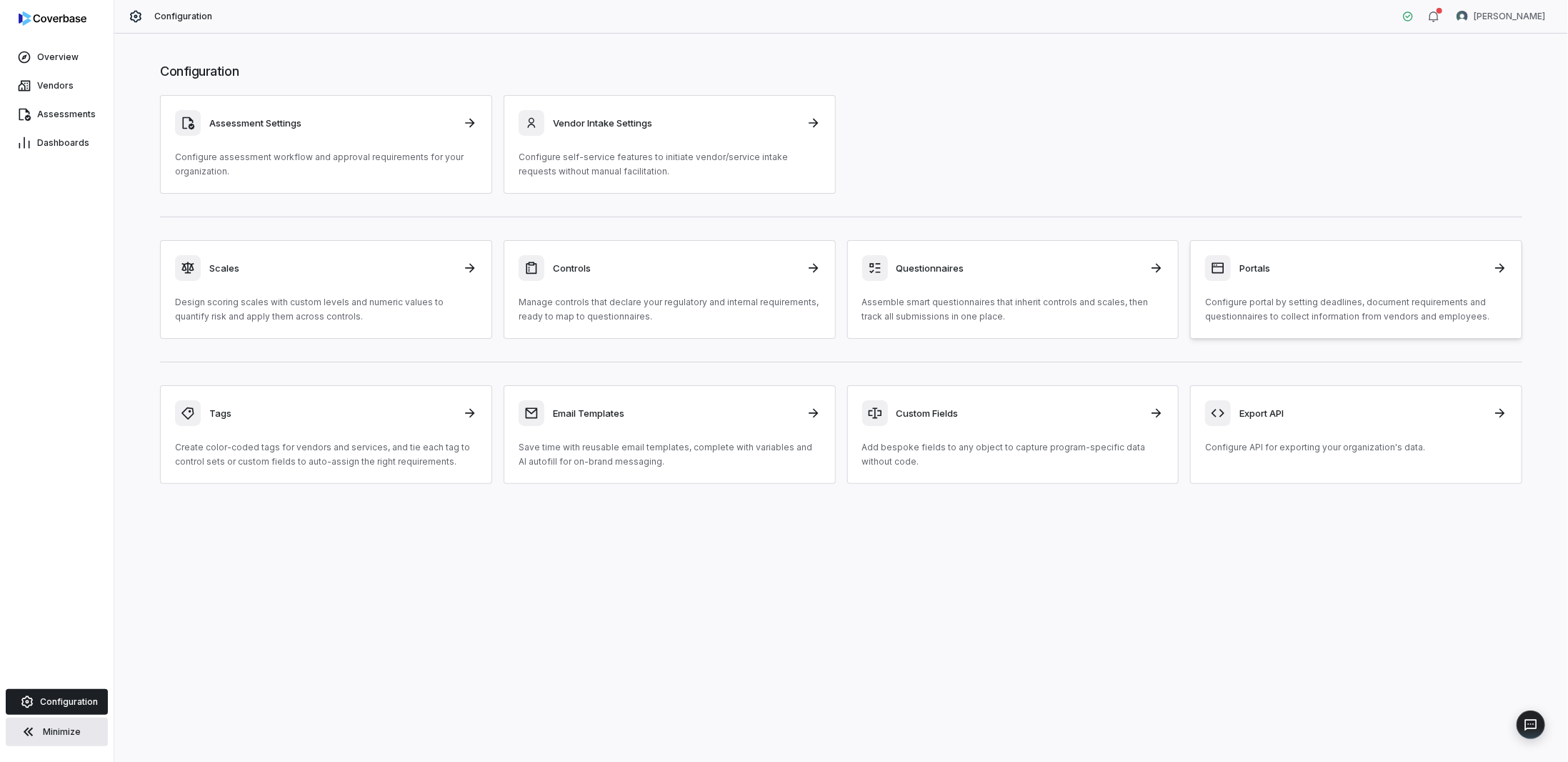
click at [1248, 271] on h3 "Portals" at bounding box center [1362, 268] width 245 height 13
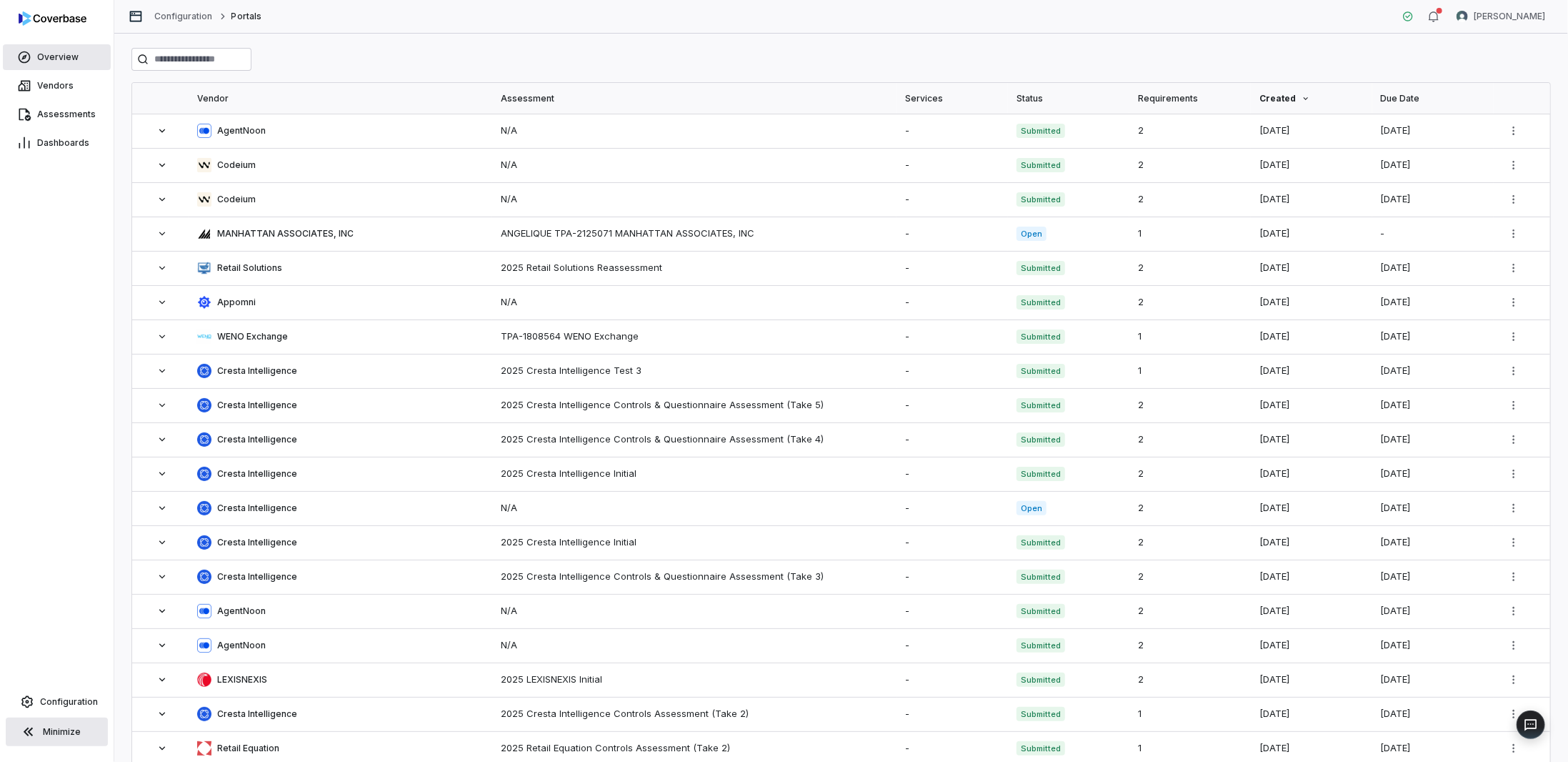
click at [51, 61] on span "Overview" at bounding box center [58, 57] width 42 height 11
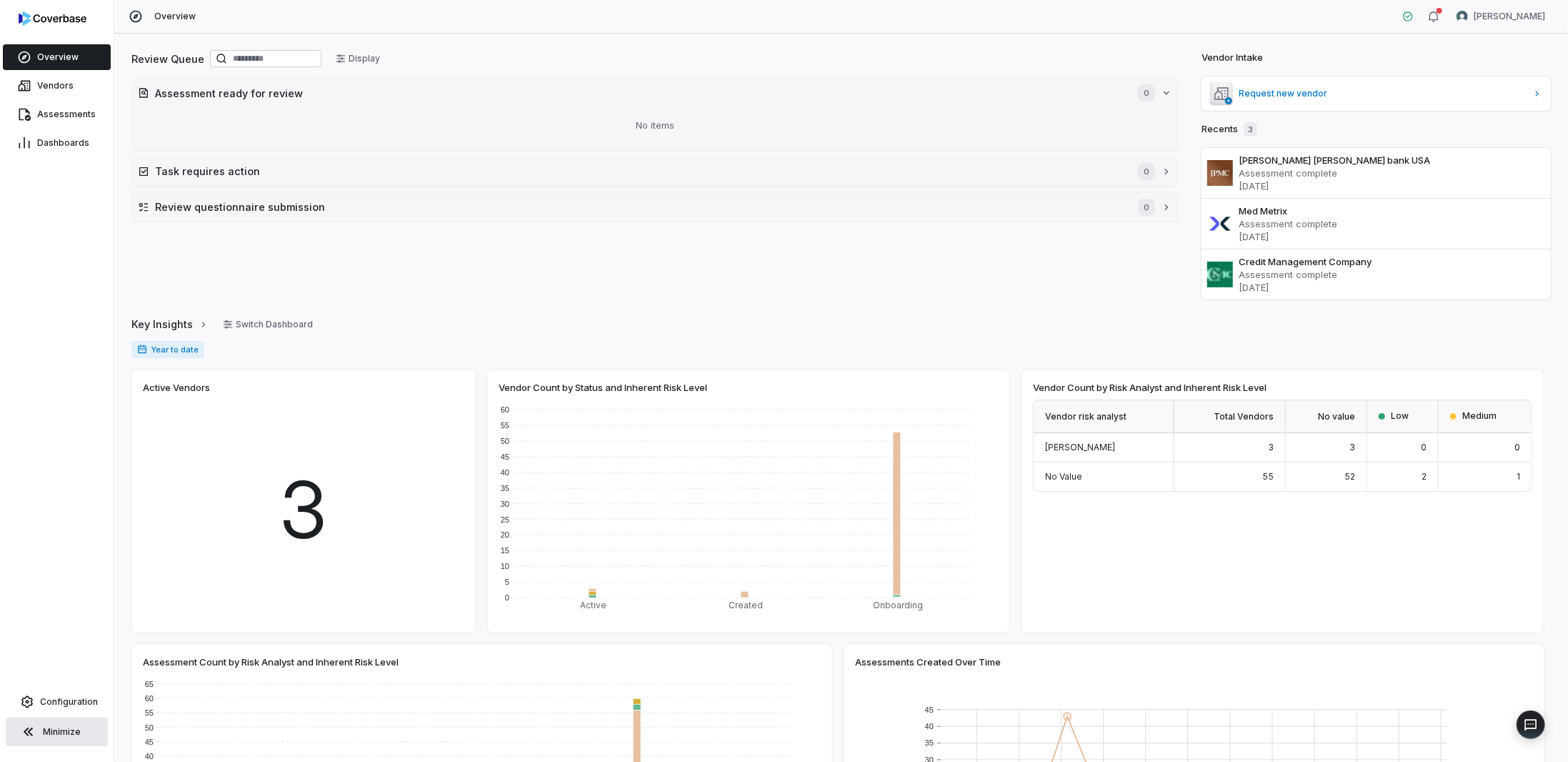
click at [49, 99] on div "Vendors" at bounding box center [57, 86] width 114 height 29
click at [54, 83] on span "Vendors" at bounding box center [55, 86] width 37 height 11
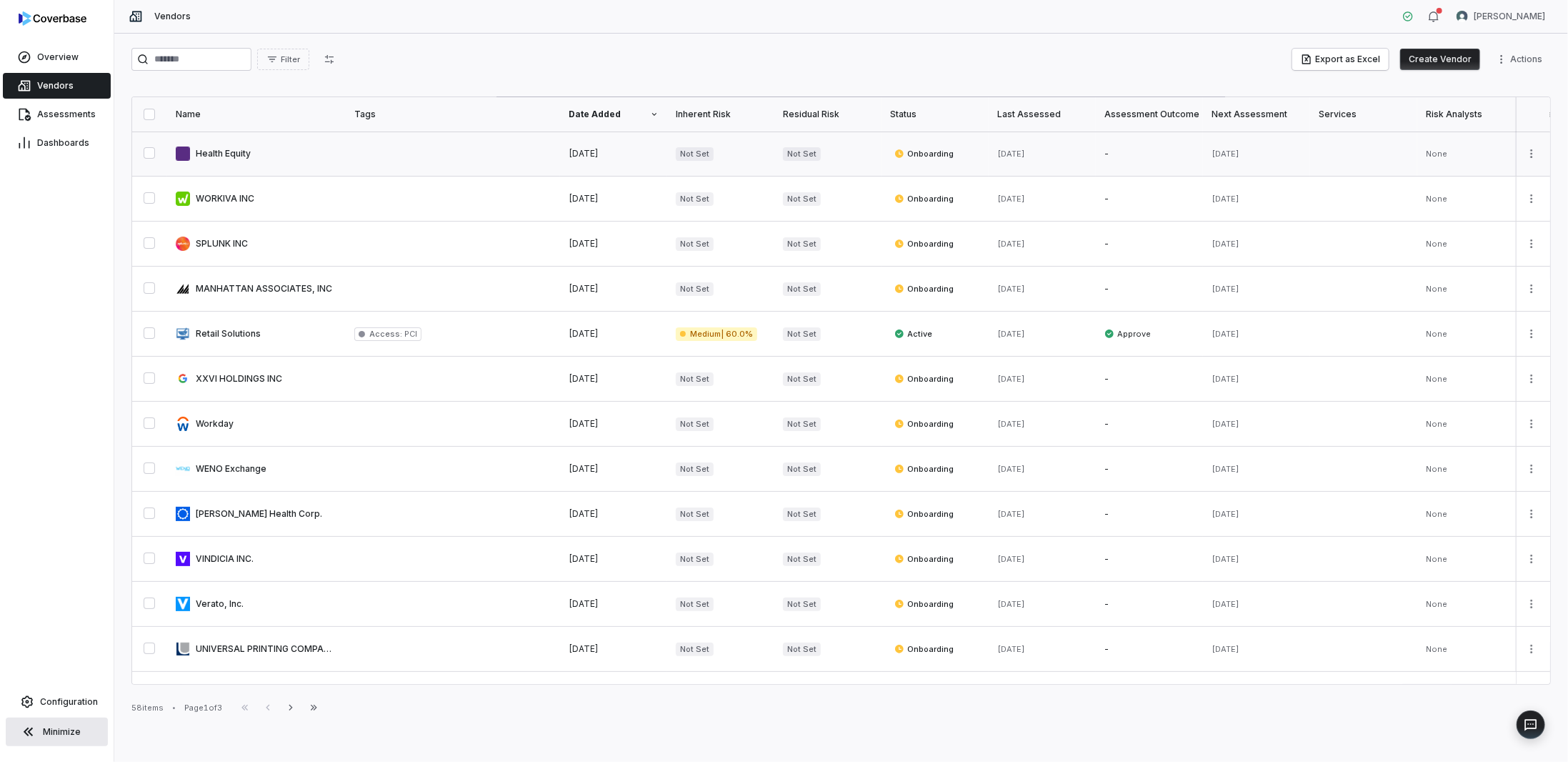
click at [263, 160] on link at bounding box center [256, 153] width 178 height 44
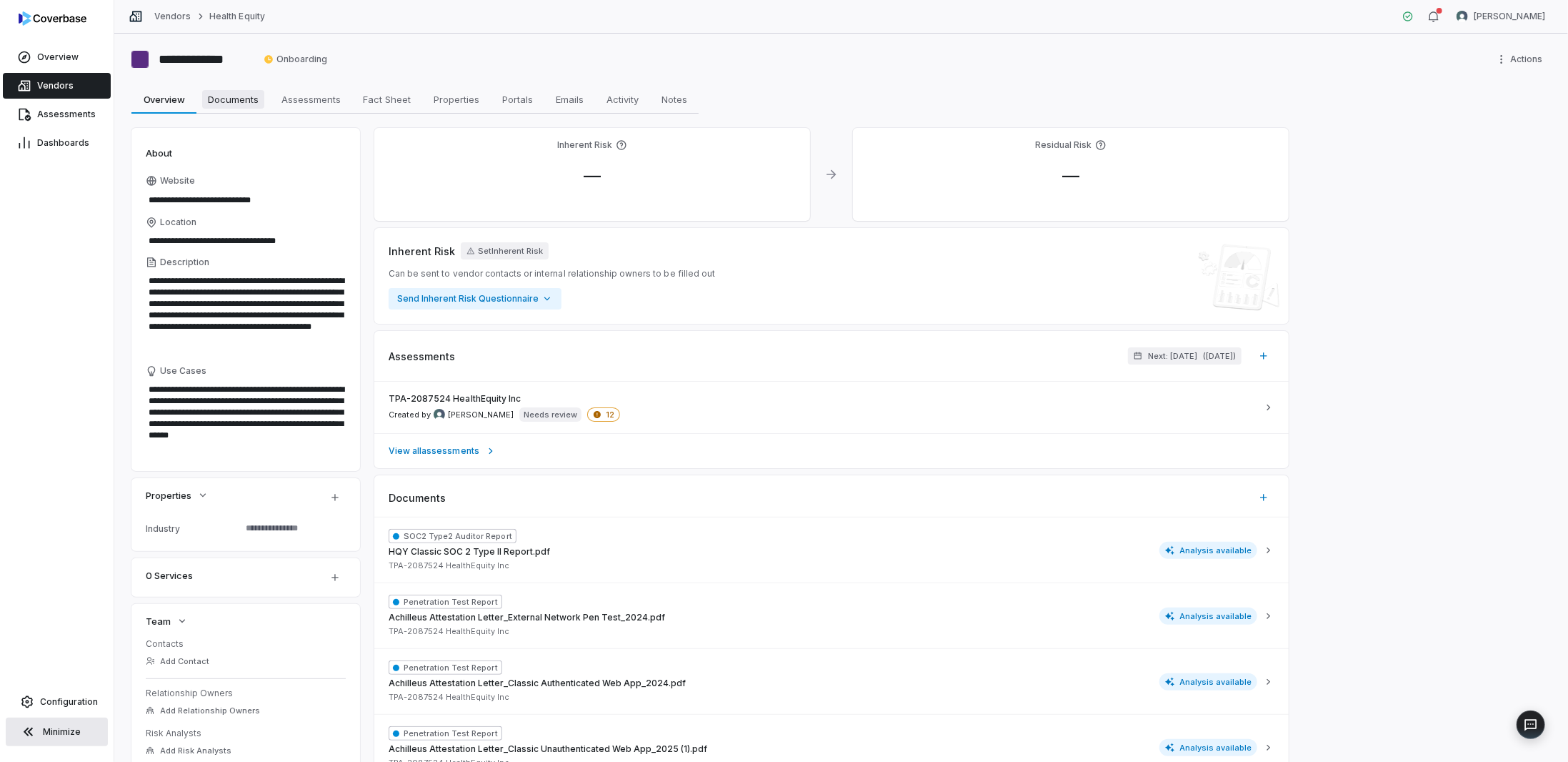
click at [224, 93] on span "Documents" at bounding box center [234, 99] width 62 height 18
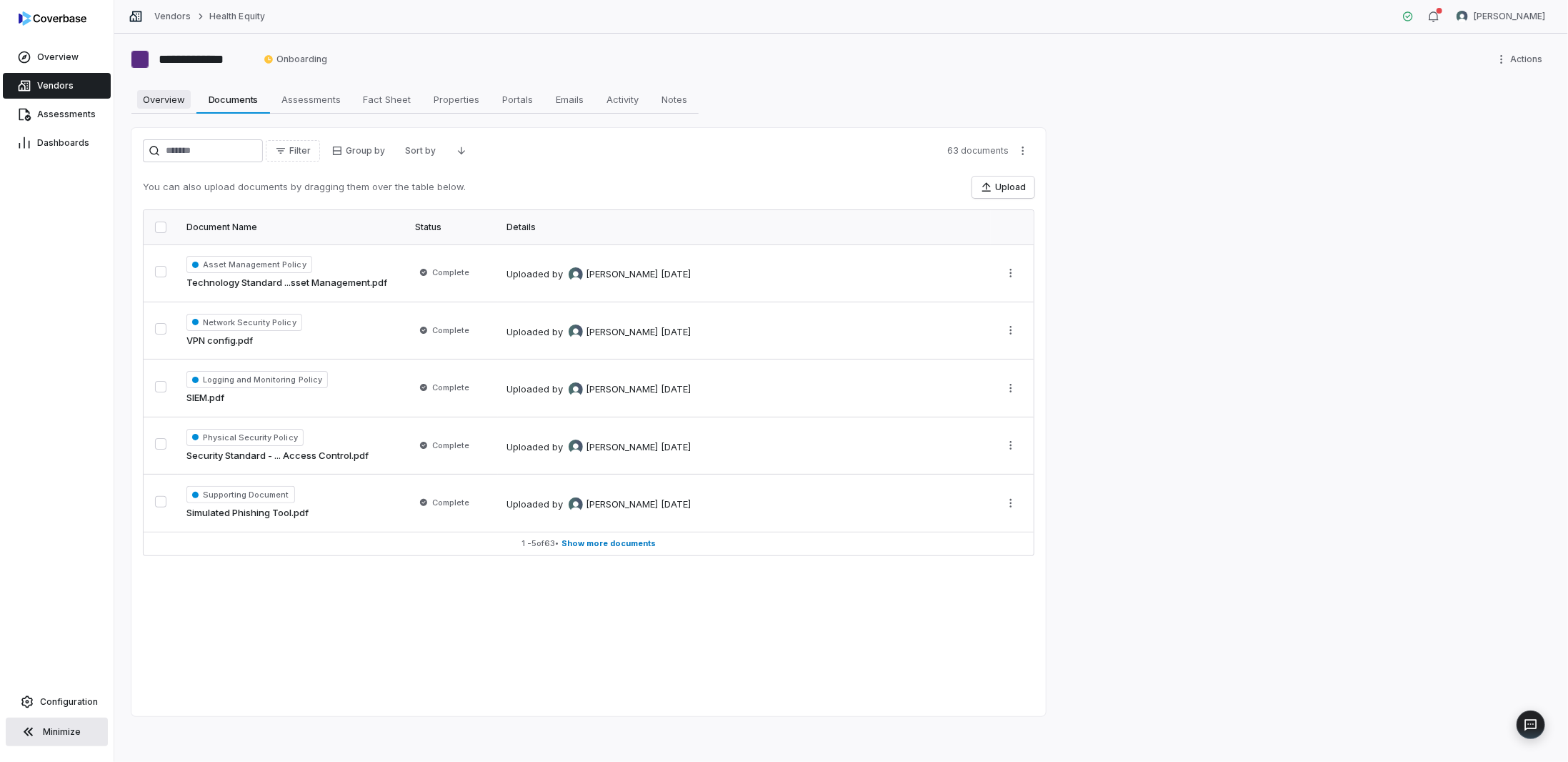
click at [167, 104] on span "Overview" at bounding box center [163, 99] width 54 height 18
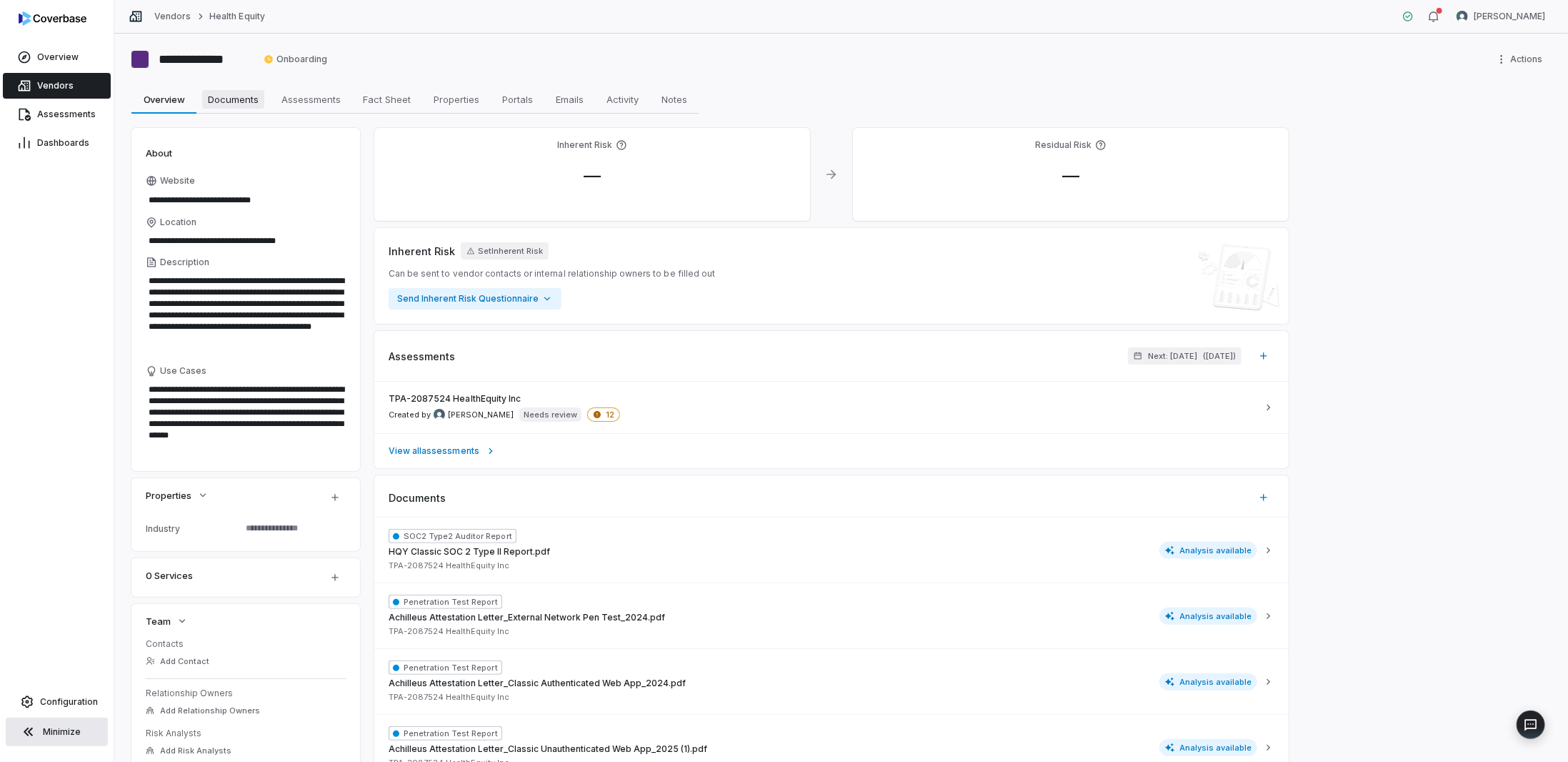
click at [240, 94] on span "Documents" at bounding box center [234, 99] width 62 height 18
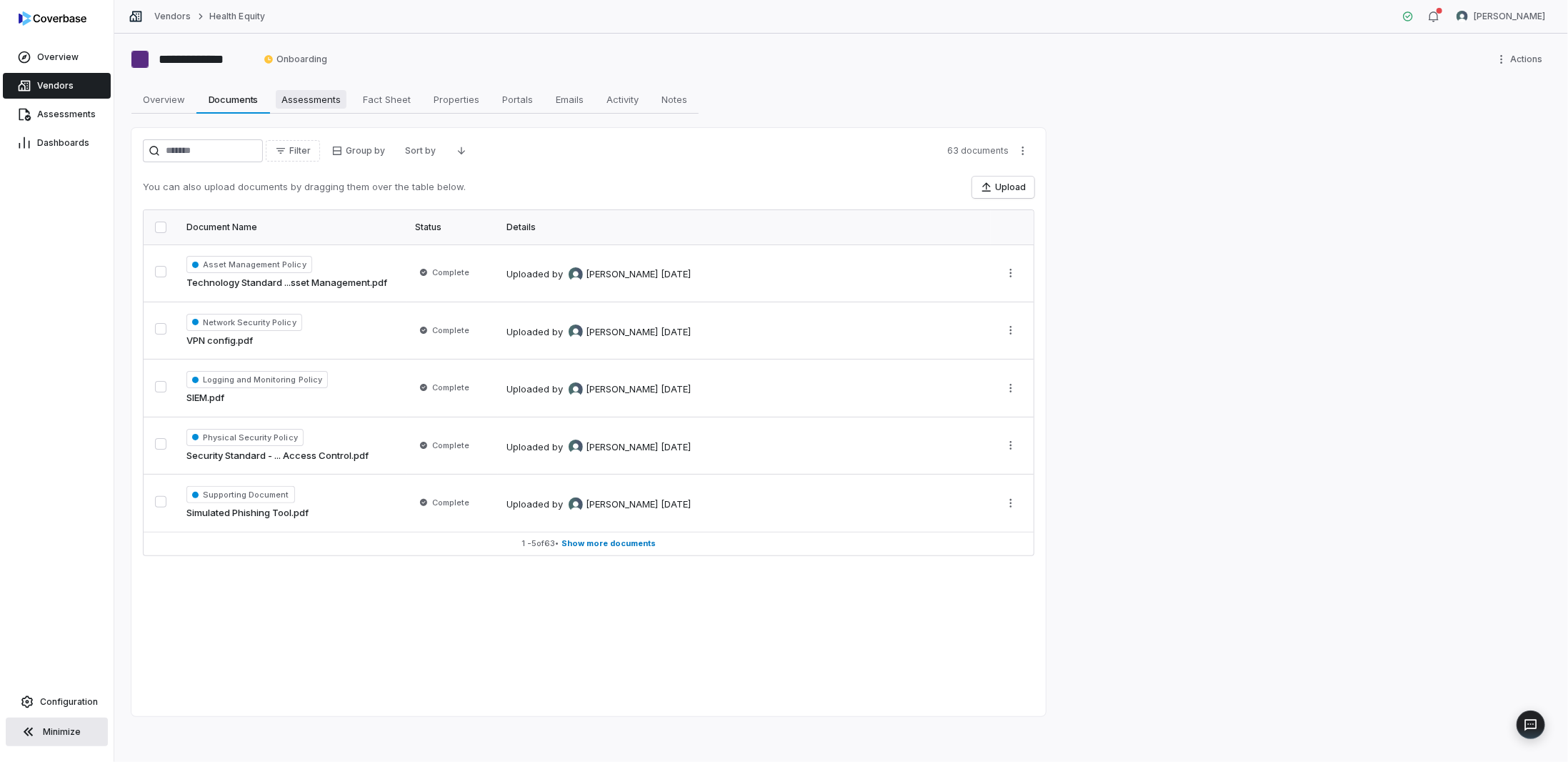
click at [297, 97] on span "Assessments" at bounding box center [311, 99] width 70 height 18
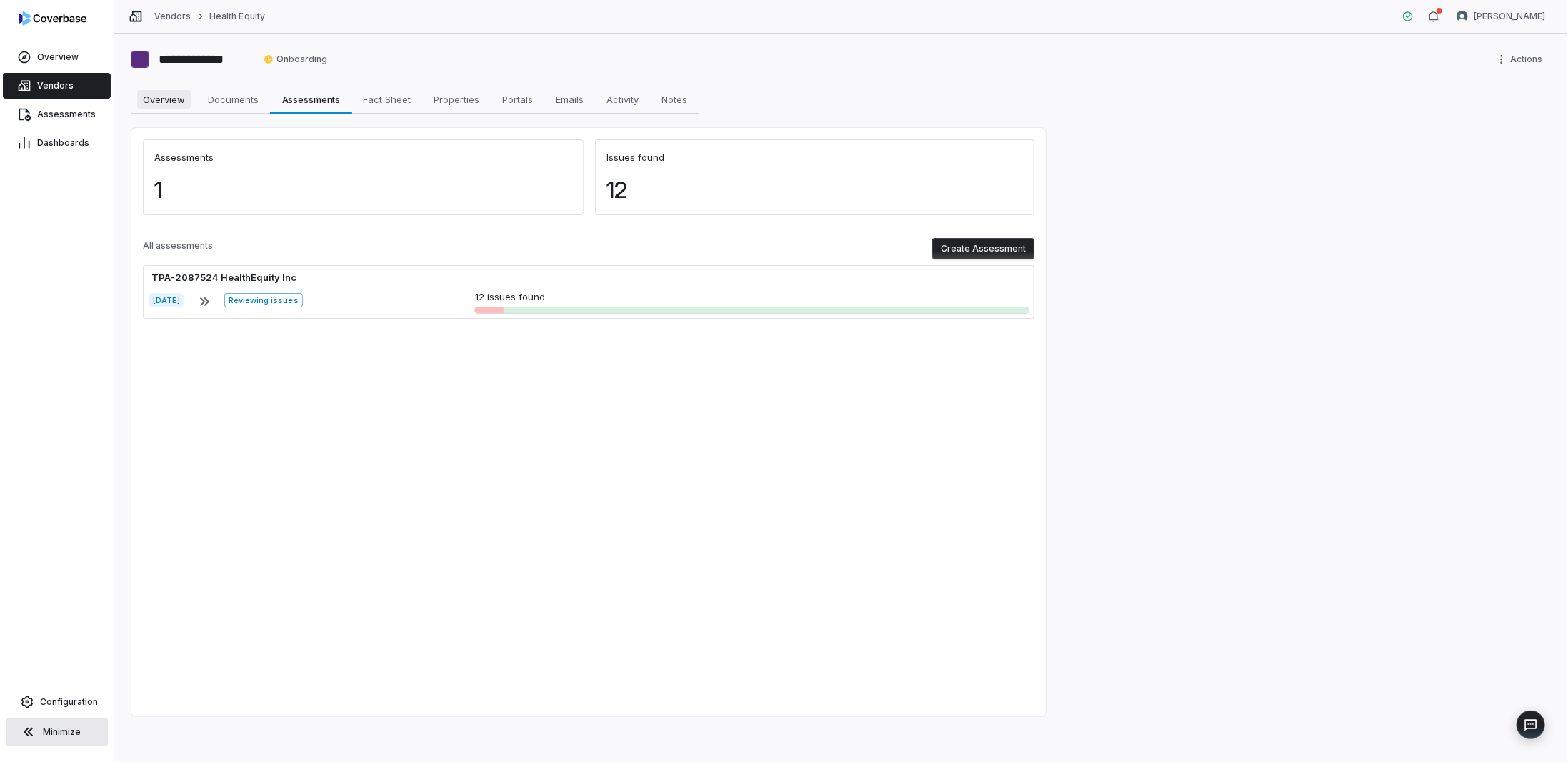
click at [176, 103] on span "Overview" at bounding box center [163, 99] width 54 height 18
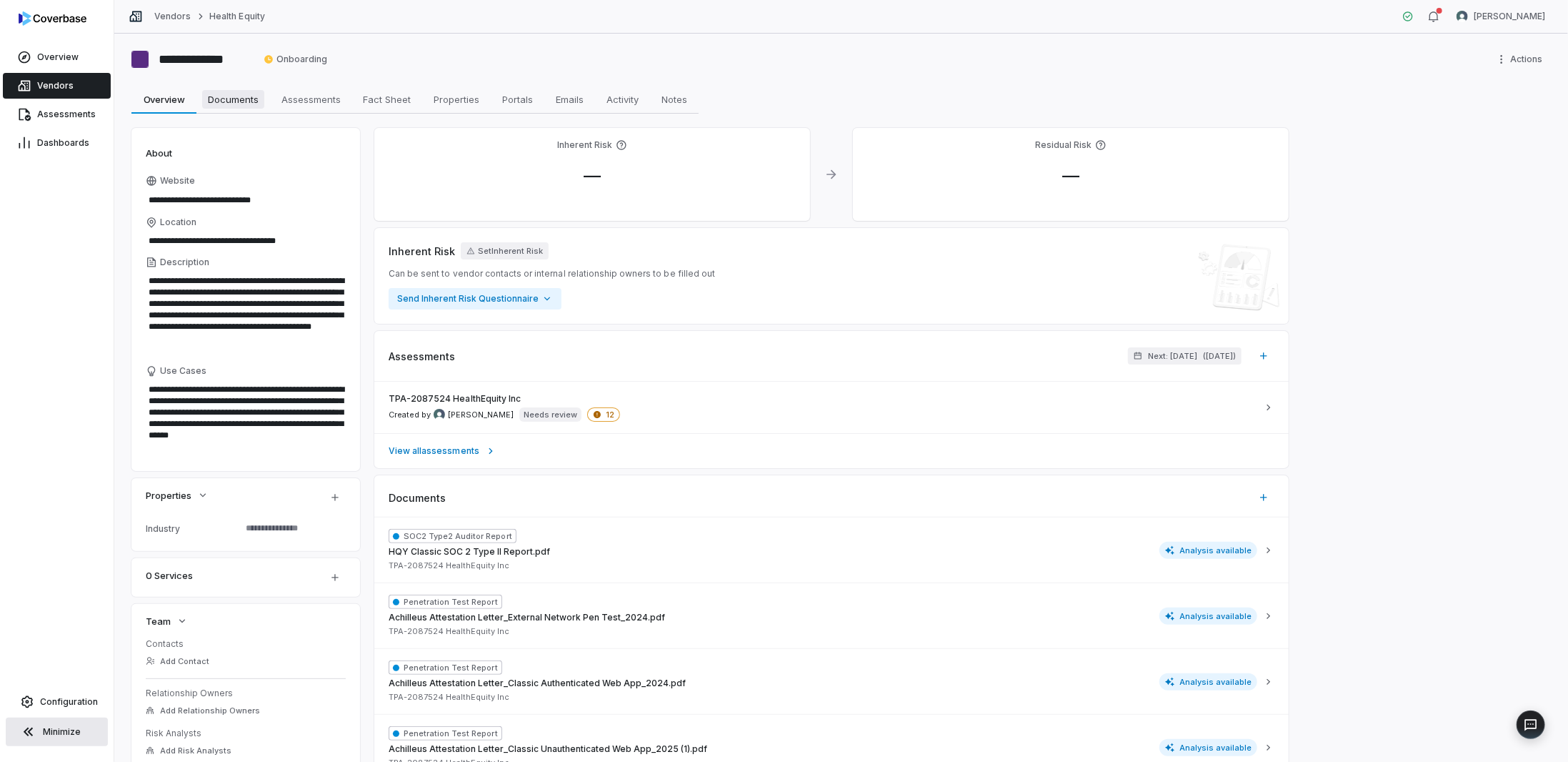
click at [210, 95] on span "Documents" at bounding box center [234, 99] width 62 height 18
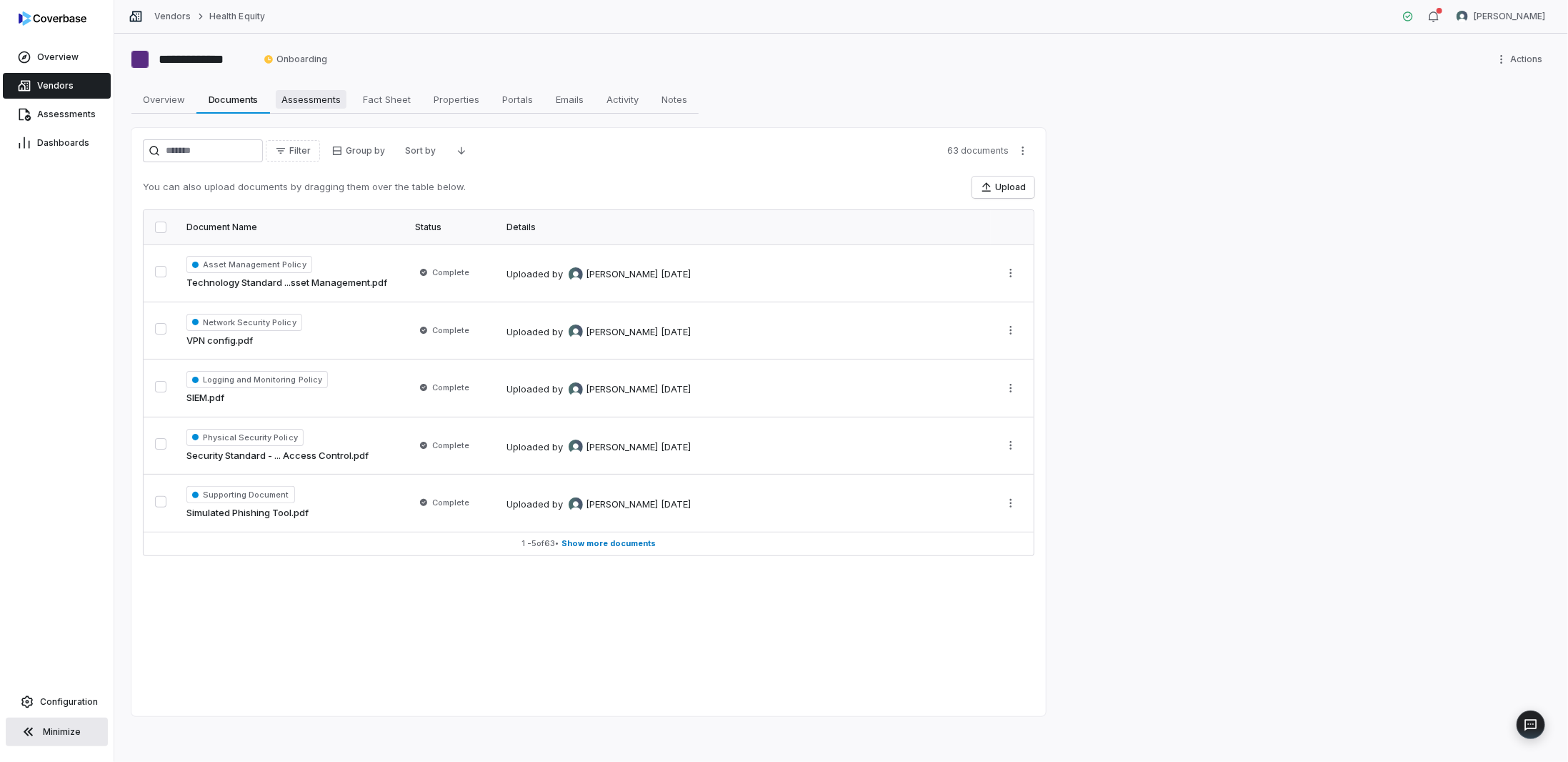
click at [326, 98] on span "Assessments" at bounding box center [311, 99] width 70 height 18
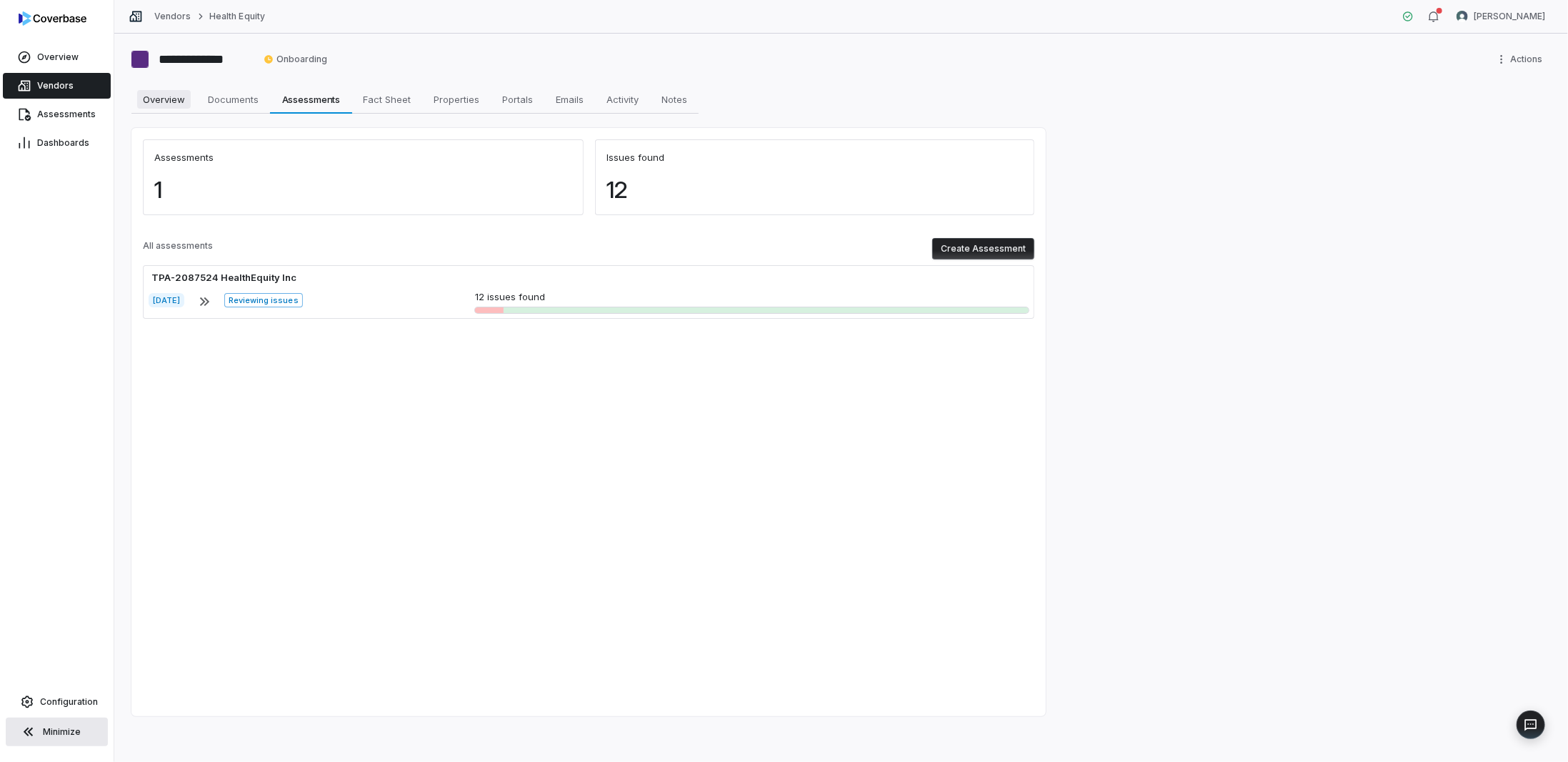
click at [173, 101] on span "Overview" at bounding box center [163, 99] width 54 height 18
type textarea "*"
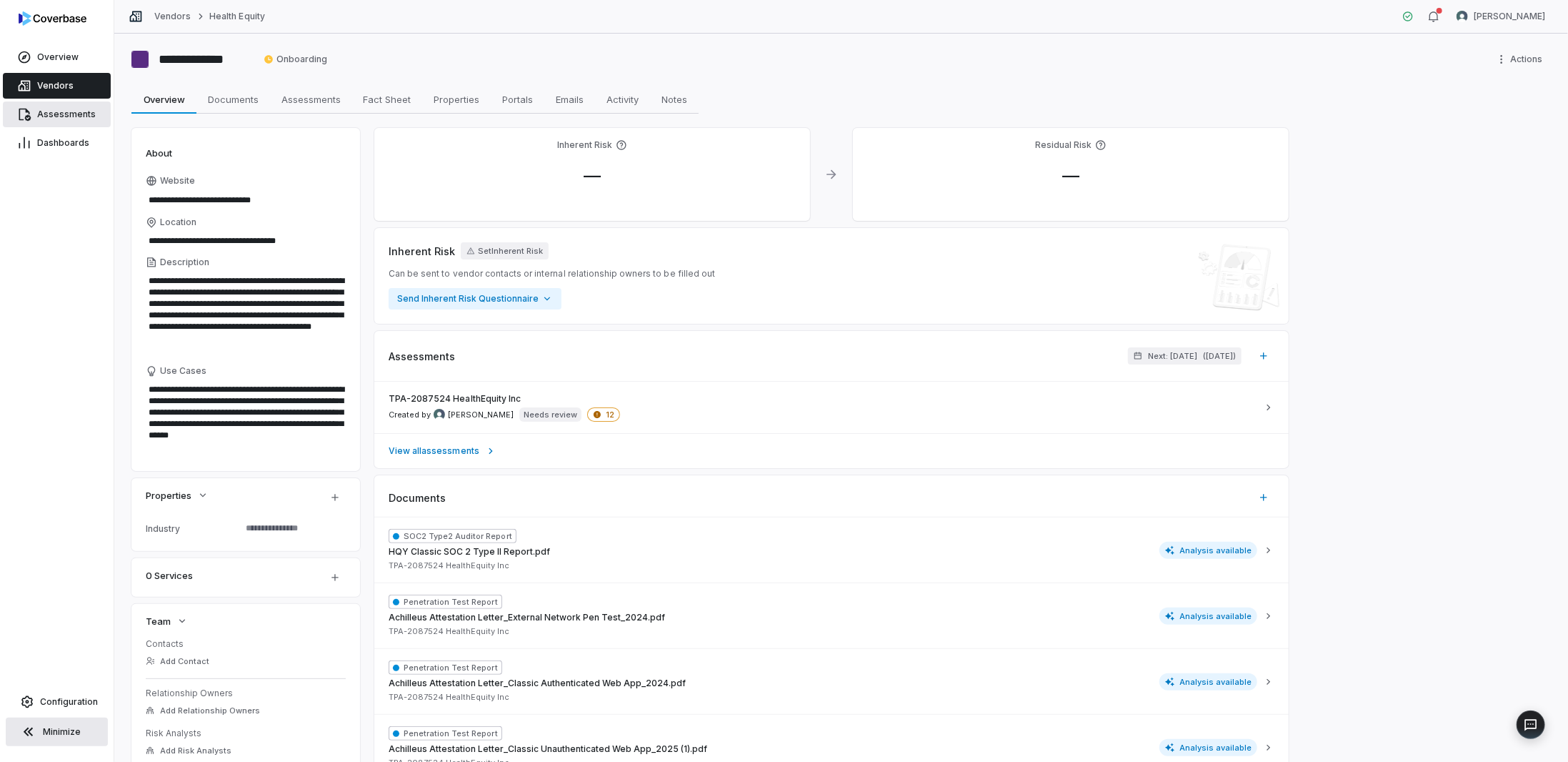
click at [56, 122] on link "Assessments" at bounding box center [57, 114] width 108 height 26
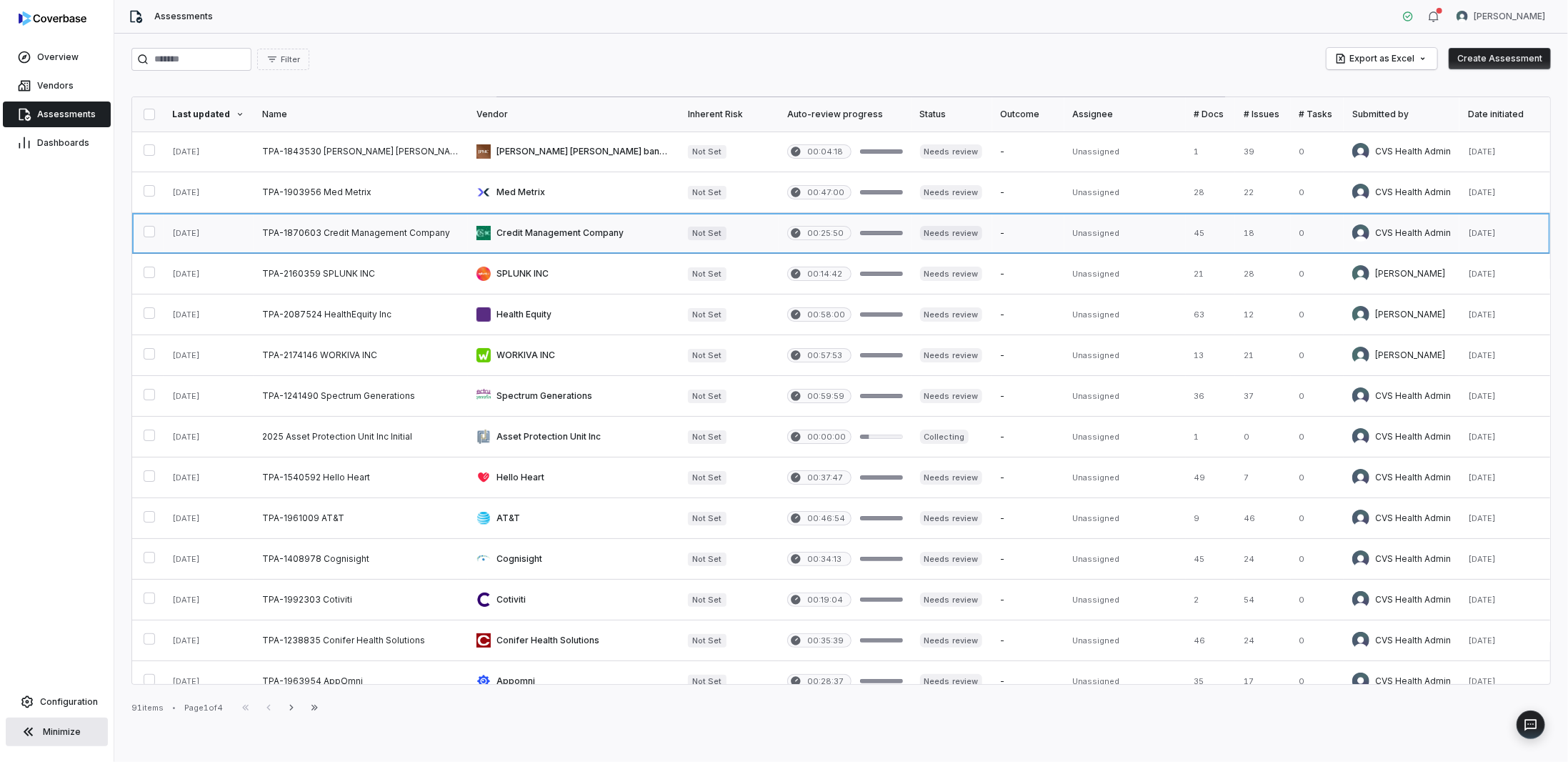
click at [336, 227] on link at bounding box center [361, 233] width 214 height 40
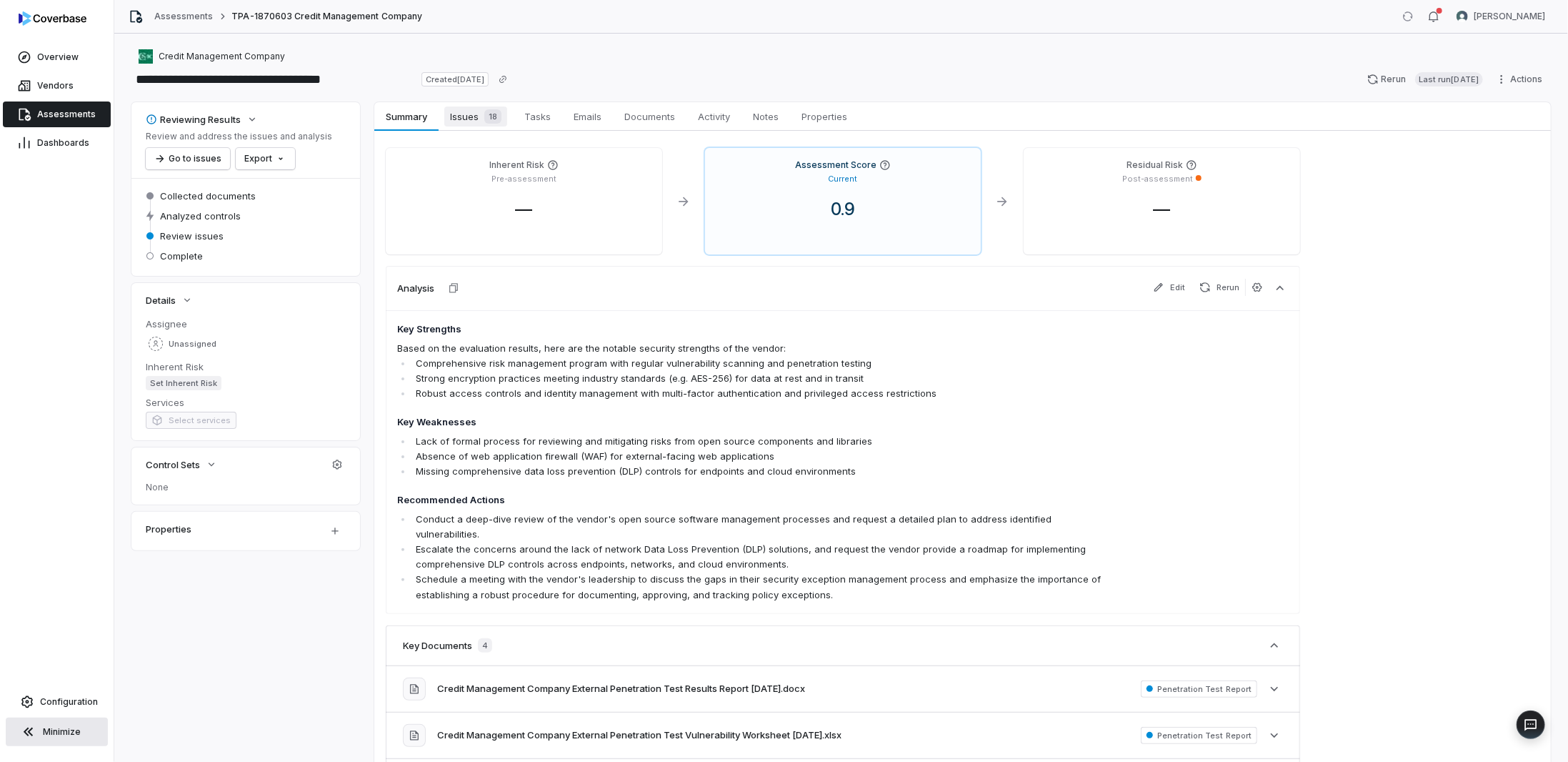
click at [464, 117] on span "Issues 18" at bounding box center [475, 116] width 63 height 20
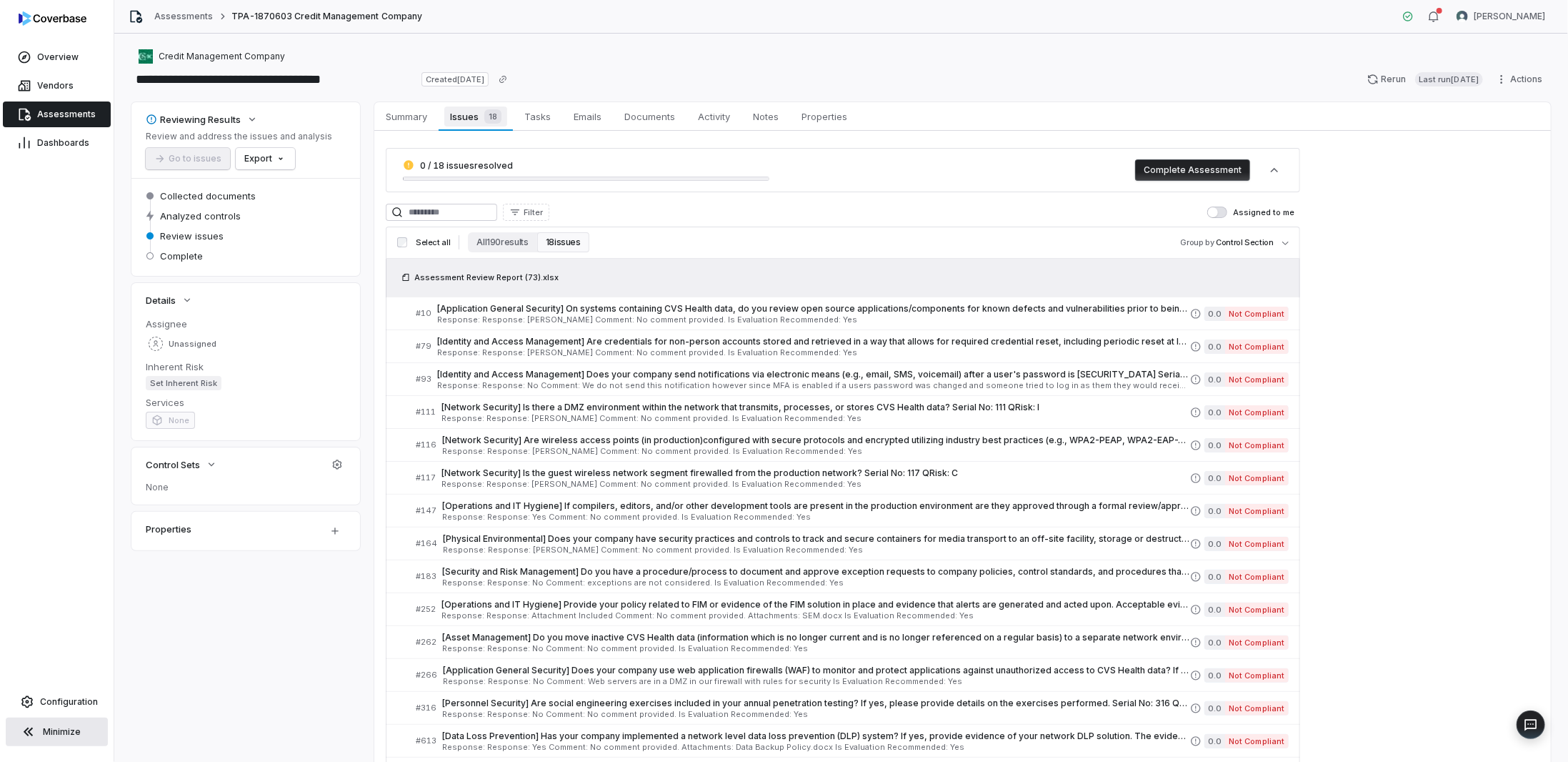
click at [472, 116] on span "Issues 18" at bounding box center [475, 116] width 62 height 20
click at [1056, 311] on span "[Application General Security] On systems containing CVS Health data, do you re…" at bounding box center [813, 309] width 753 height 11
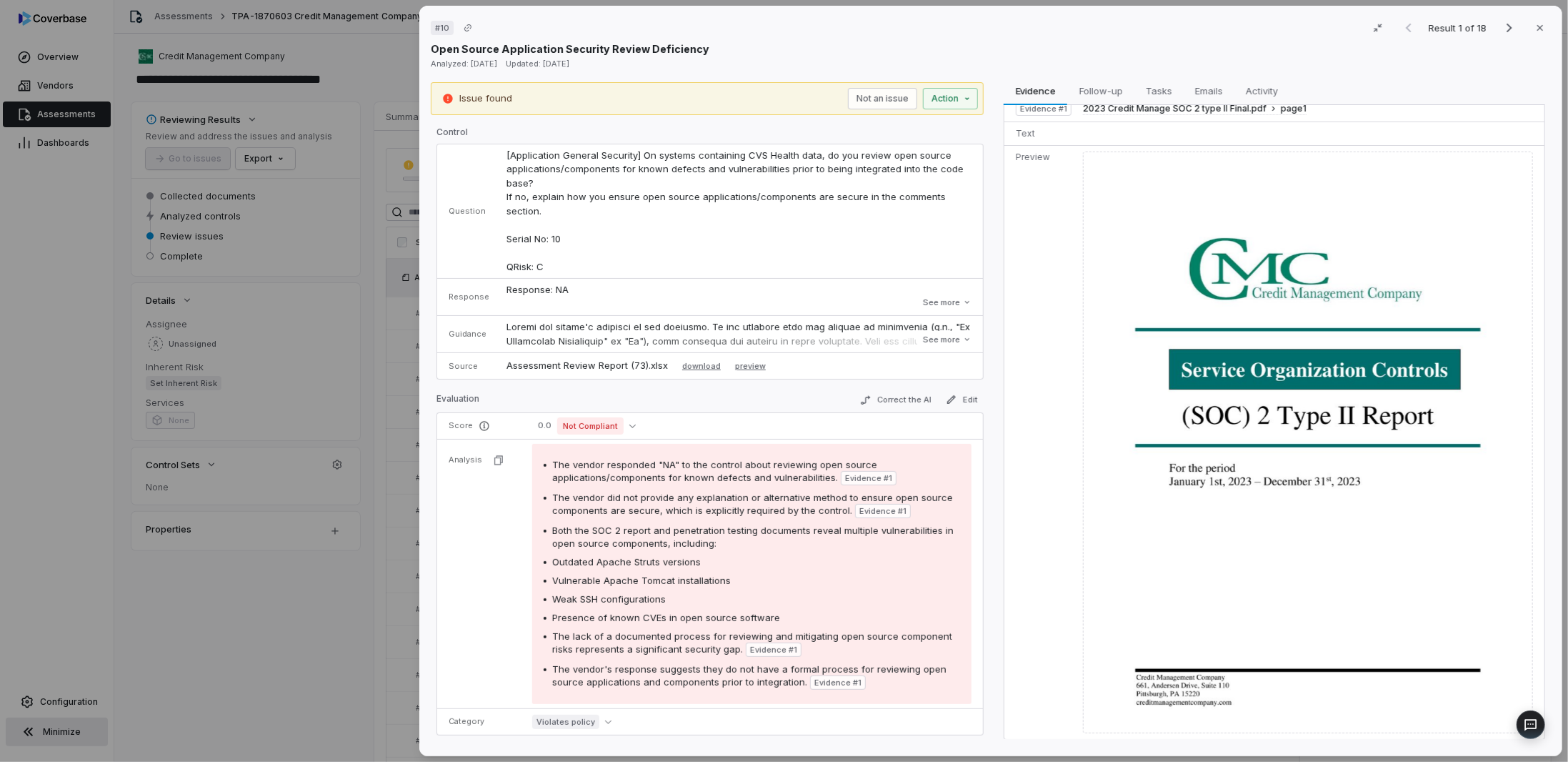
scroll to position [78, 0]
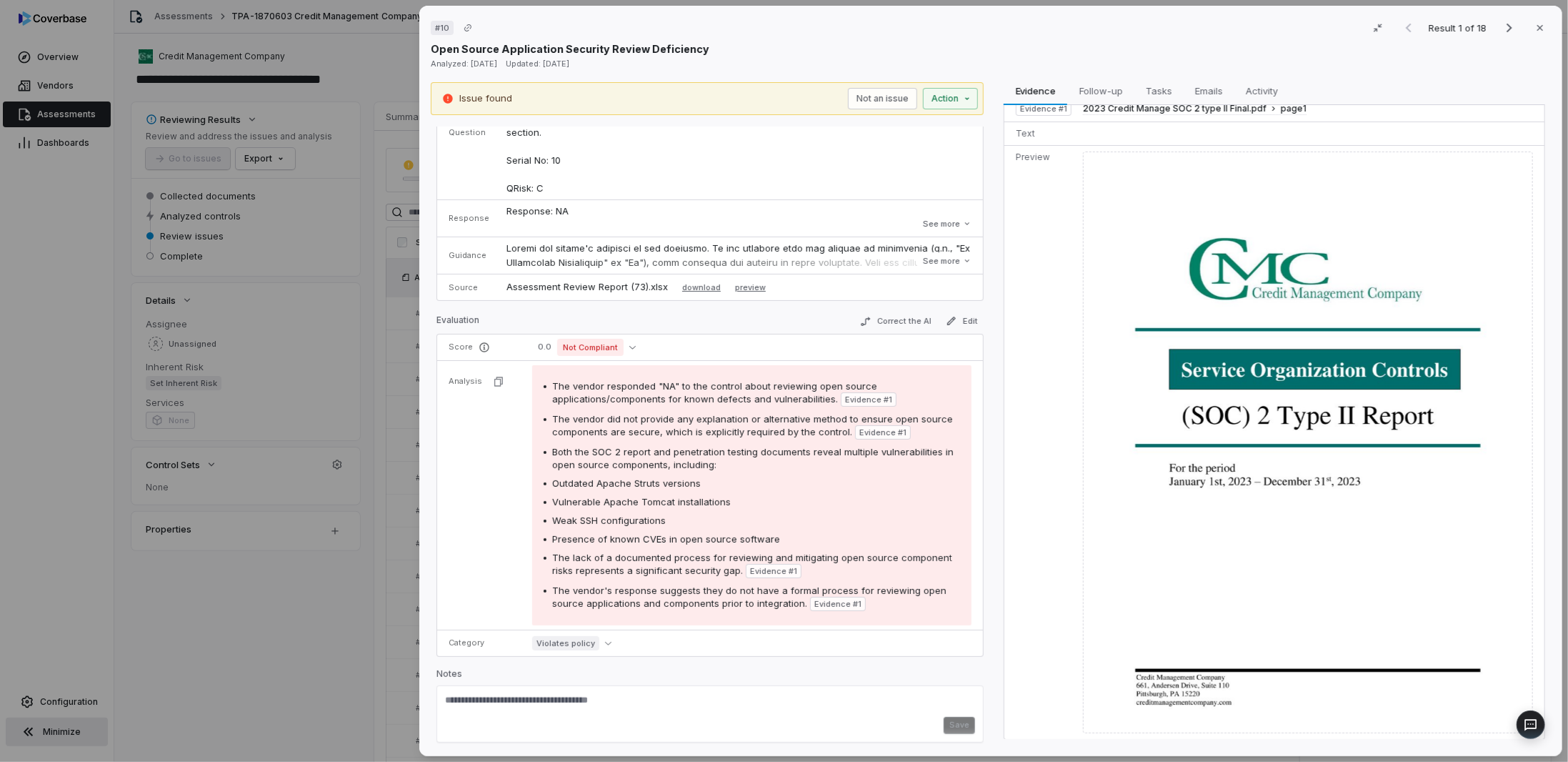
click at [337, 624] on div "# 10 Result 1 of 18 Close Open Source Application Security Review Deficiency An…" at bounding box center [784, 381] width 1568 height 762
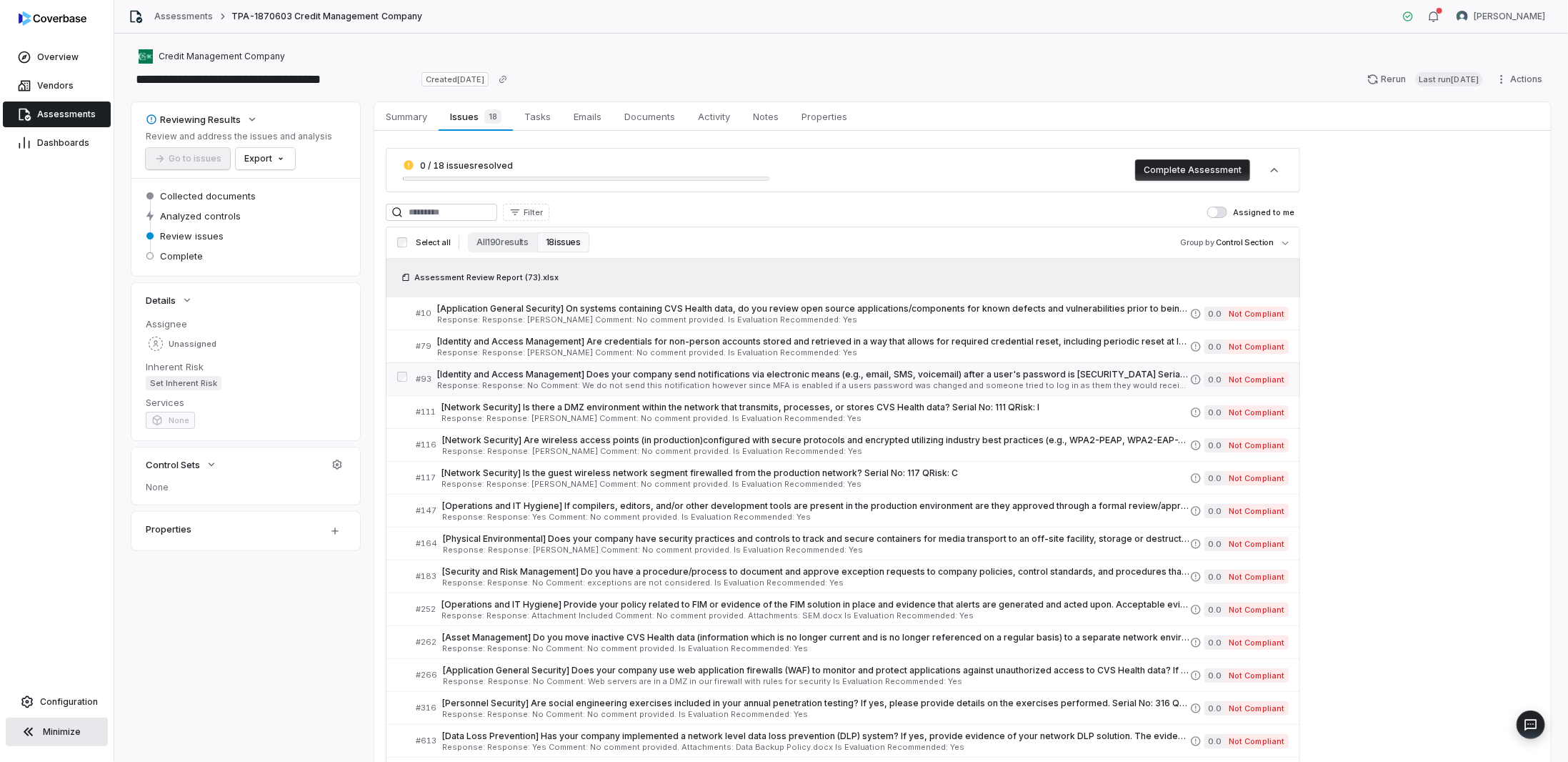
click at [563, 378] on span "[Identity and Access Management] Does your company send notifications via elect…" at bounding box center [813, 375] width 753 height 11
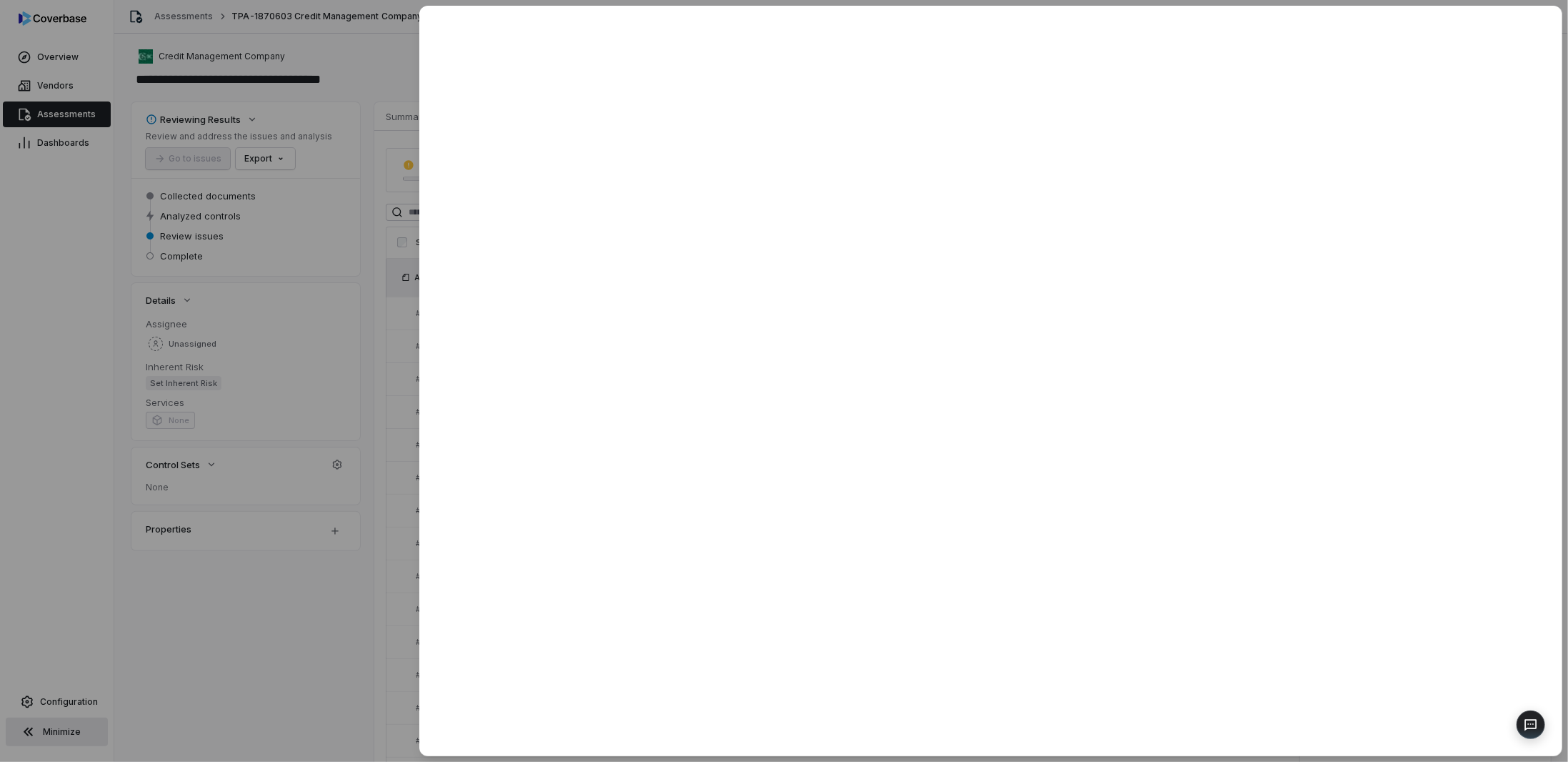
click at [337, 672] on div at bounding box center [784, 381] width 1568 height 762
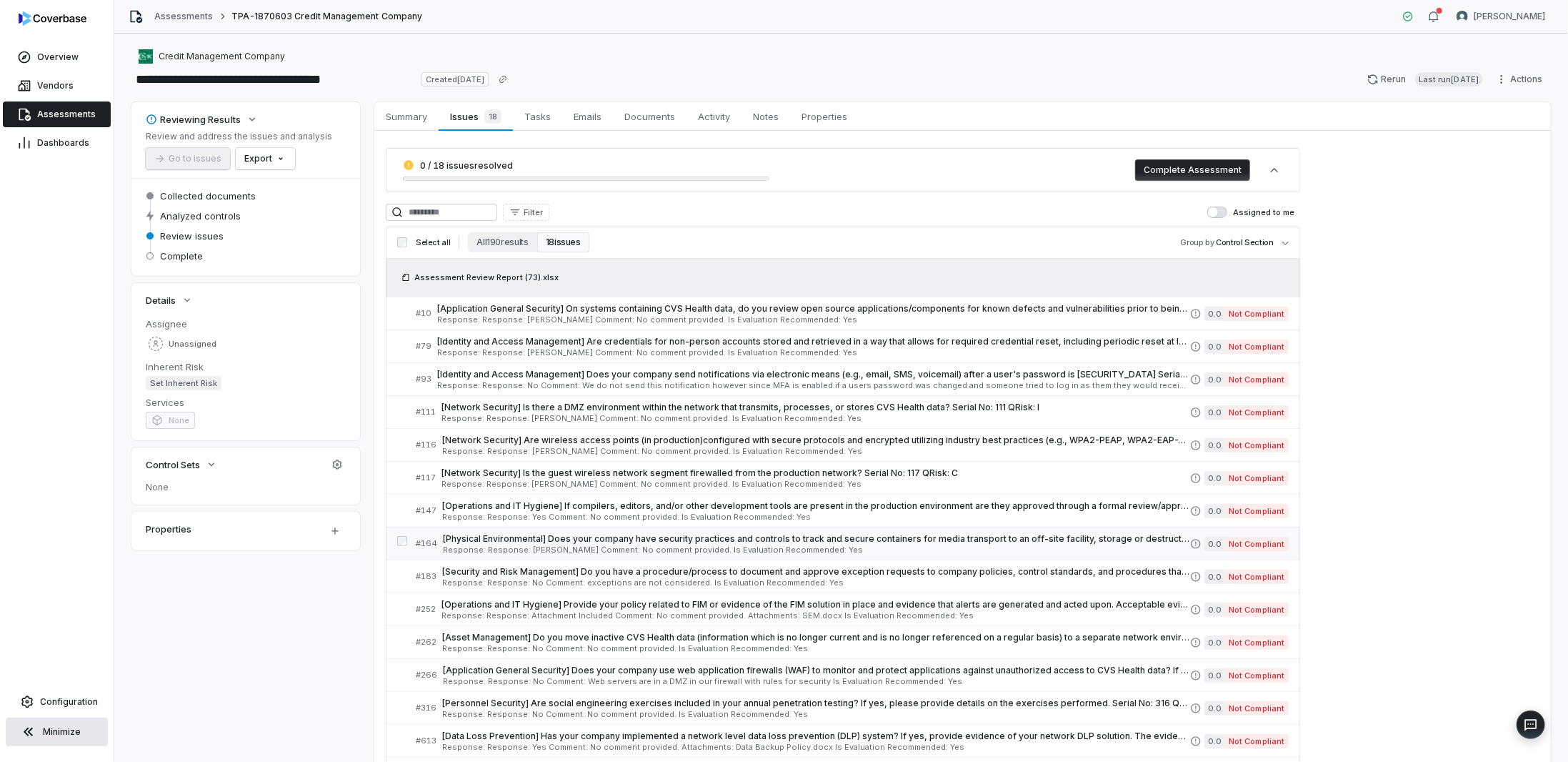
click at [596, 535] on span "[Physical Environmental] Does your company have security practices and controls…" at bounding box center [817, 539] width 747 height 11
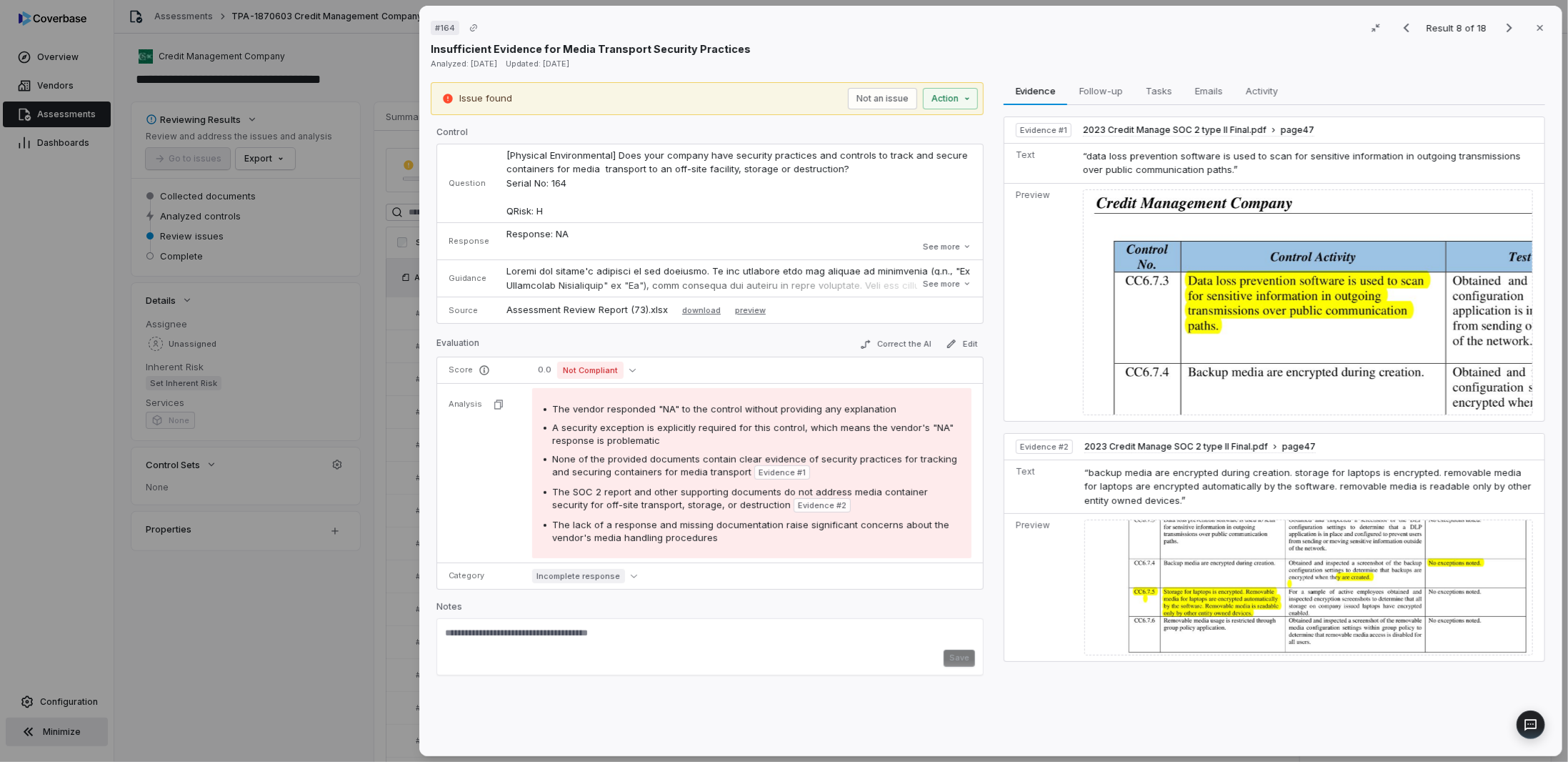
click at [377, 629] on div "# 164 Result 8 of 18 Close Insufficient Evidence for Media Transport Security P…" at bounding box center [784, 381] width 1568 height 762
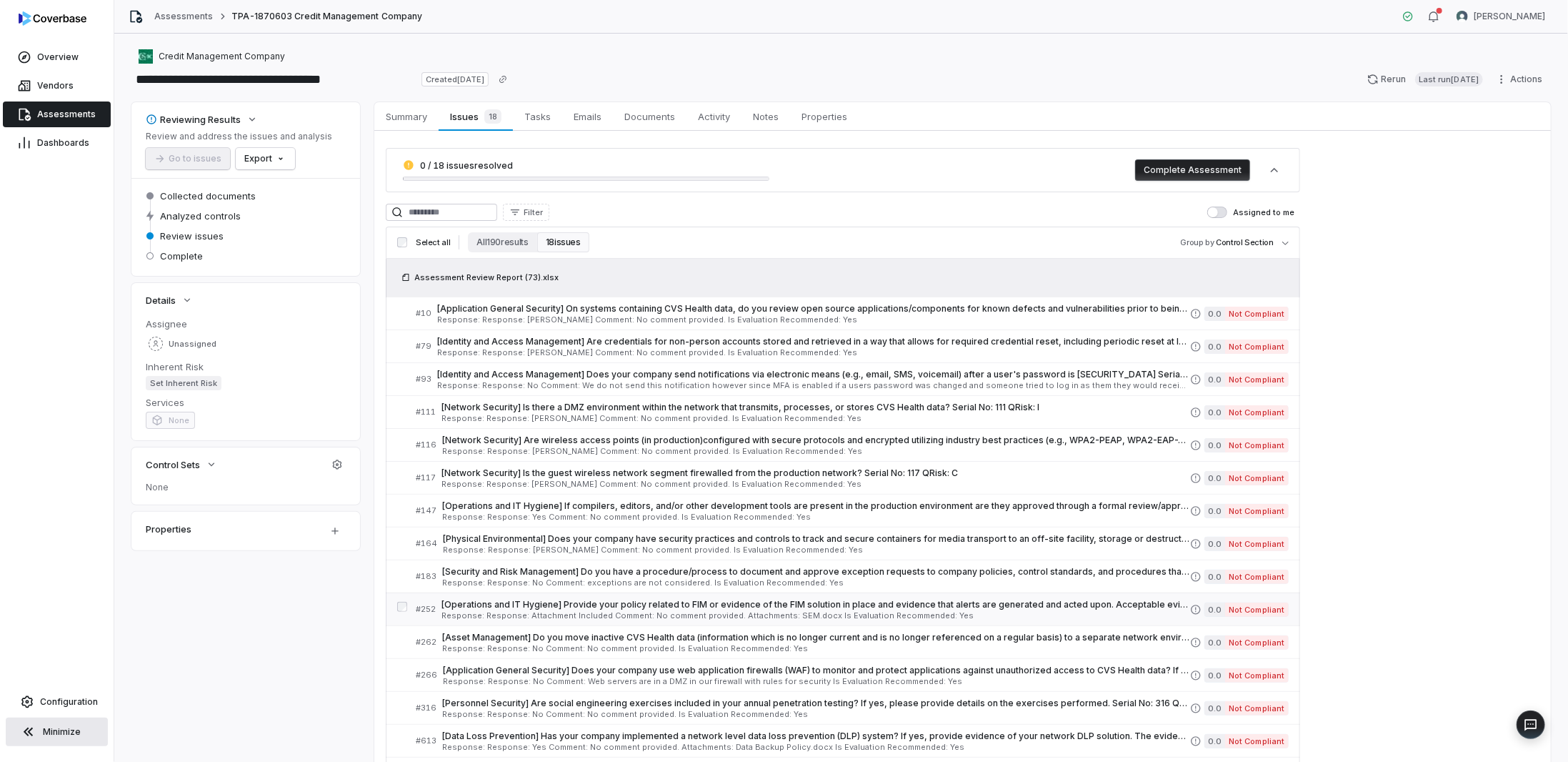
click at [462, 596] on link "# 252 [Operations and IT Hygiene] Provide your policy related to FIM or evidenc…" at bounding box center [852, 609] width 873 height 32
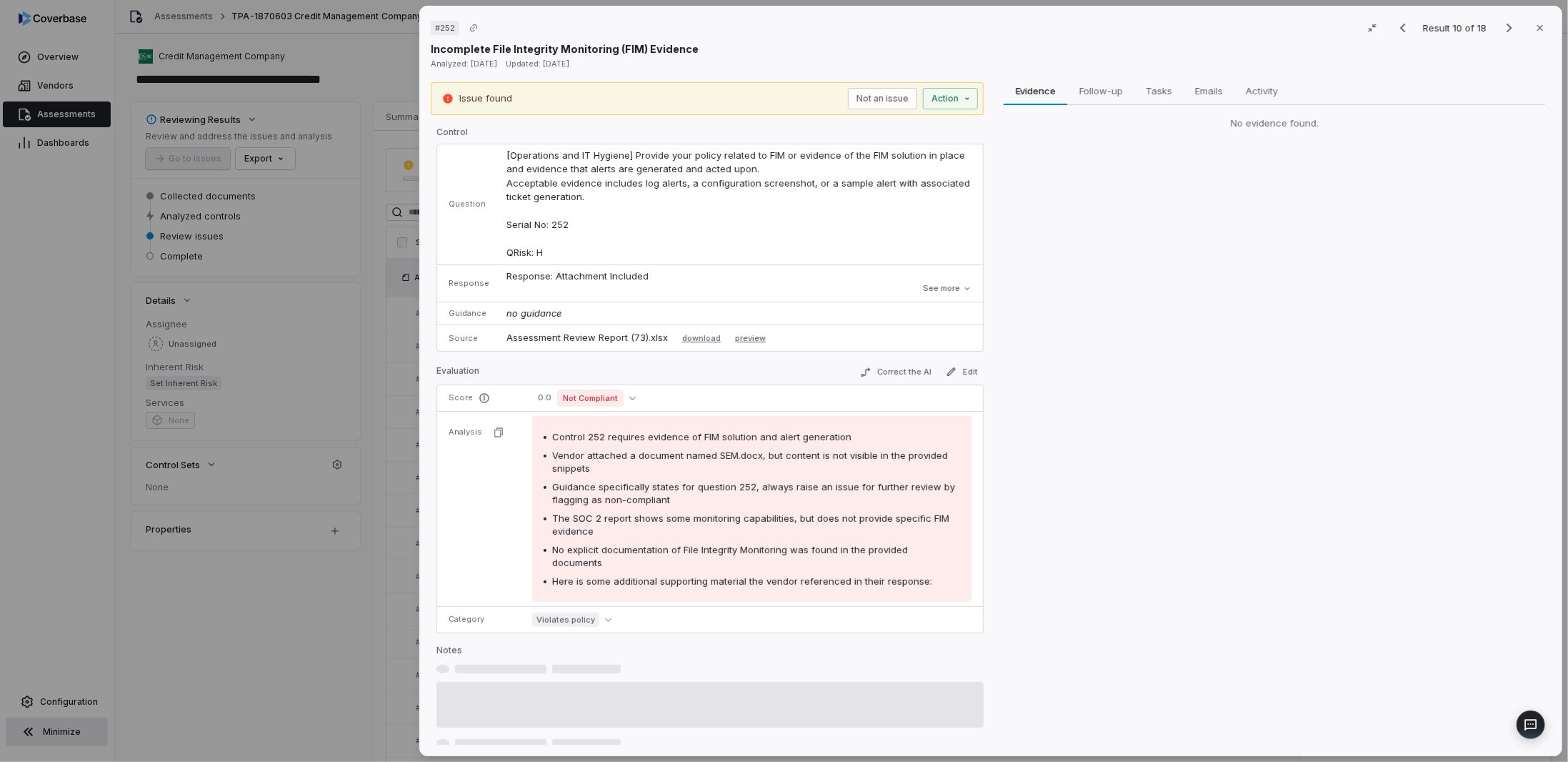
click at [394, 603] on div "# 252 Result 10 of 18 Close Incomplete File Integrity Monitoring (FIM) Evidence…" at bounding box center [784, 381] width 1568 height 762
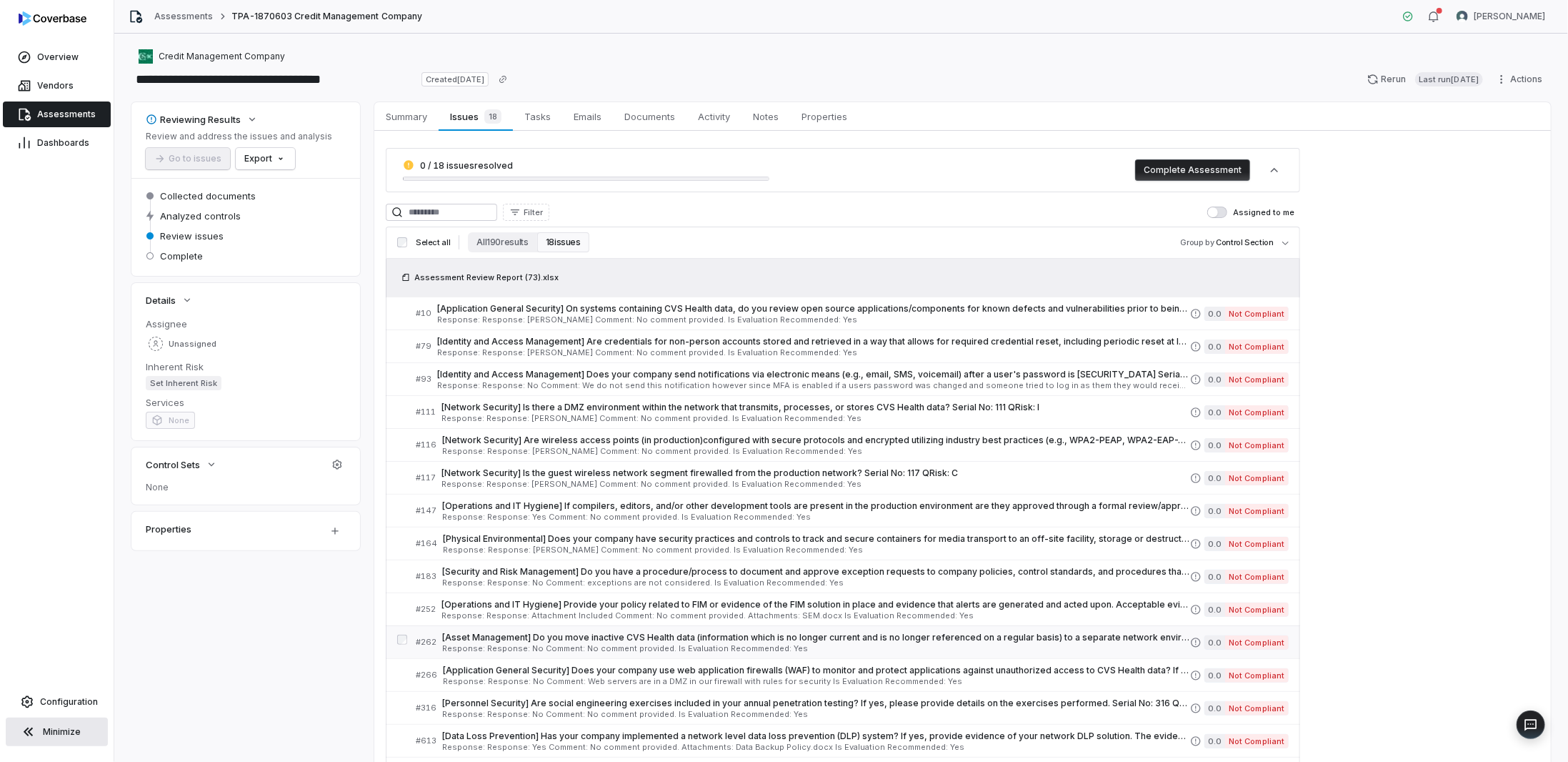
click at [526, 644] on span "Response: Response: No Comment: No comment provided. Is Evaluation Recommended:…" at bounding box center [816, 648] width 748 height 8
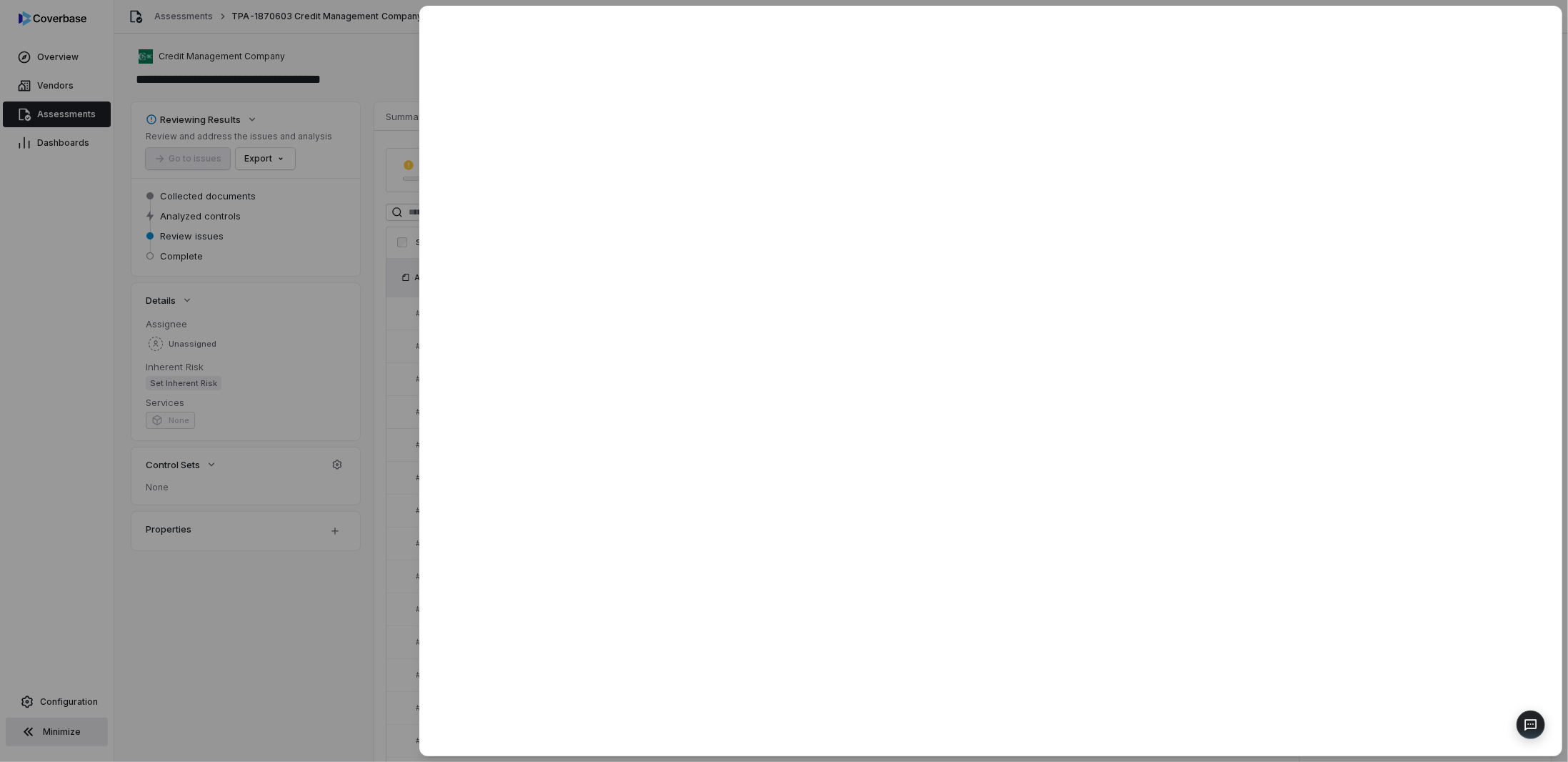
click at [363, 588] on div at bounding box center [784, 381] width 1568 height 762
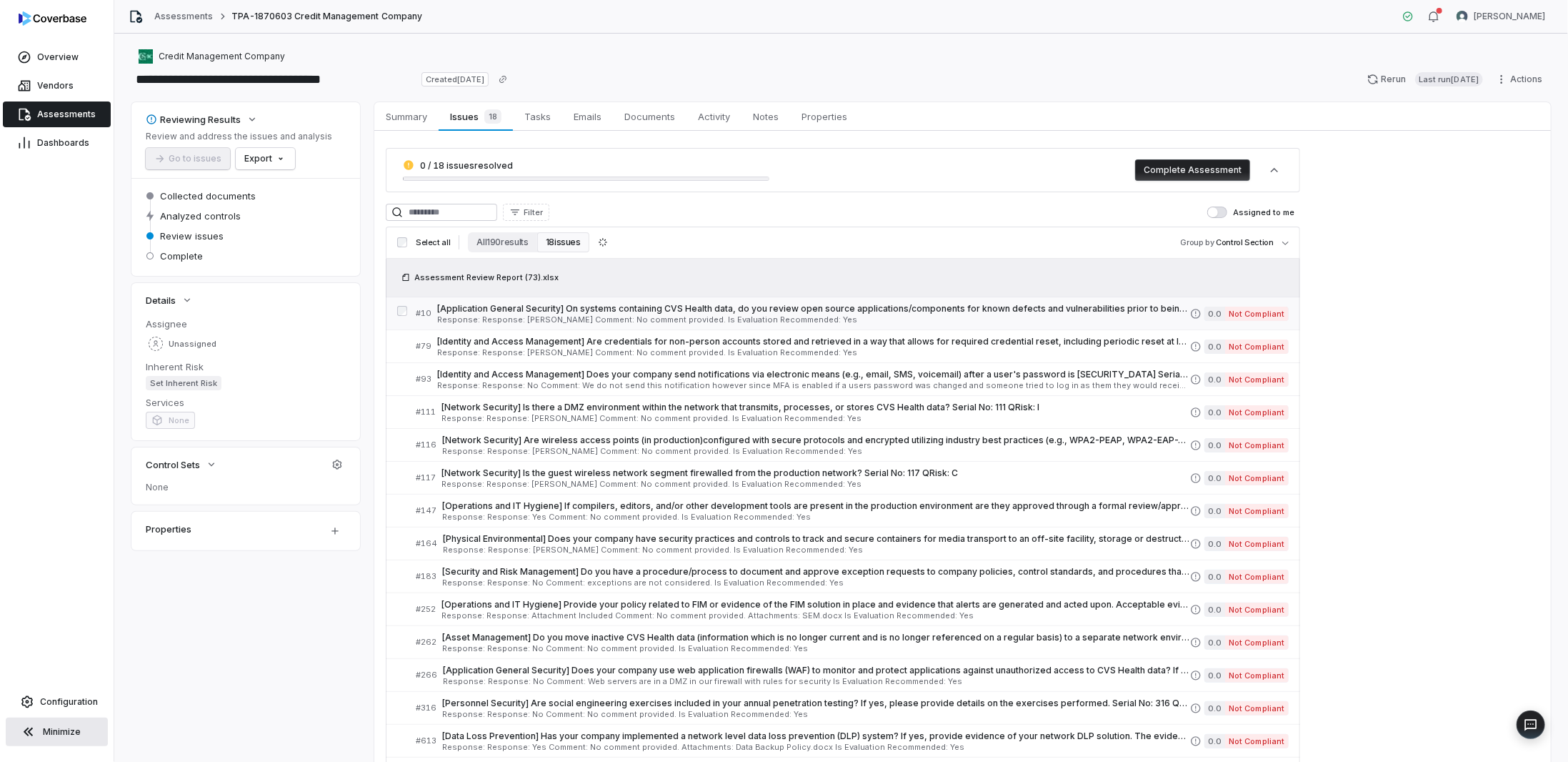
click at [518, 307] on span "[Application General Security] On systems containing CVS Health data, do you re…" at bounding box center [813, 309] width 753 height 11
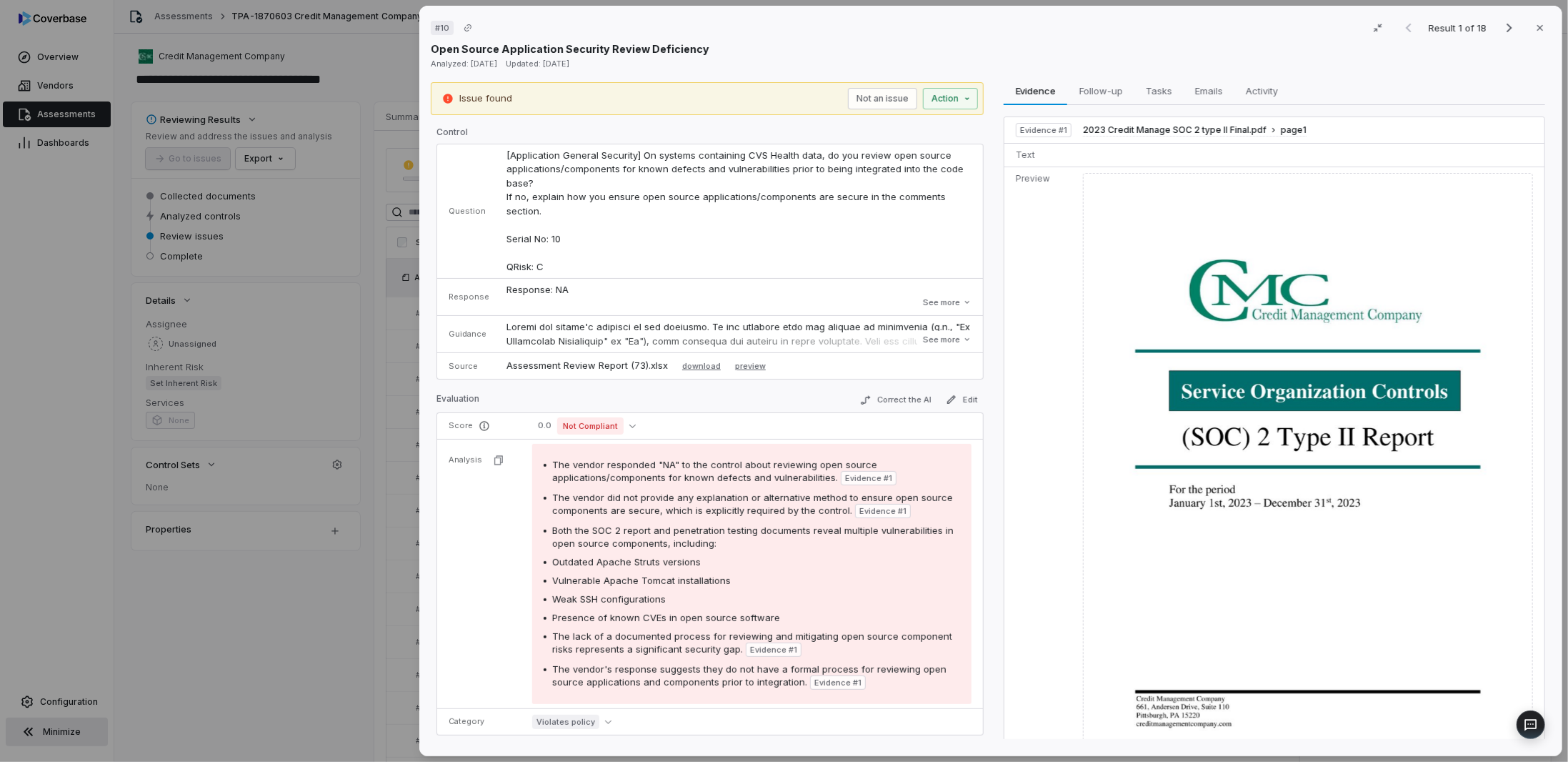
click at [406, 345] on div "# 10 Result 1 of 18 Close Open Source Application Security Review Deficiency An…" at bounding box center [784, 381] width 1568 height 762
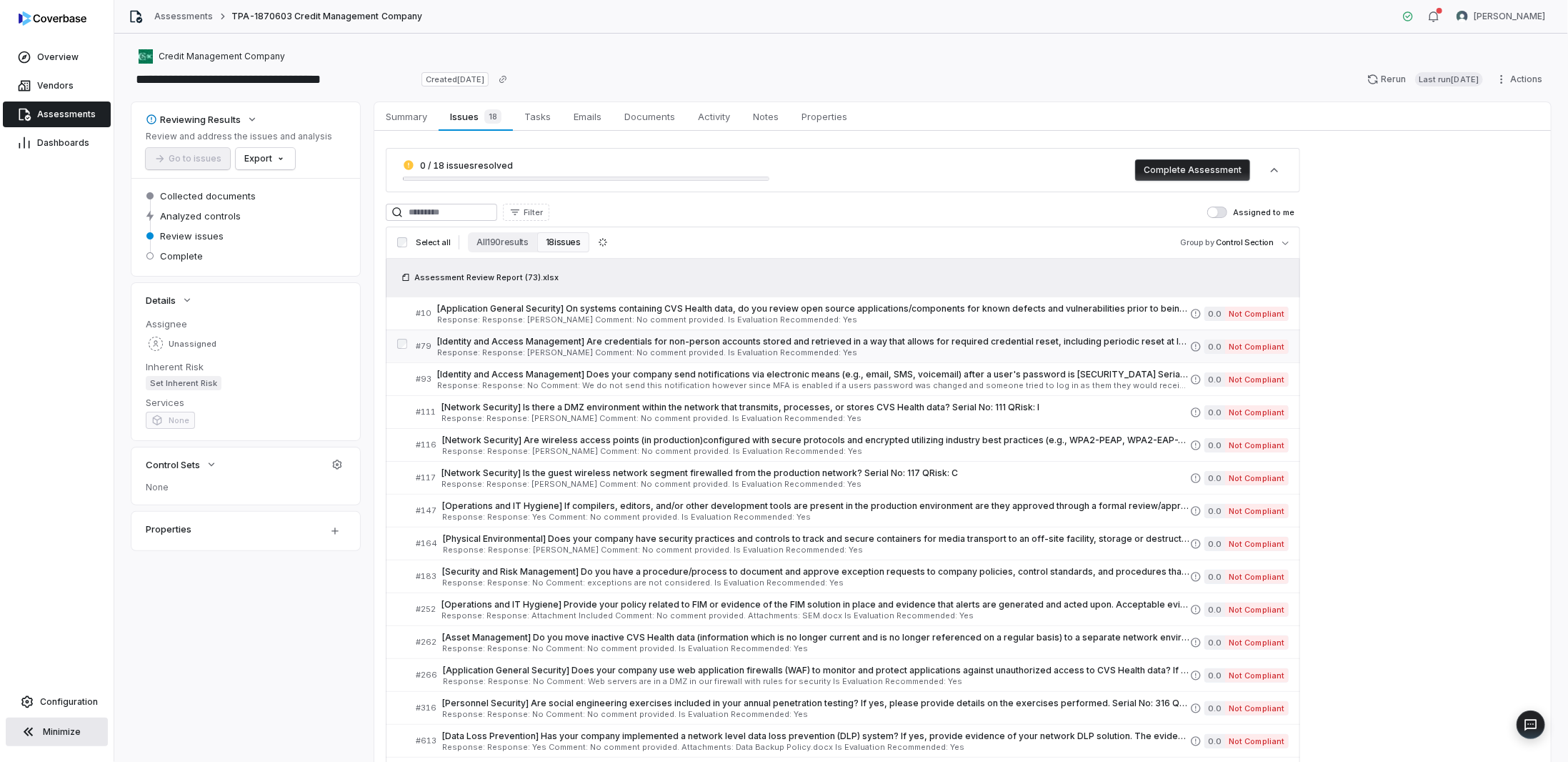
click at [474, 338] on span "[Identity and Access Management] Are credentials for non-person accounts stored…" at bounding box center [813, 342] width 753 height 11
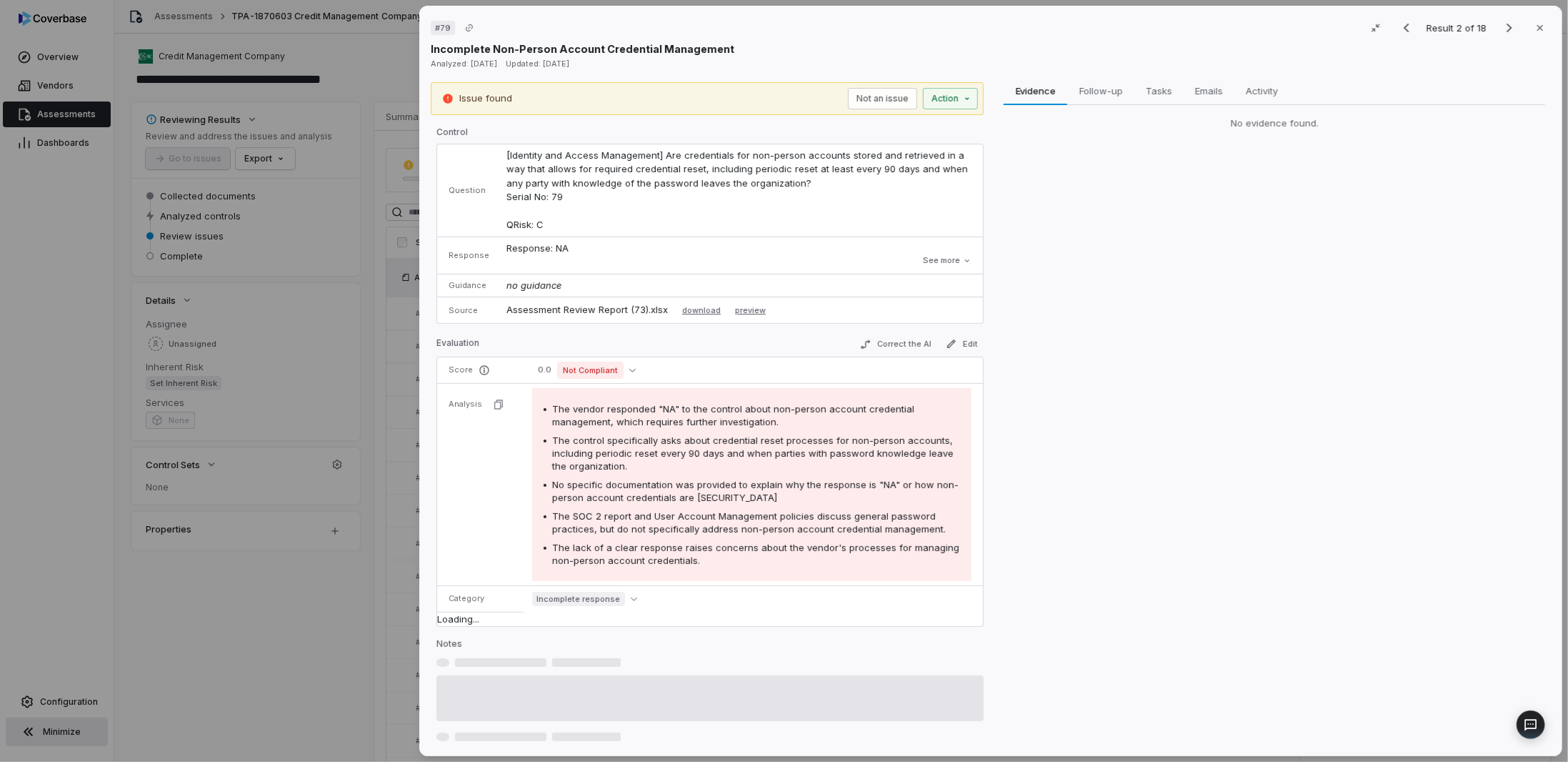
click at [408, 409] on div "# 79 Result 2 of 18 Close Incomplete Non-Person Account Credential Management A…" at bounding box center [784, 381] width 1568 height 762
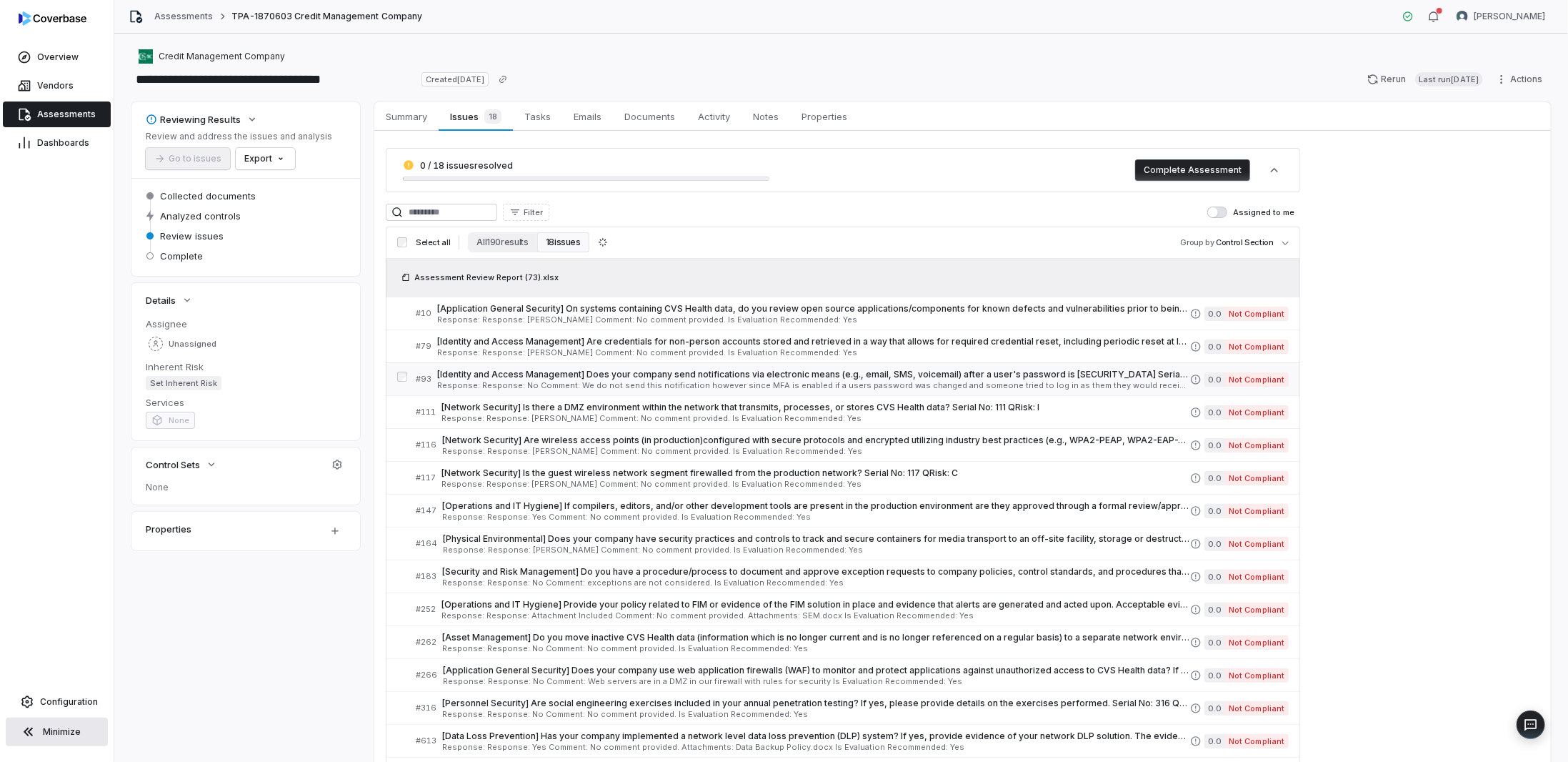
click at [426, 374] on span "# 93" at bounding box center [424, 379] width 16 height 10
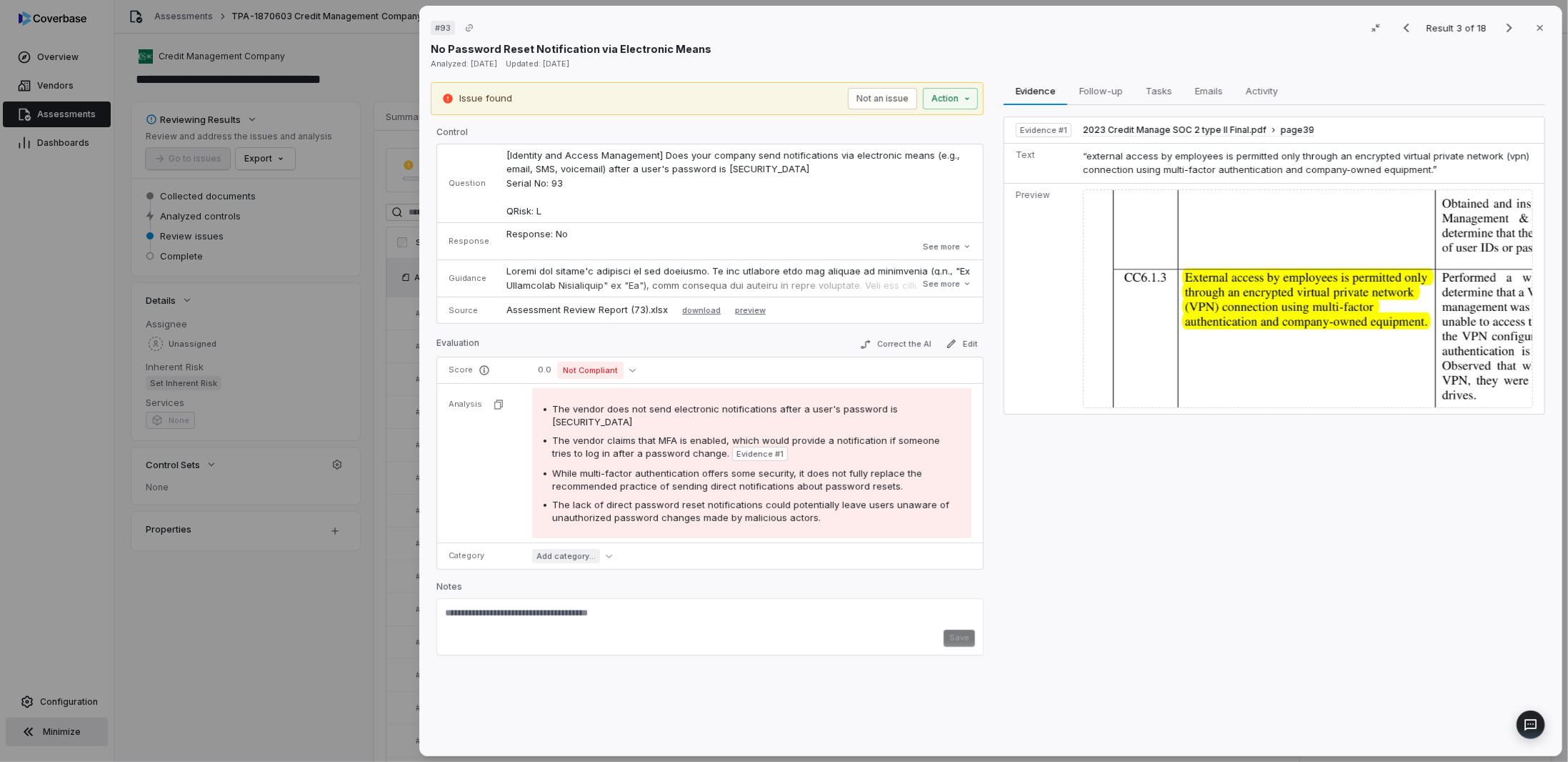
click at [414, 407] on div "# 93 Result 3 of 18 Close No Password Reset Notification via Electronic Means A…" at bounding box center [990, 381] width 1154 height 762
click at [414, 411] on div "# 93 Result 3 of 18 Close No Password Reset Notification via Electronic Means A…" at bounding box center [990, 381] width 1154 height 762
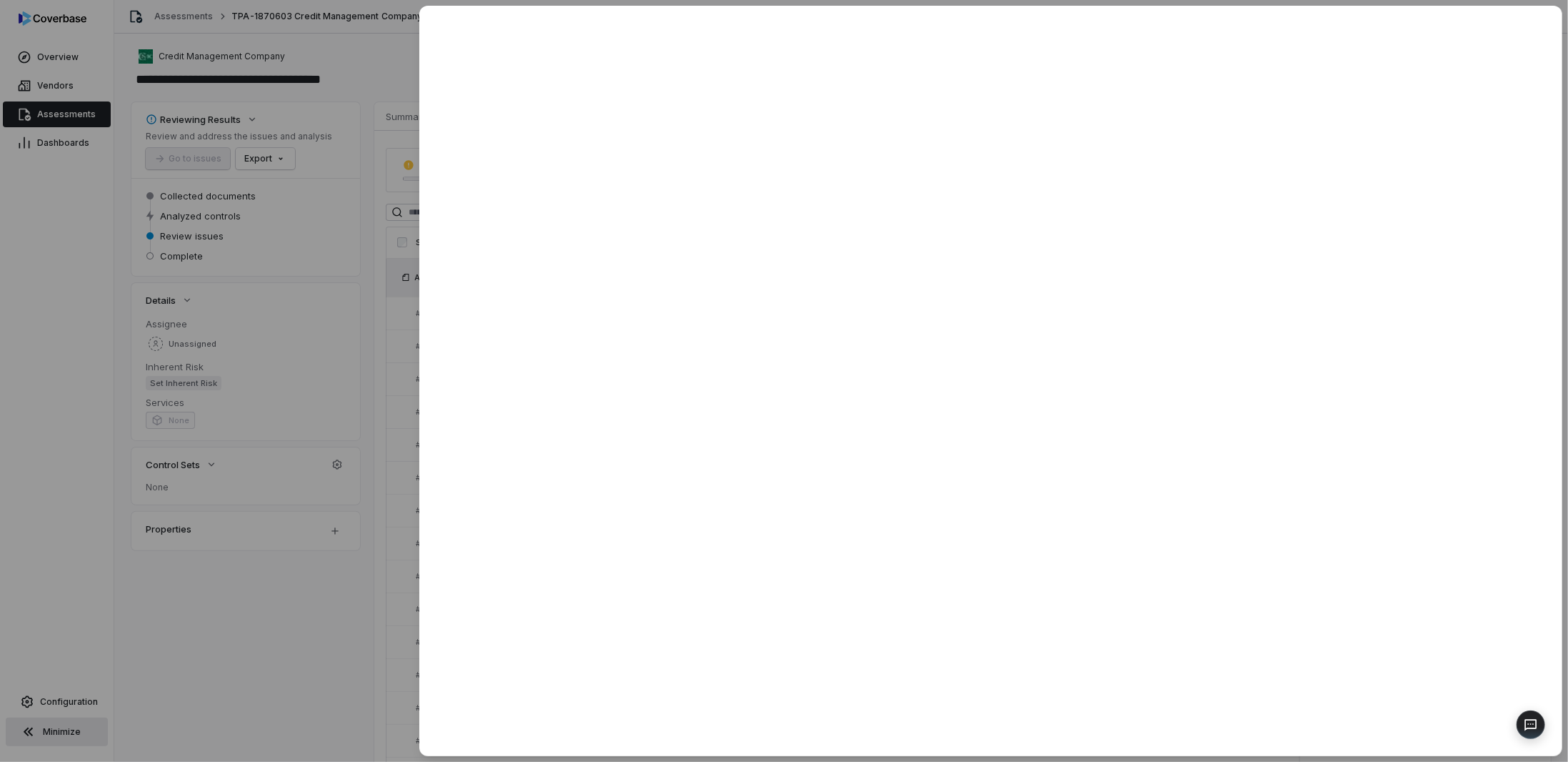
click at [400, 418] on div at bounding box center [784, 381] width 1568 height 762
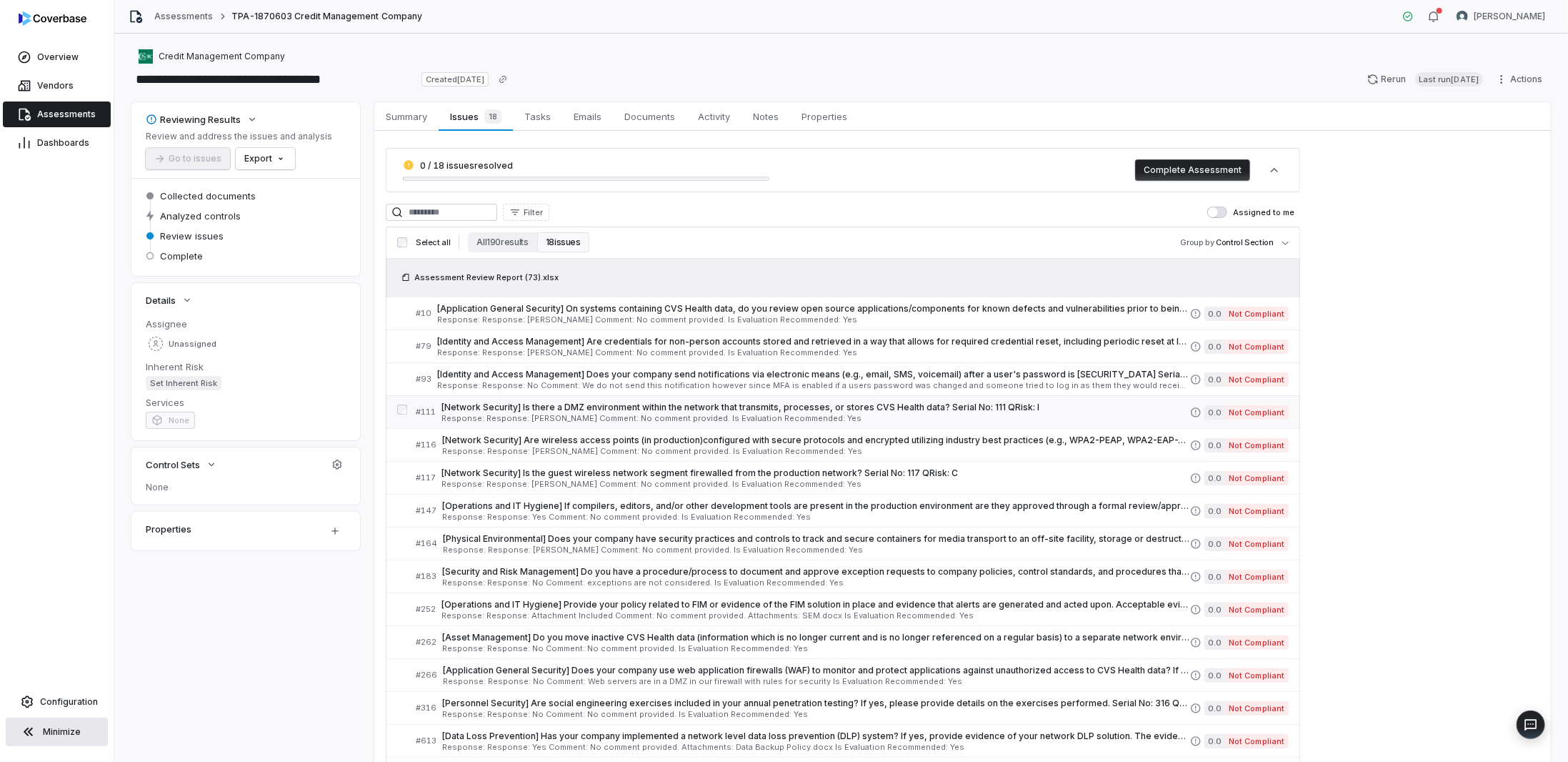
click at [457, 406] on span "[Network Security] Is there a DMZ environment within the network that transmits…" at bounding box center [816, 407] width 749 height 11
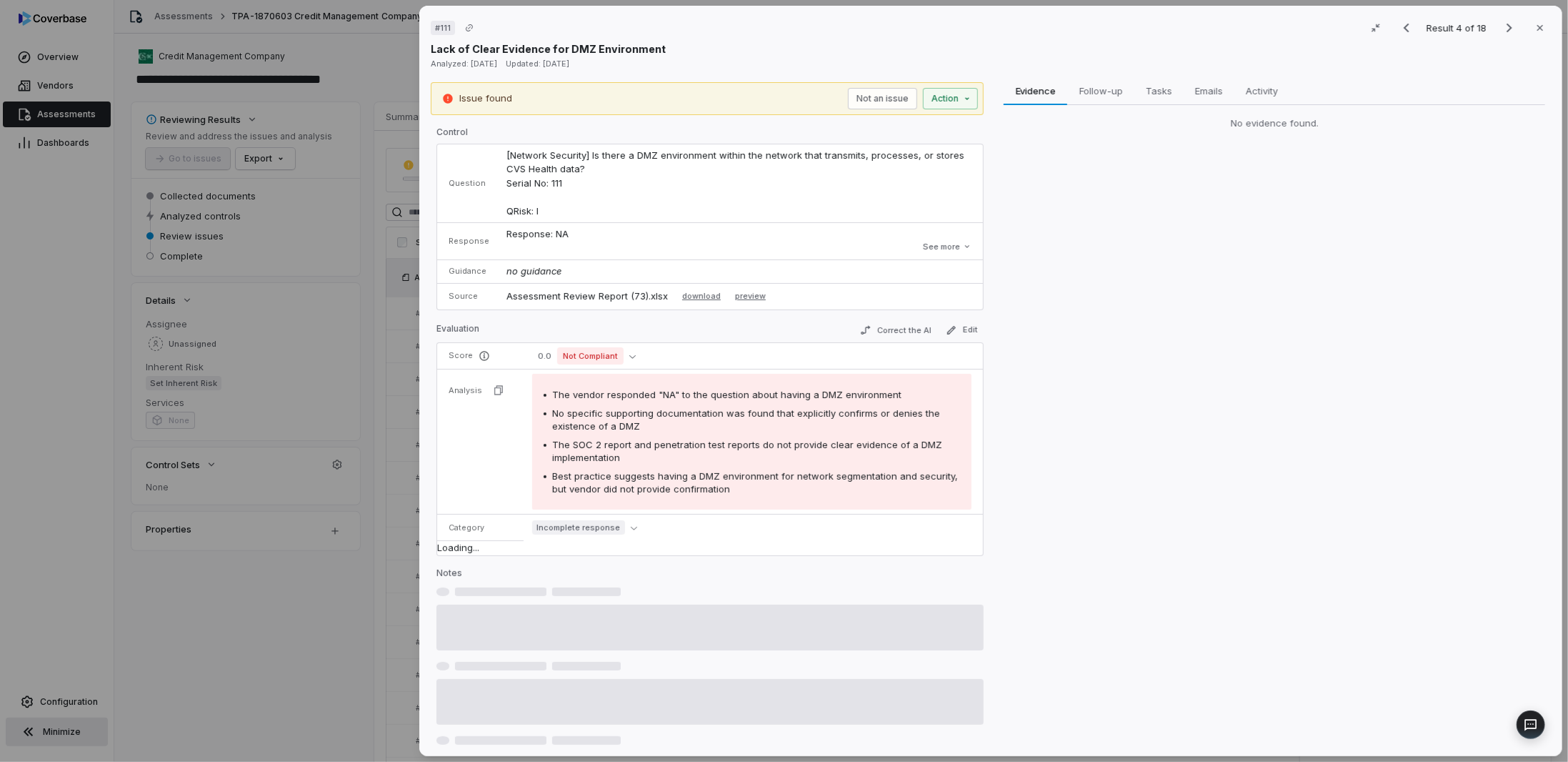
click at [386, 455] on div "# 111 Result 4 of 18 Close Lack of Clear Evidence for DMZ Environment Analyzed:…" at bounding box center [784, 381] width 1568 height 762
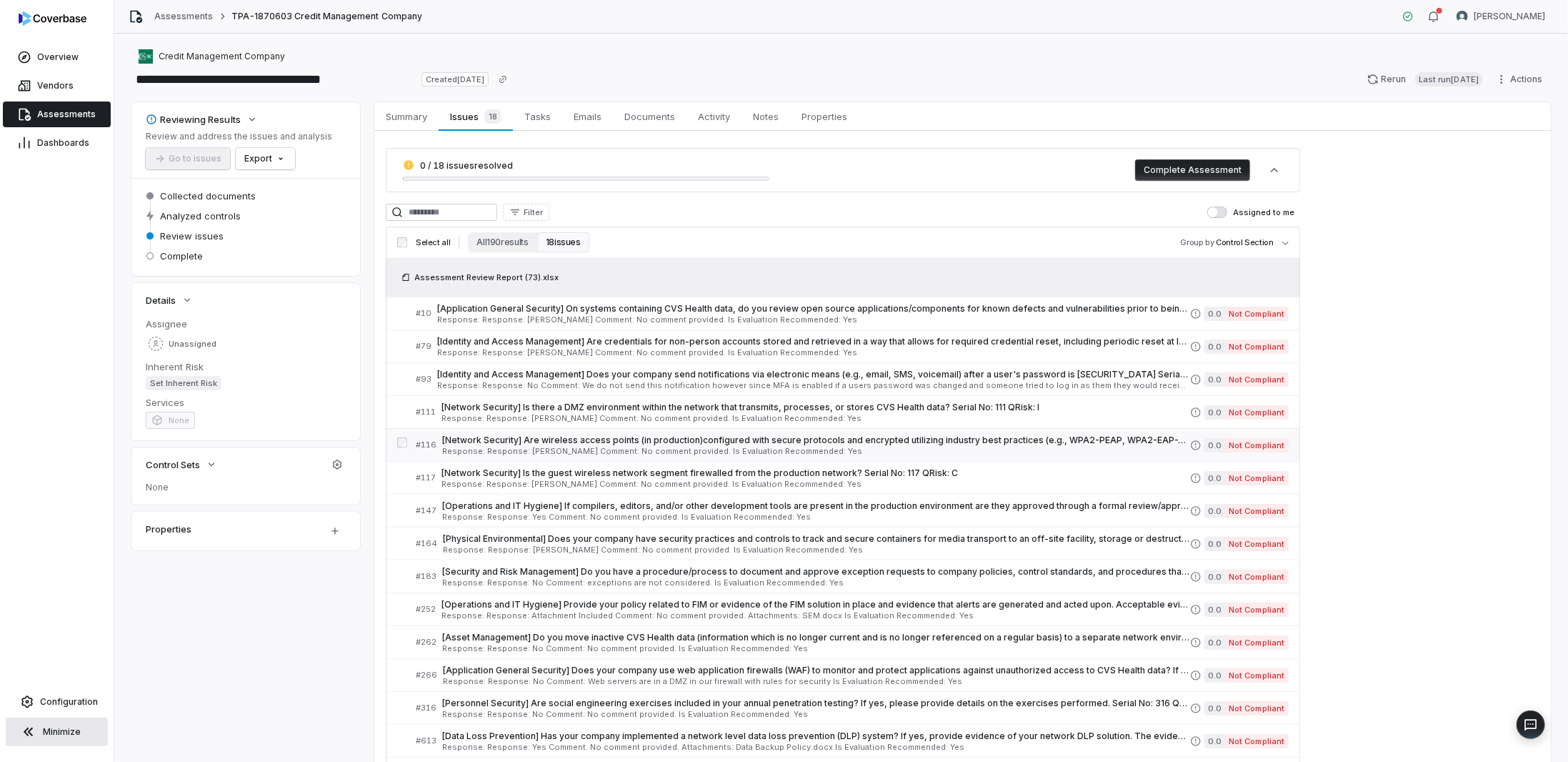
click at [498, 455] on link "# 116 [Network Security] Are wireless access points (in production)configured w…" at bounding box center [852, 445] width 873 height 32
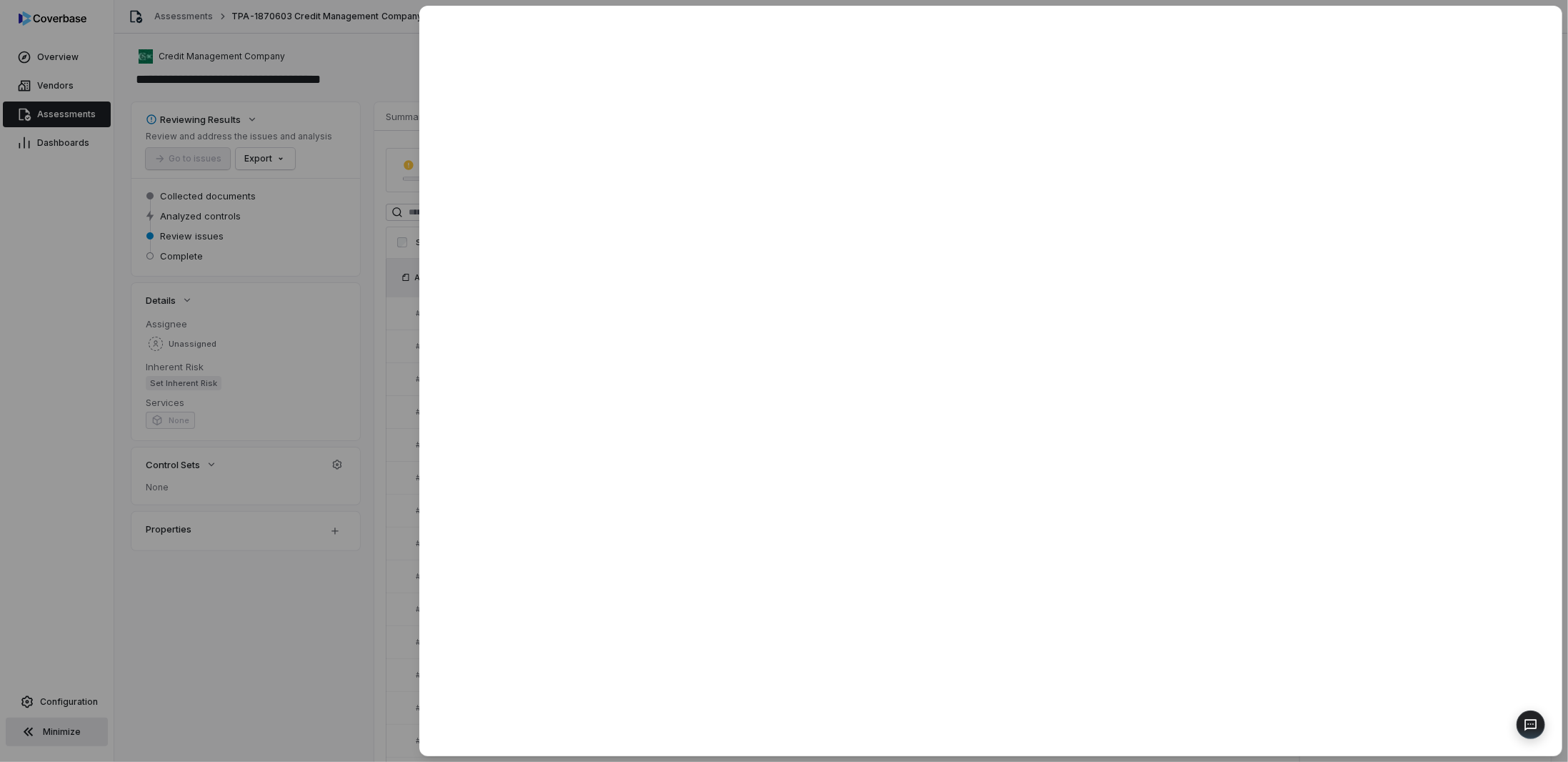
click at [383, 472] on div at bounding box center [784, 381] width 1568 height 762
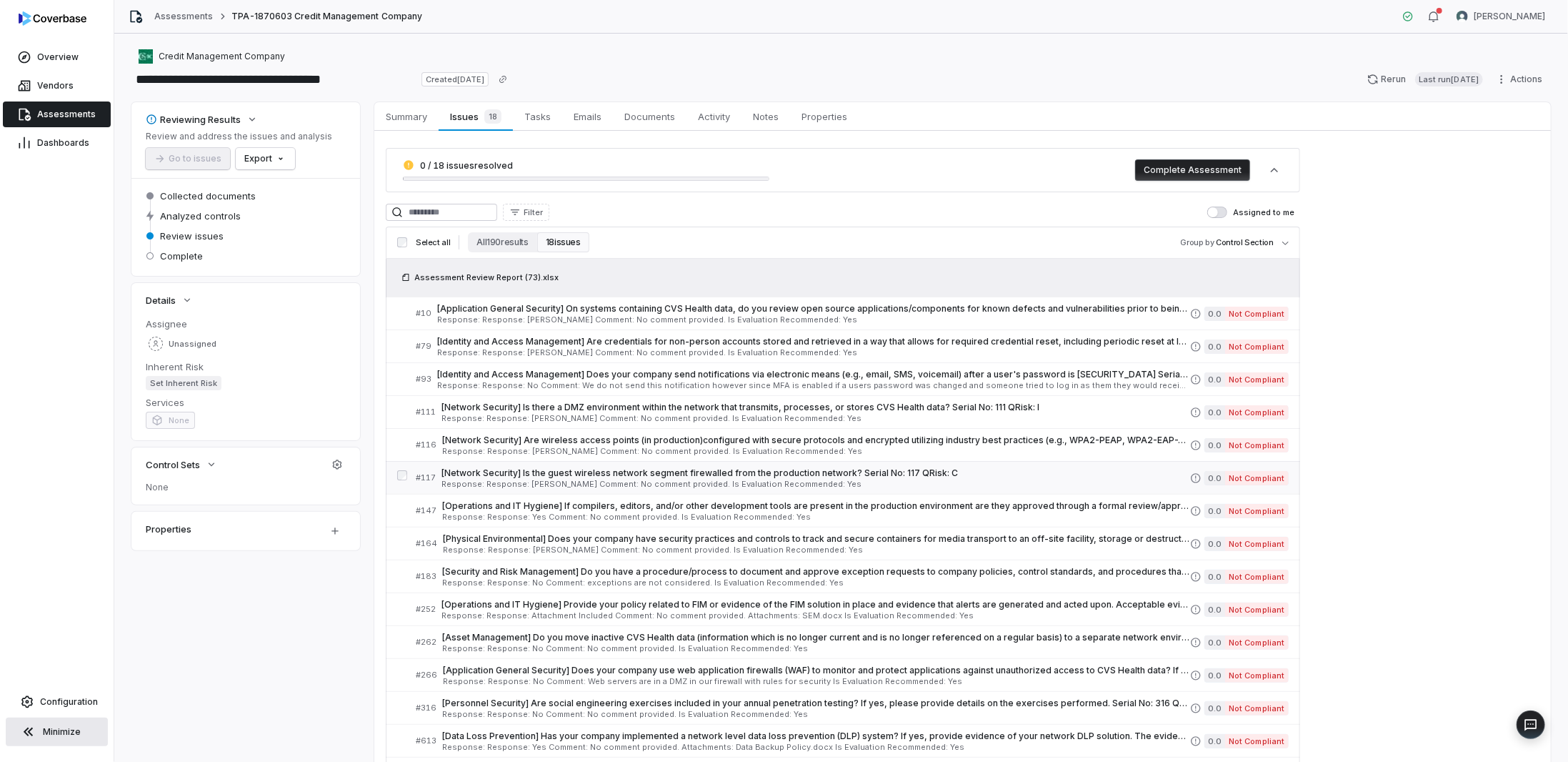
click at [462, 480] on span "Response: Response: NA Comment: No comment provided. Is Evaluation Recommended:…" at bounding box center [816, 484] width 749 height 8
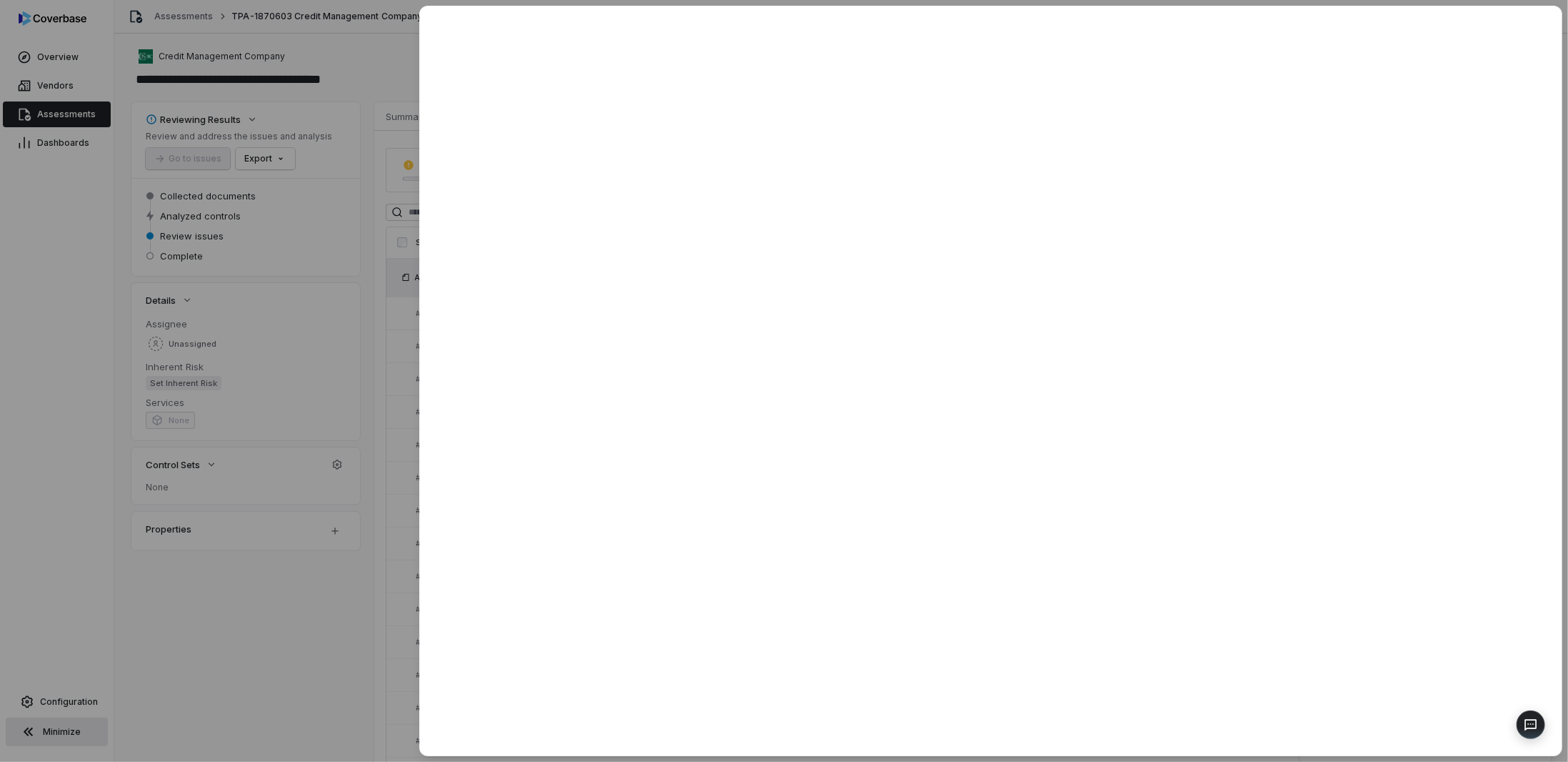
click at [286, 614] on div at bounding box center [784, 381] width 1568 height 762
